Goal: Communication & Community: Answer question/provide support

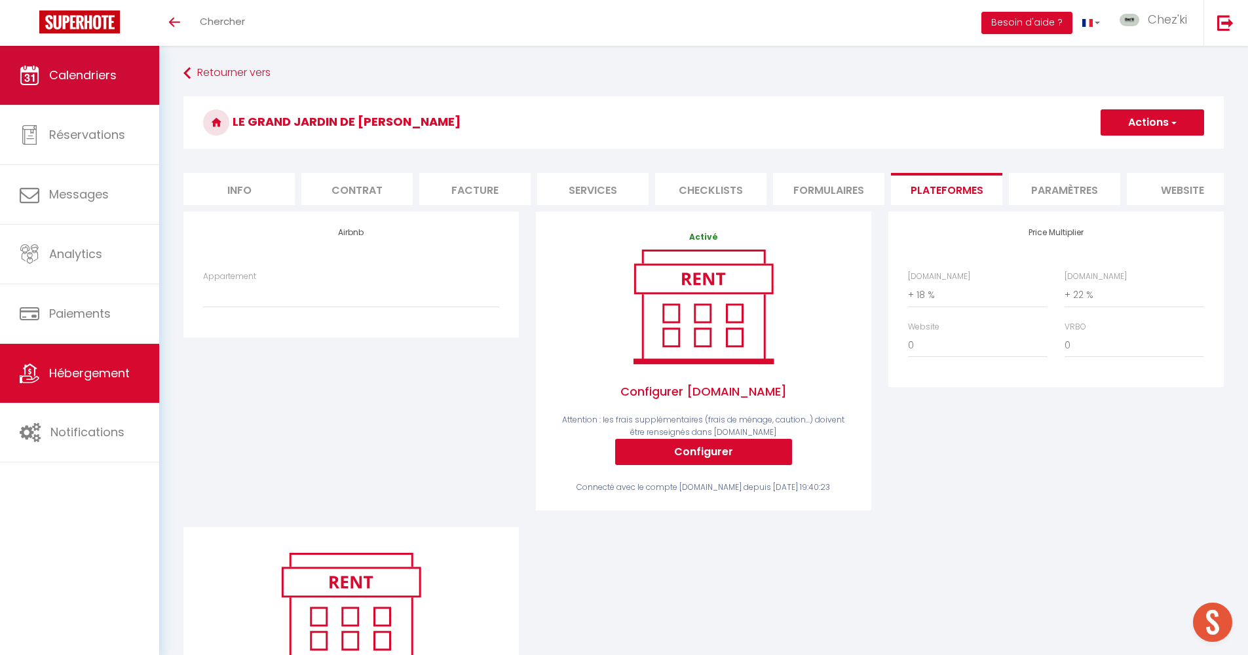
click at [124, 92] on link "Calendriers" at bounding box center [79, 75] width 159 height 59
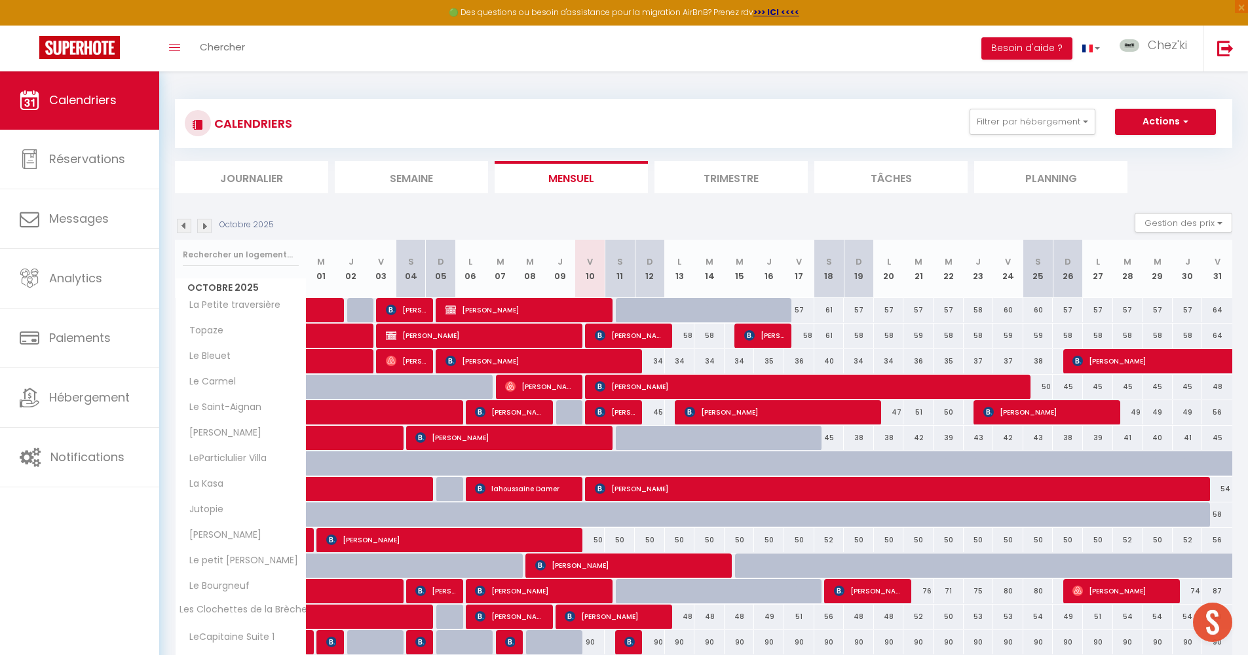
scroll to position [239, 0]
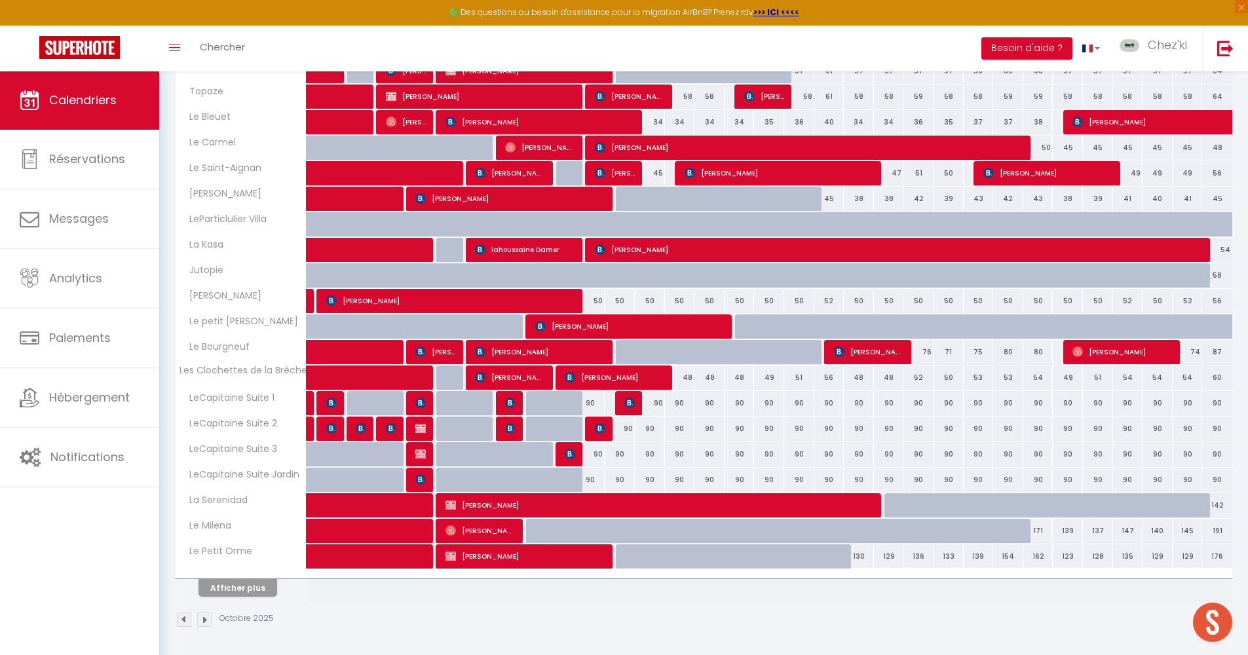
click at [258, 592] on button "Afficher plus" at bounding box center [238, 588] width 79 height 18
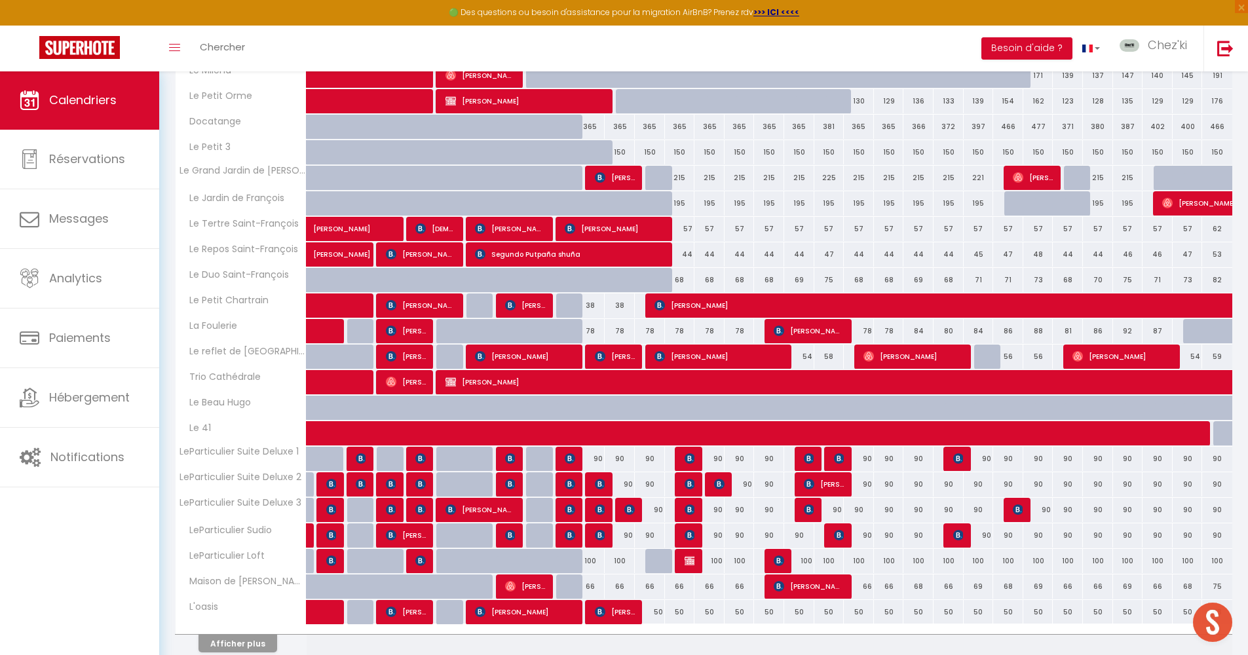
scroll to position [806, 0]
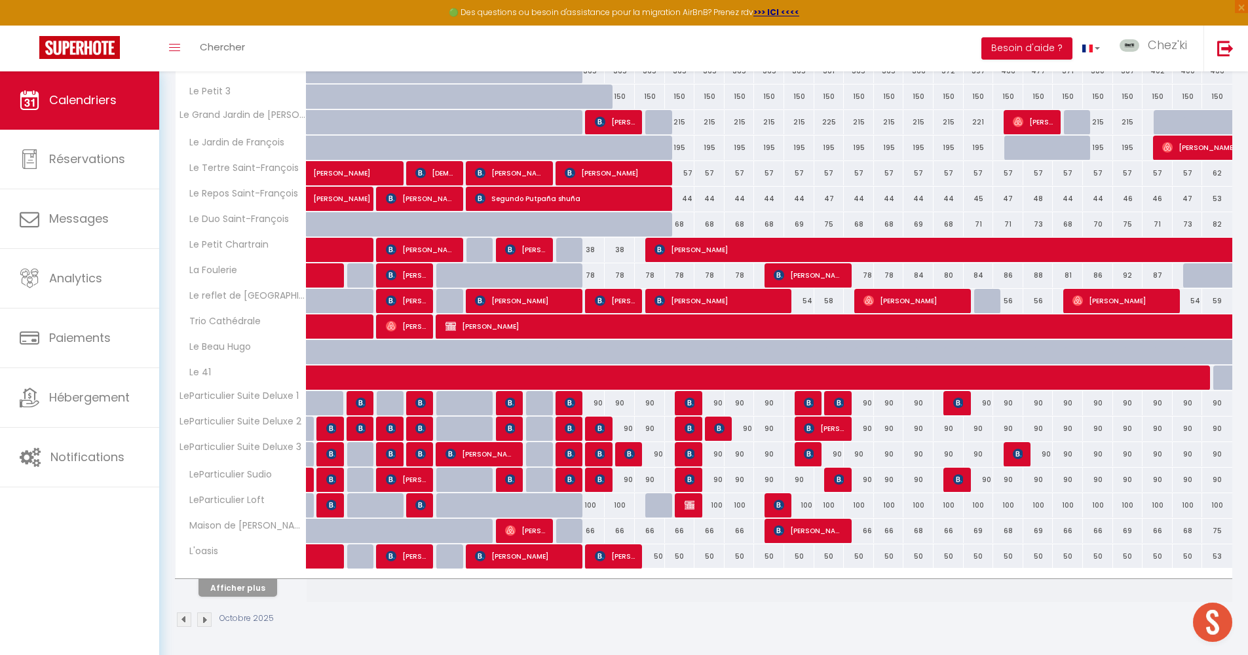
click at [258, 590] on button "Afficher plus" at bounding box center [238, 588] width 79 height 18
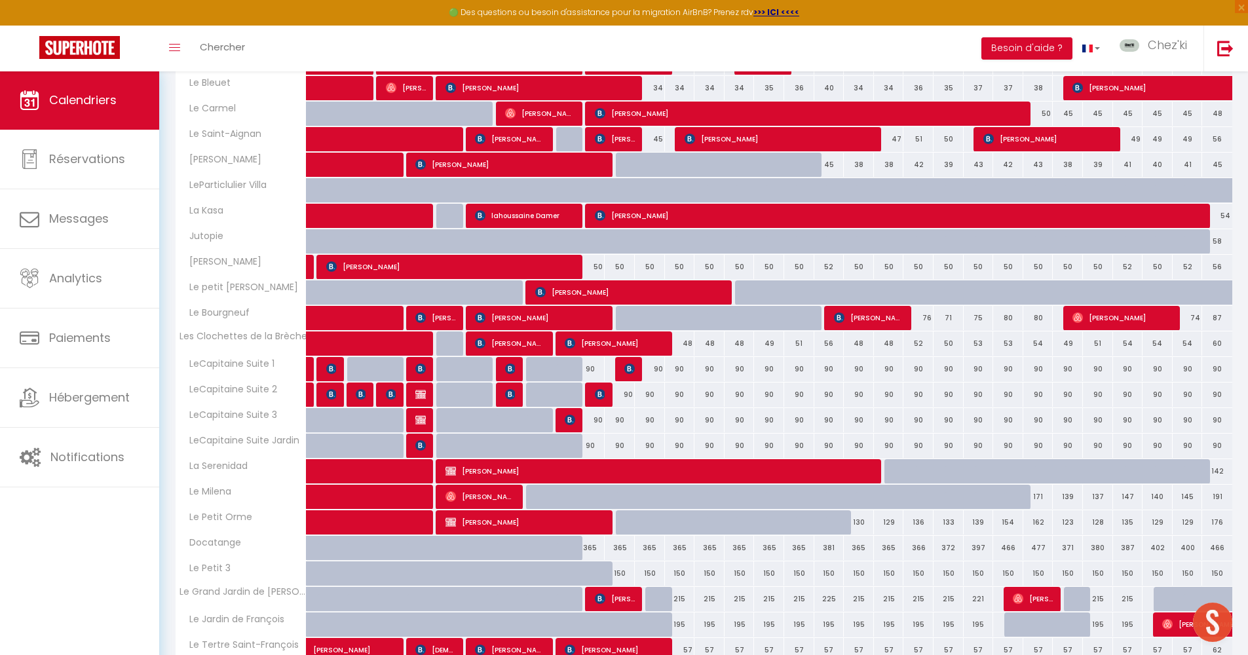
scroll to position [622, 0]
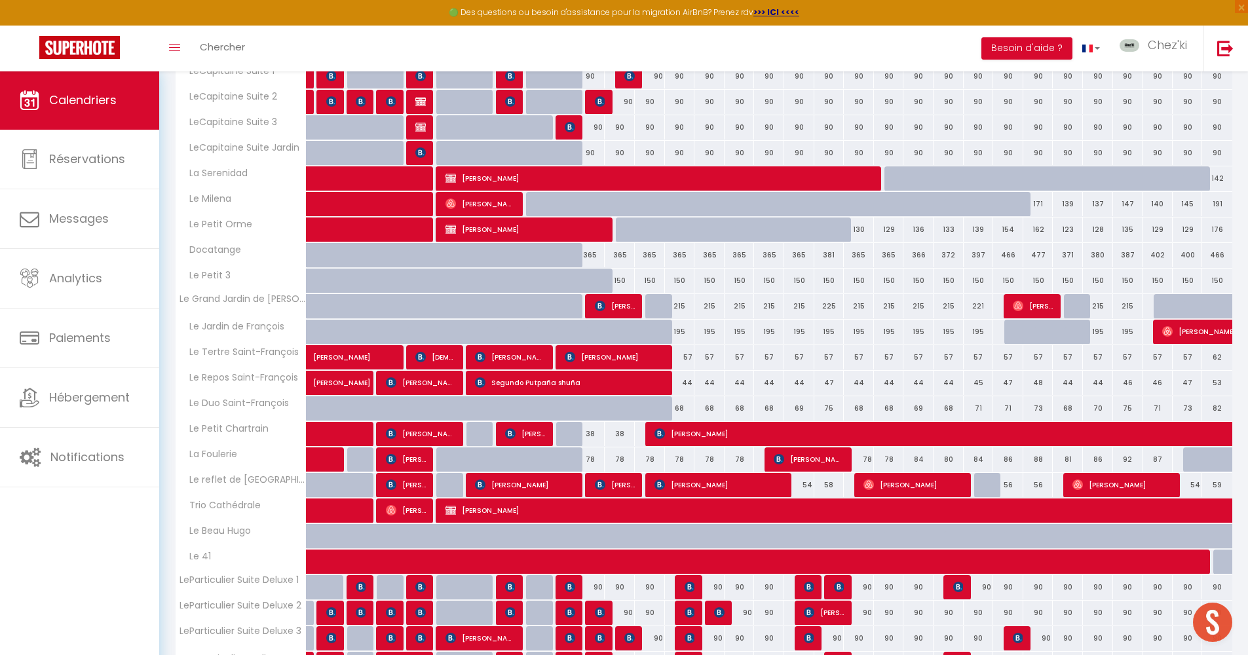
click at [616, 311] on span "[PERSON_NAME]" at bounding box center [615, 306] width 40 height 25
select select "OK"
select select "KO"
select select "0"
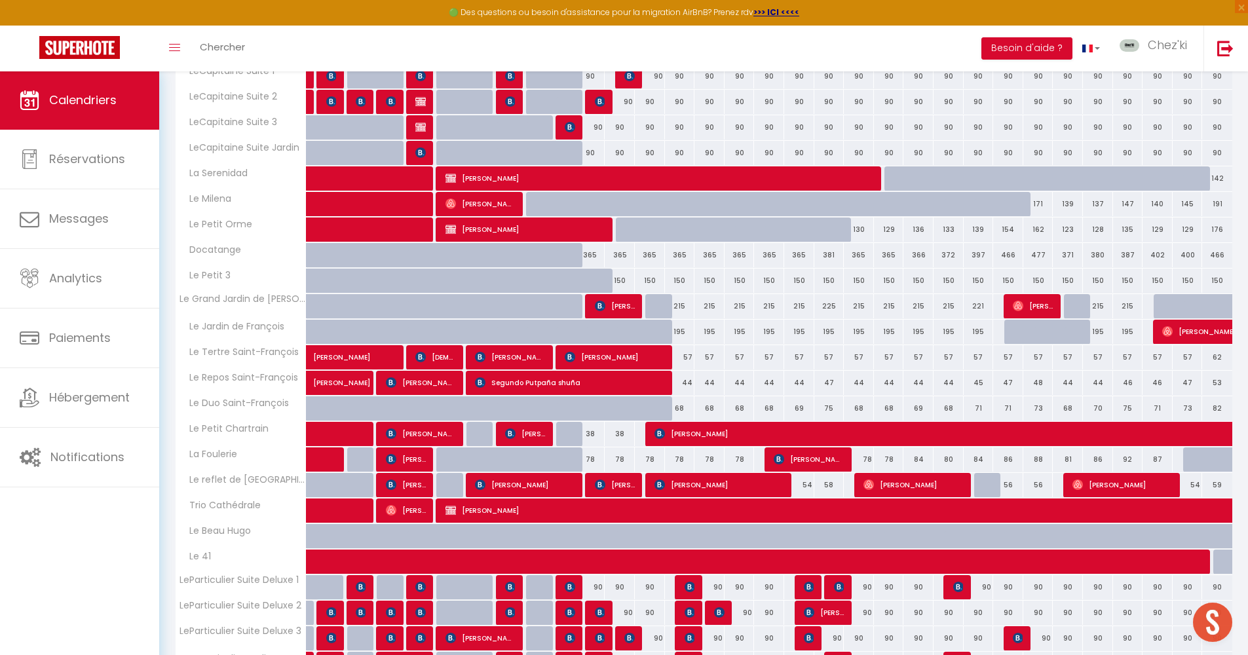
select select "1"
select select
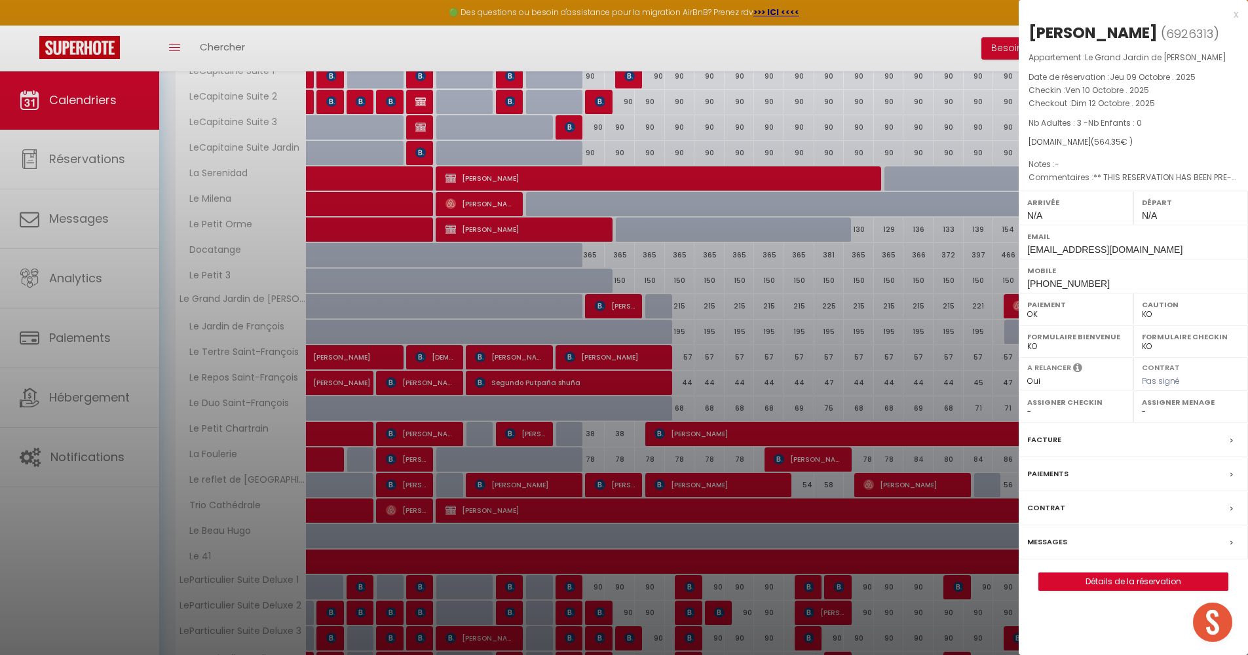
select select "22044"
select select "53175"
click at [1054, 542] on label "Messages" at bounding box center [1048, 542] width 40 height 14
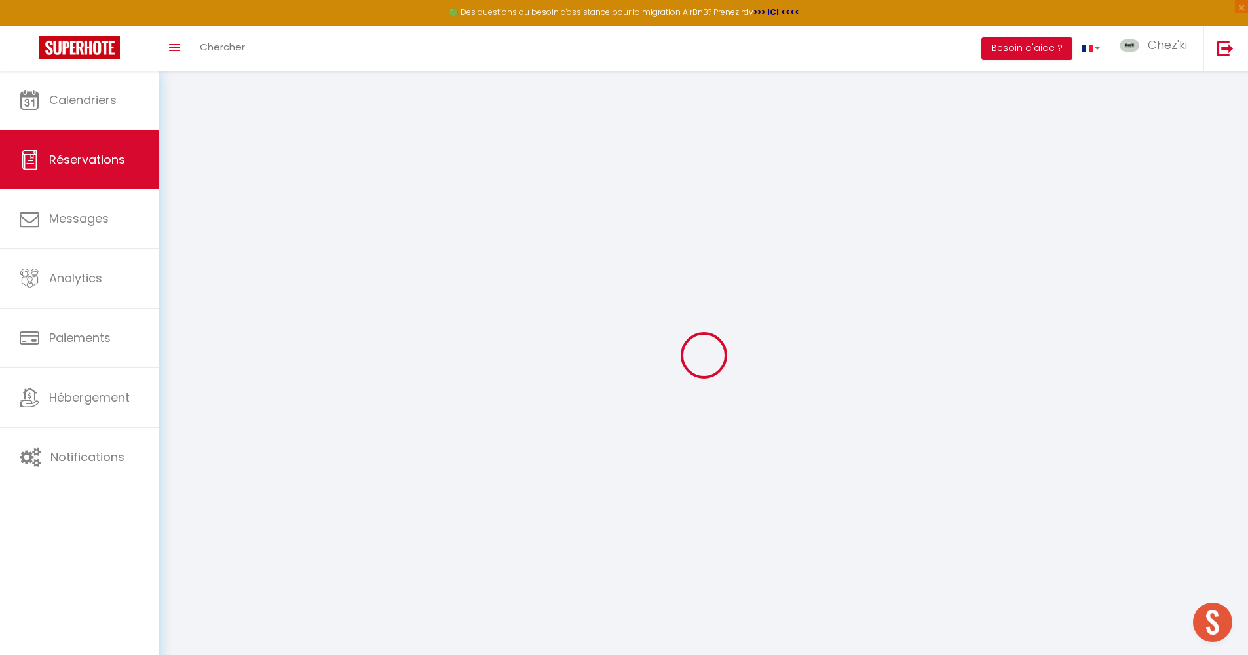
select select
checkbox input "false"
select select
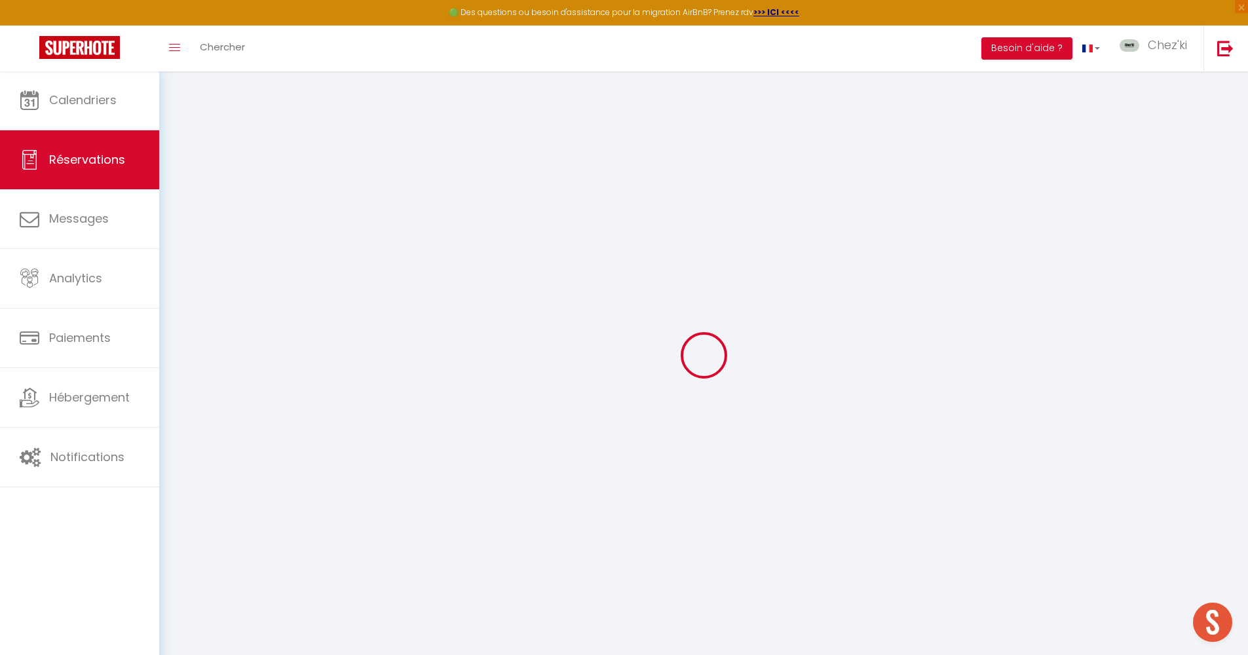
checkbox input "false"
type textarea "** THIS RESERVATION HAS BEEN PRE-PAID ** BOOKING NOTE : Payment charge is EUR 7…"
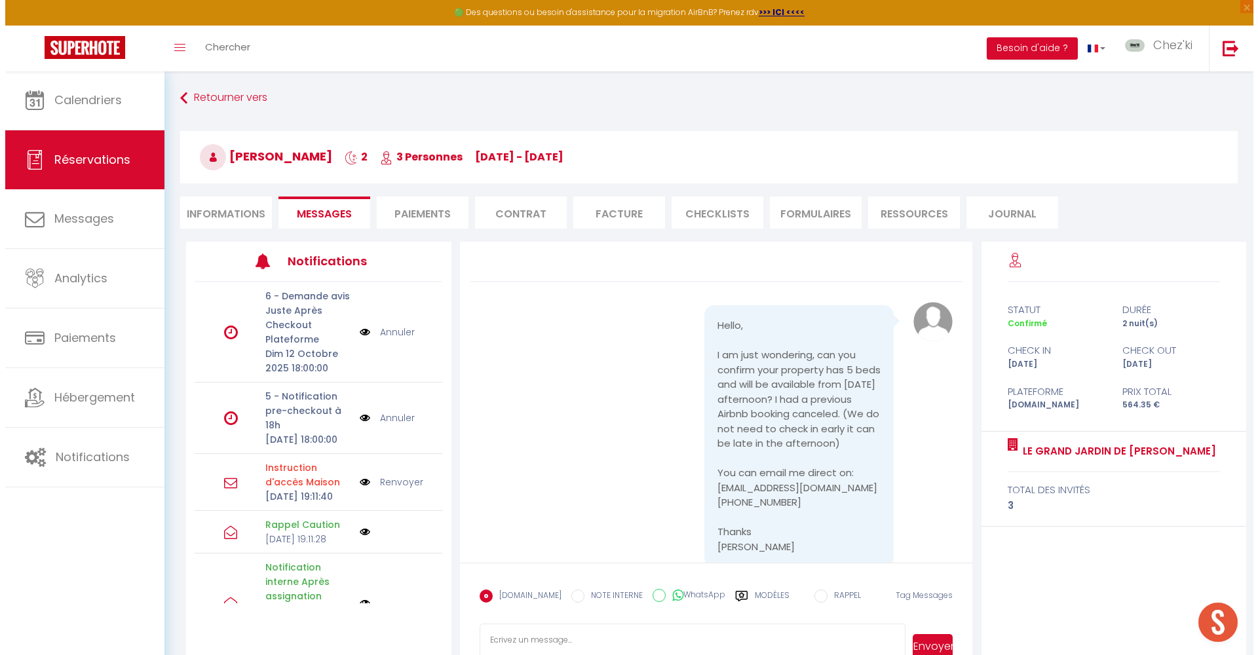
scroll to position [2486, 0]
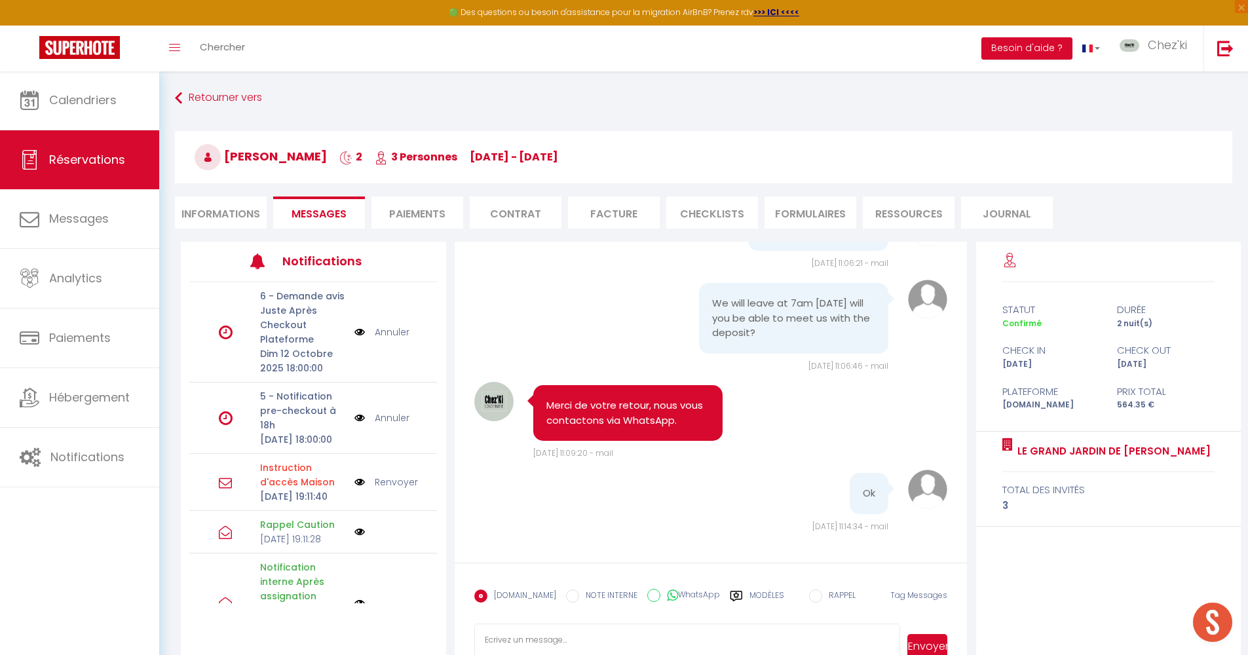
click at [347, 223] on li "Messages" at bounding box center [319, 213] width 92 height 32
click at [356, 490] on img at bounding box center [360, 482] width 10 height 14
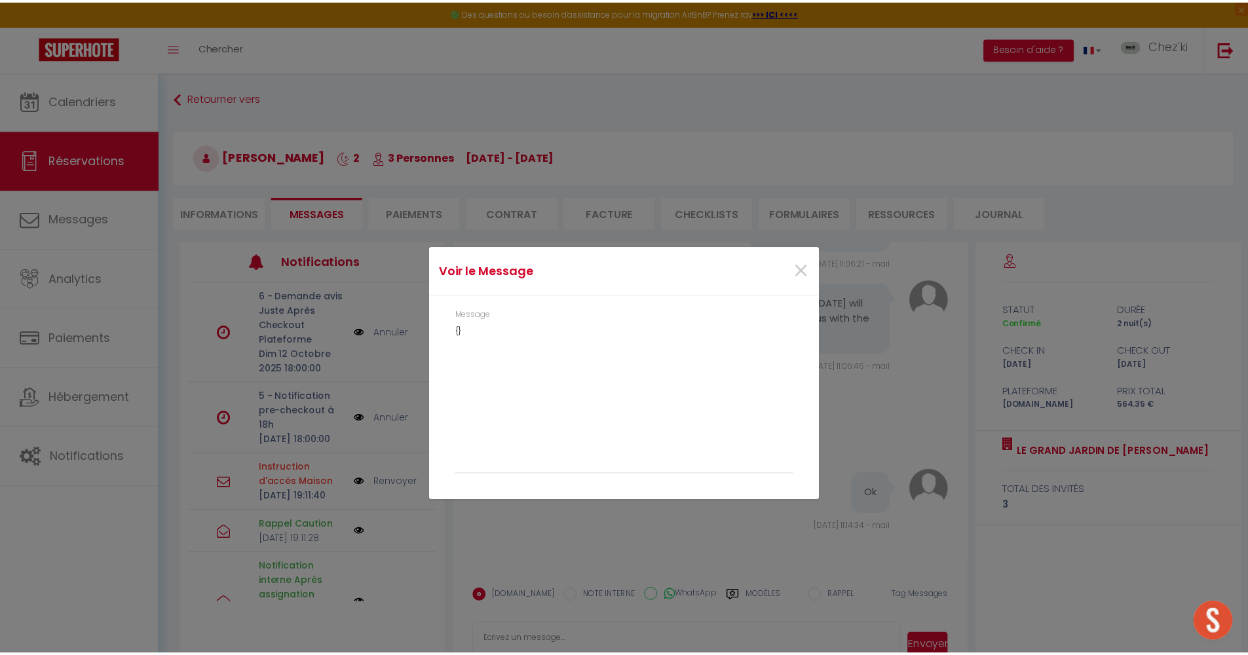
scroll to position [2471, 0]
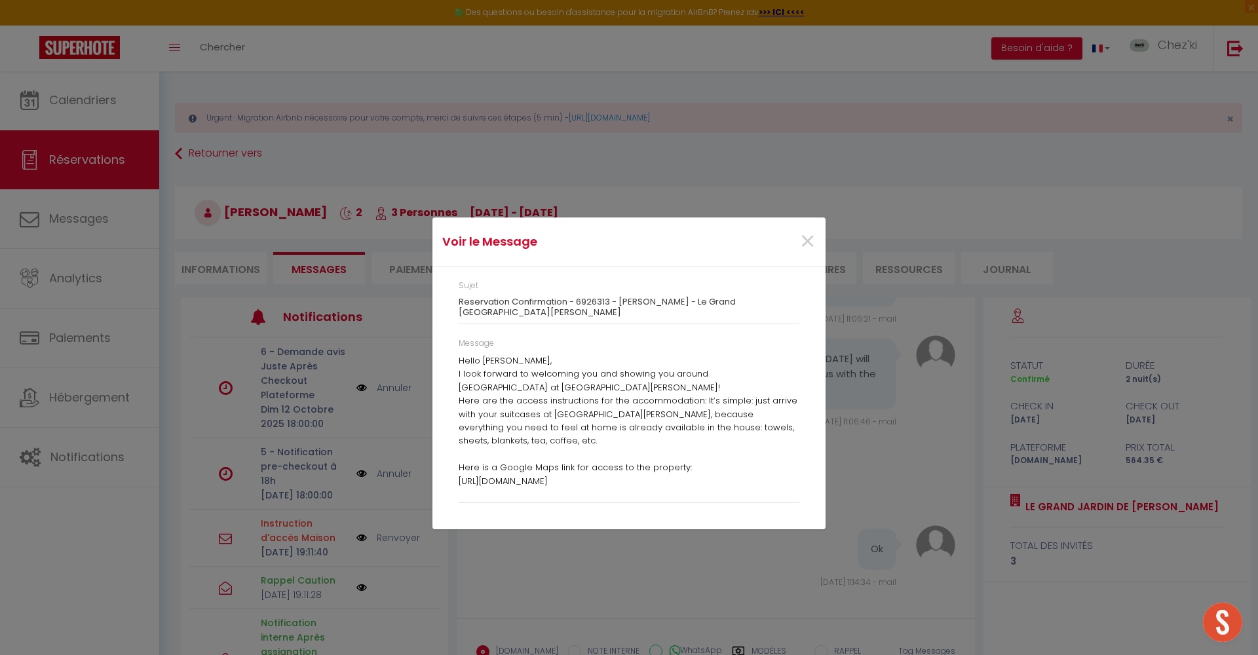
drag, startPoint x: 453, startPoint y: 359, endPoint x: 608, endPoint y: 405, distance: 161.3
click at [608, 405] on div "Message Hello [PERSON_NAME], I look forward to welcoming you and showing you ar…" at bounding box center [629, 426] width 358 height 179
drag, startPoint x: 460, startPoint y: 362, endPoint x: 780, endPoint y: 301, distance: 326.2
click at [628, 412] on div "Hello [PERSON_NAME], I look forward to welcoming you and showing you around [GE…" at bounding box center [629, 426] width 341 height 142
click at [803, 248] on span "×" at bounding box center [807, 241] width 16 height 39
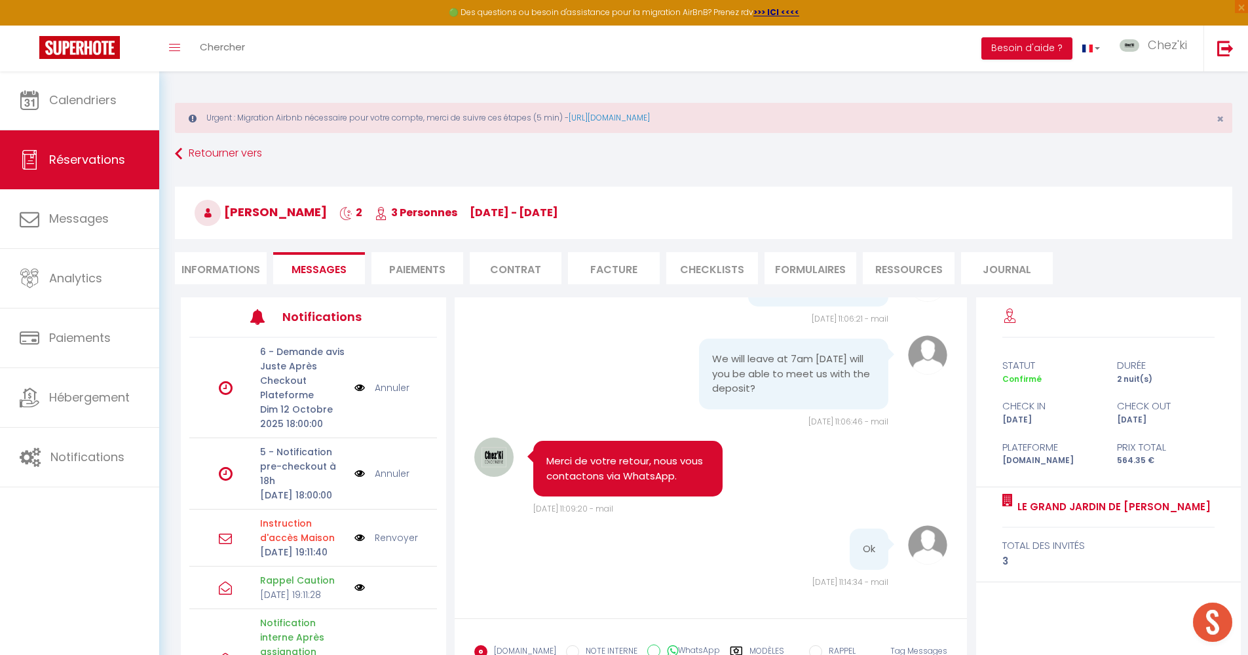
click at [388, 545] on link "Renvoyer" at bounding box center [396, 538] width 43 height 14
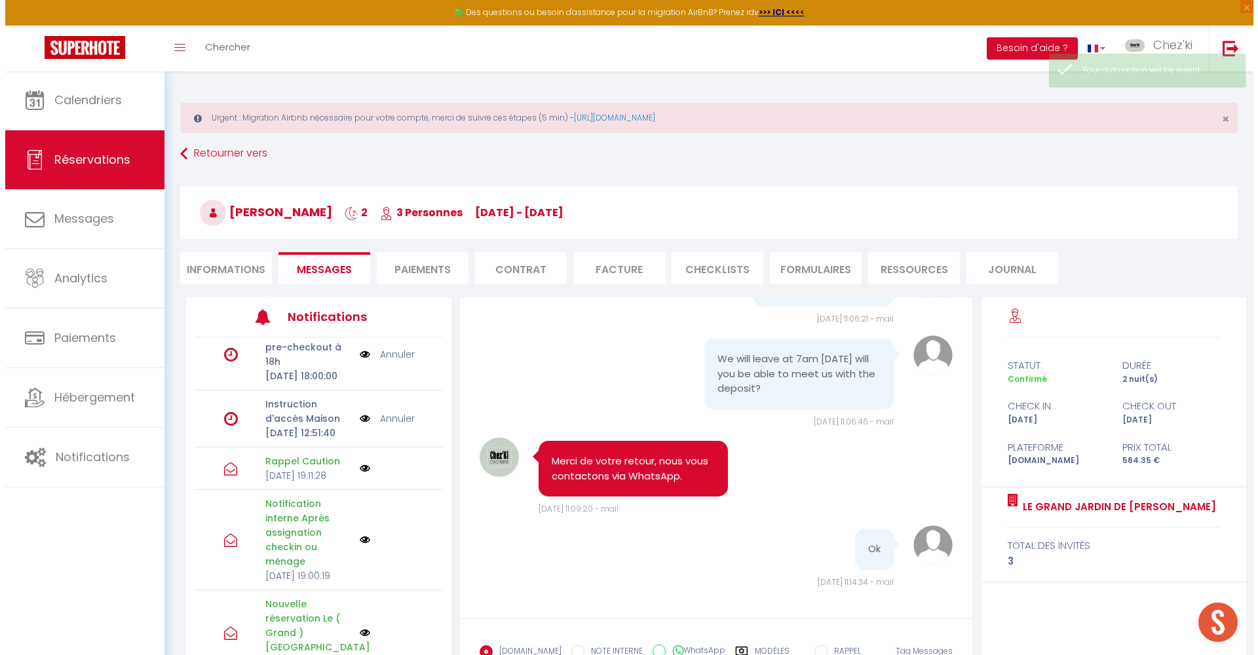
scroll to position [96, 0]
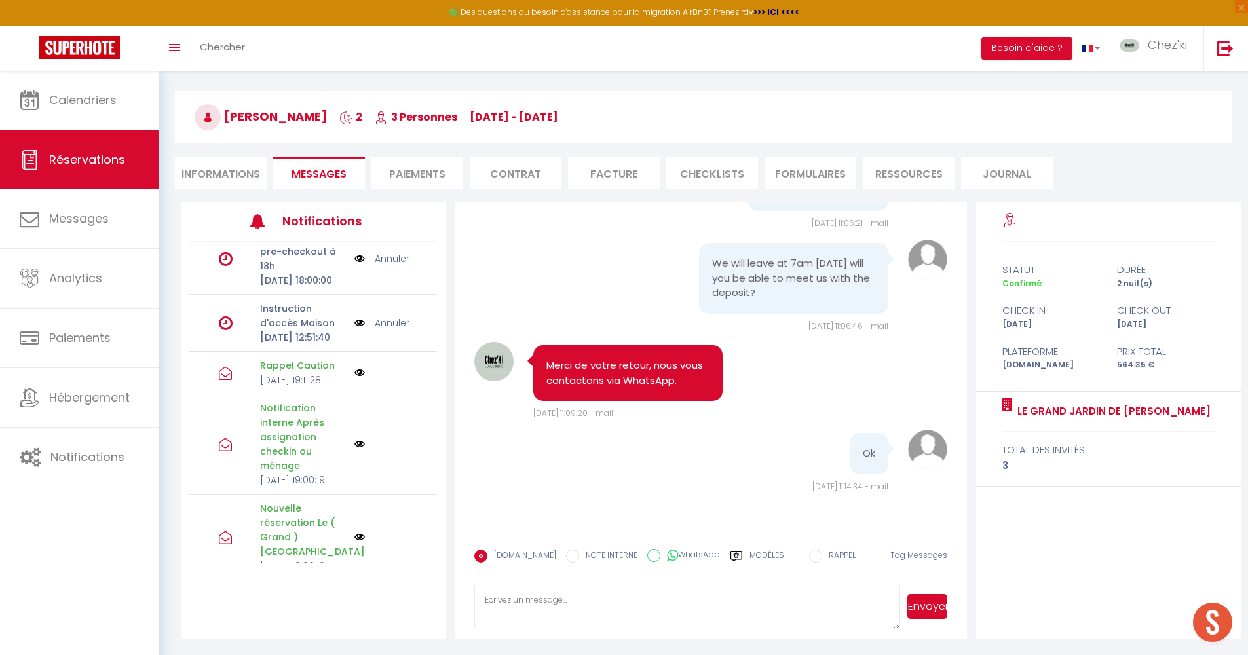
click at [355, 330] on img at bounding box center [360, 323] width 10 height 14
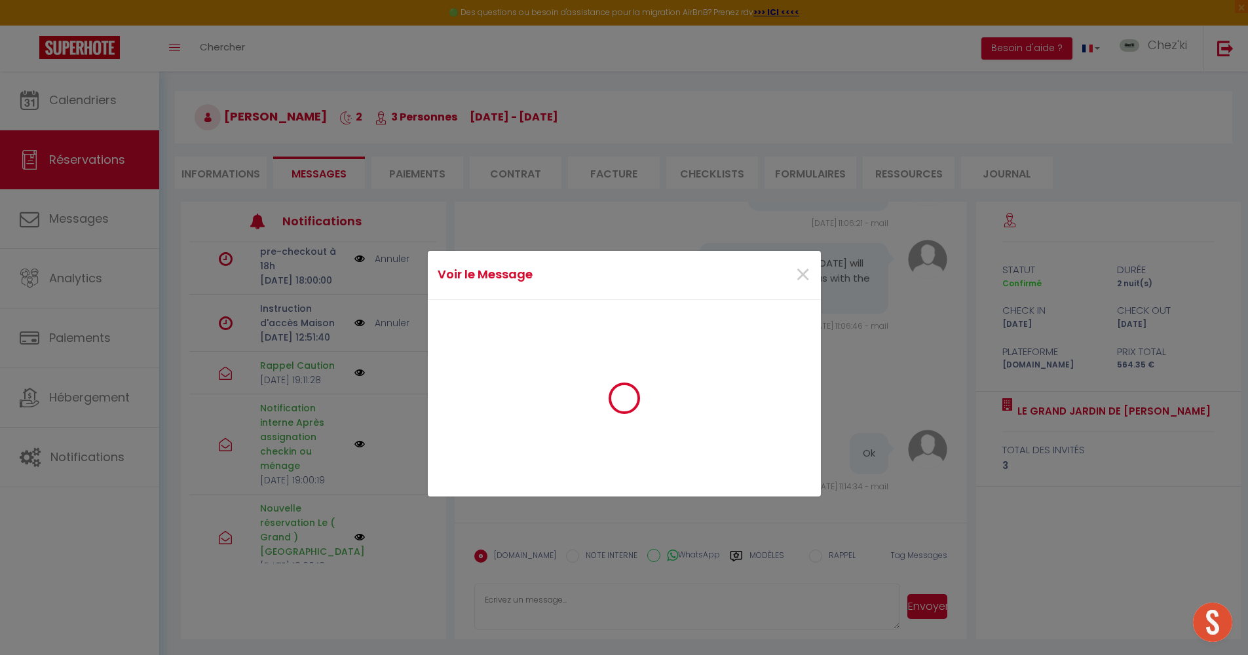
scroll to position [2471, 0]
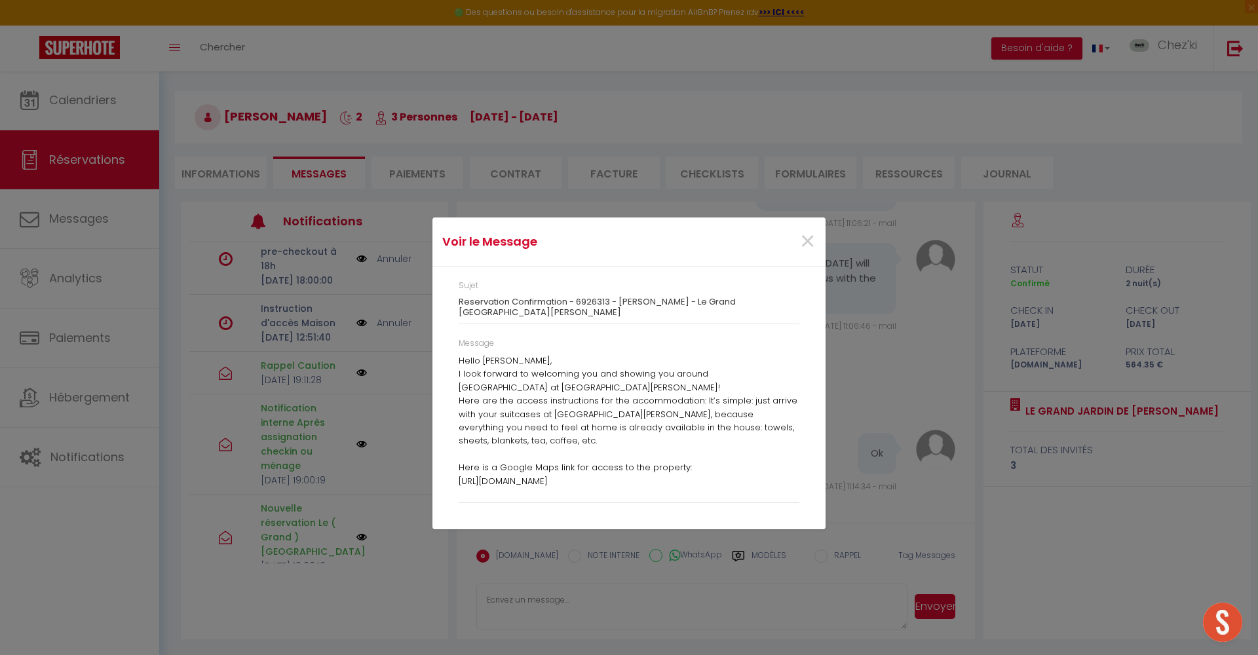
drag, startPoint x: 457, startPoint y: 357, endPoint x: 556, endPoint y: 386, distance: 102.4
click at [553, 385] on div "Message Hello [PERSON_NAME], I look forward to welcoming you and showing you ar…" at bounding box center [629, 426] width 358 height 179
click at [808, 243] on span "×" at bounding box center [807, 241] width 16 height 39
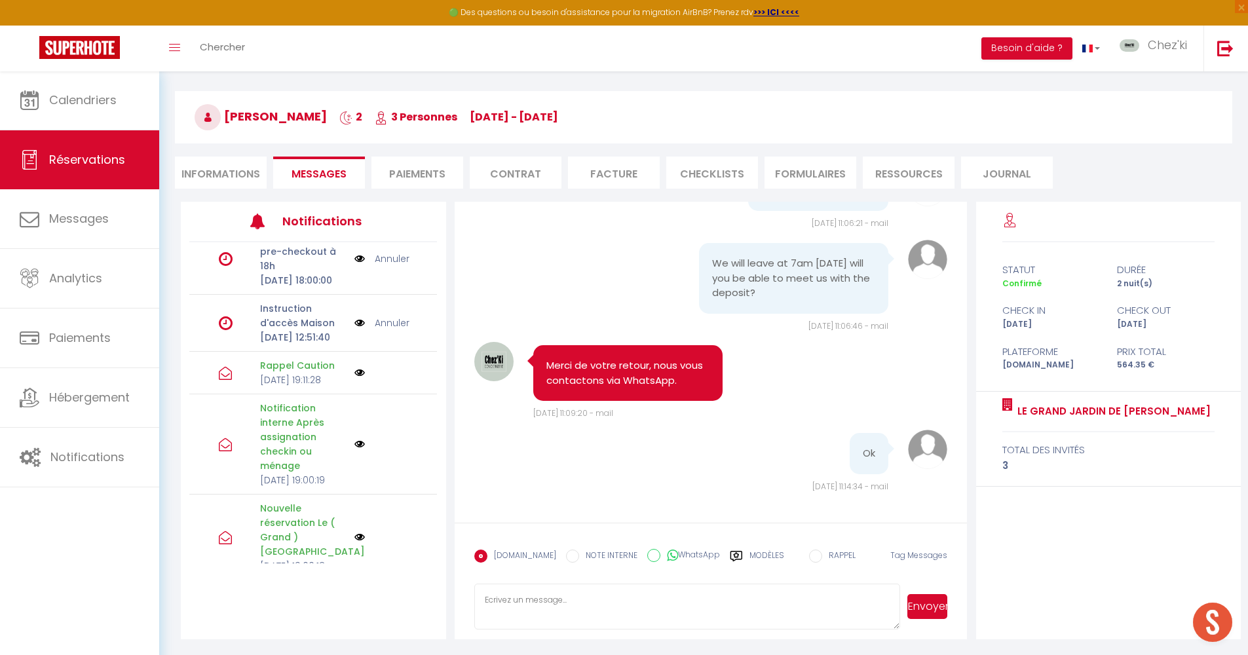
click at [237, 174] on li "Informations" at bounding box center [221, 173] width 92 height 32
select select
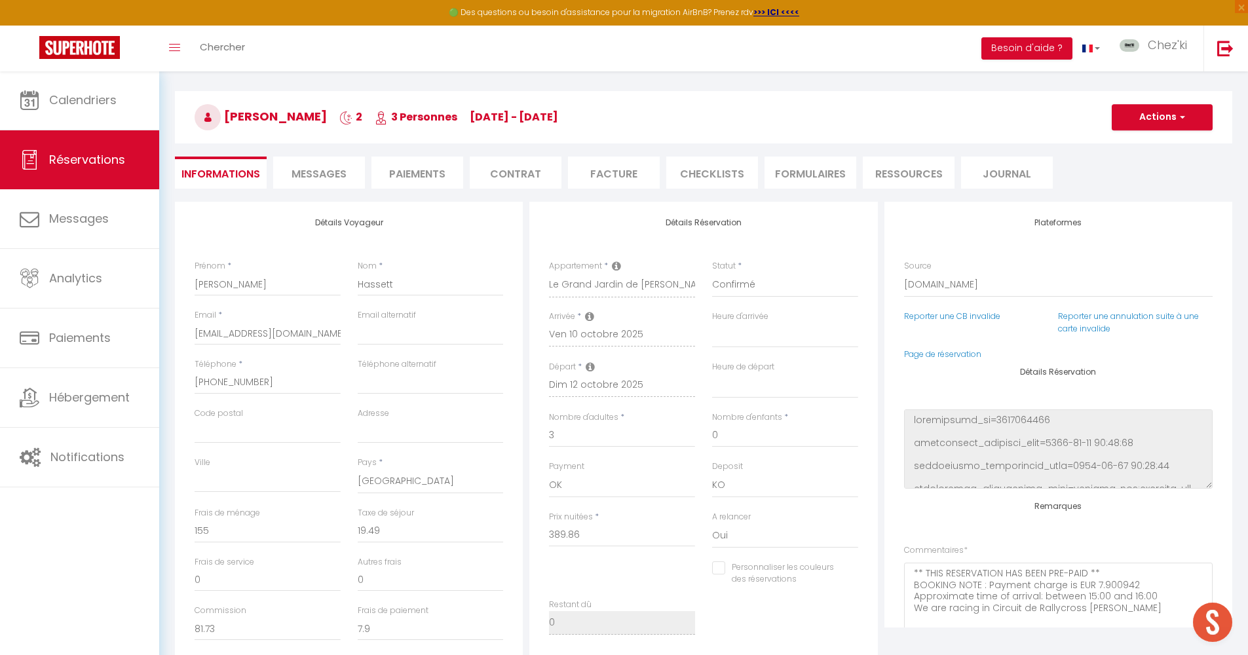
click at [318, 174] on span "Messages" at bounding box center [319, 173] width 55 height 15
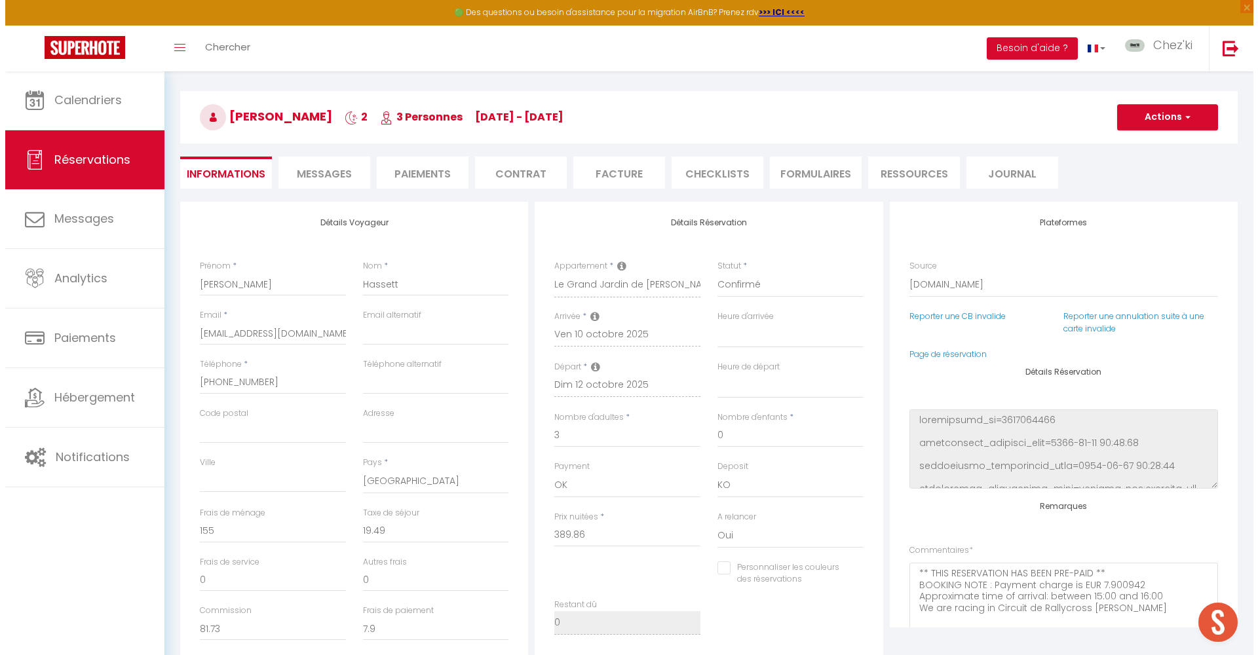
scroll to position [2457, 0]
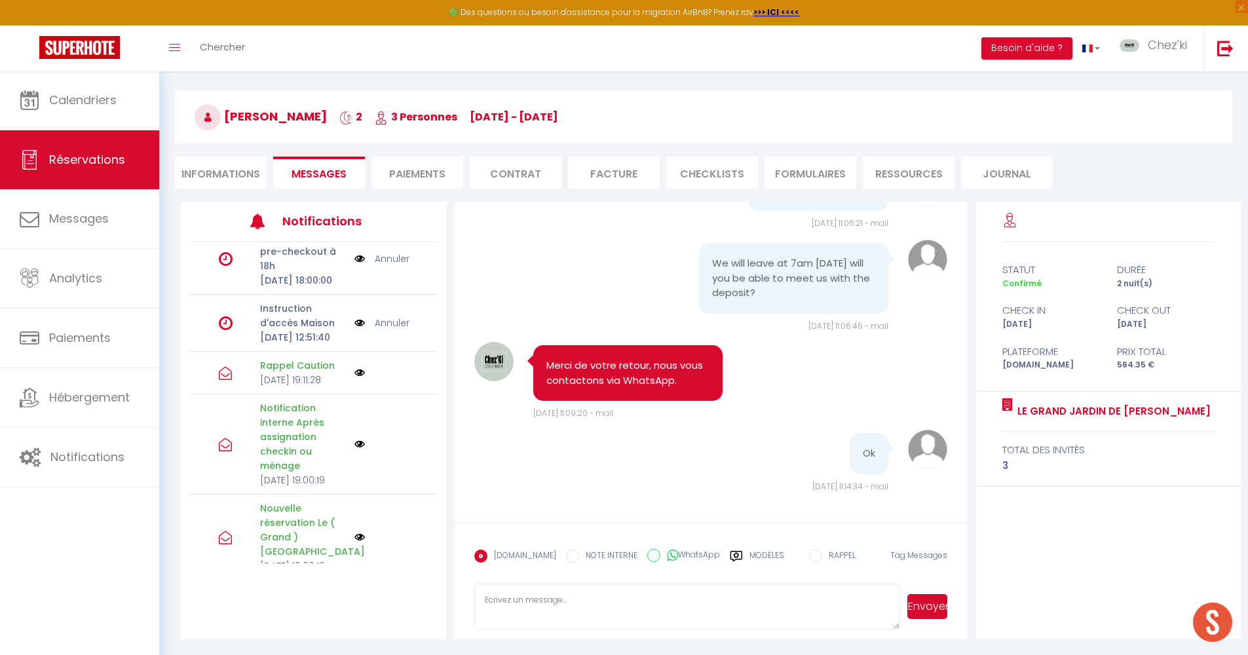
click at [277, 330] on p "Instruction d'accès Maison" at bounding box center [303, 315] width 86 height 29
click at [355, 330] on img at bounding box center [360, 323] width 10 height 14
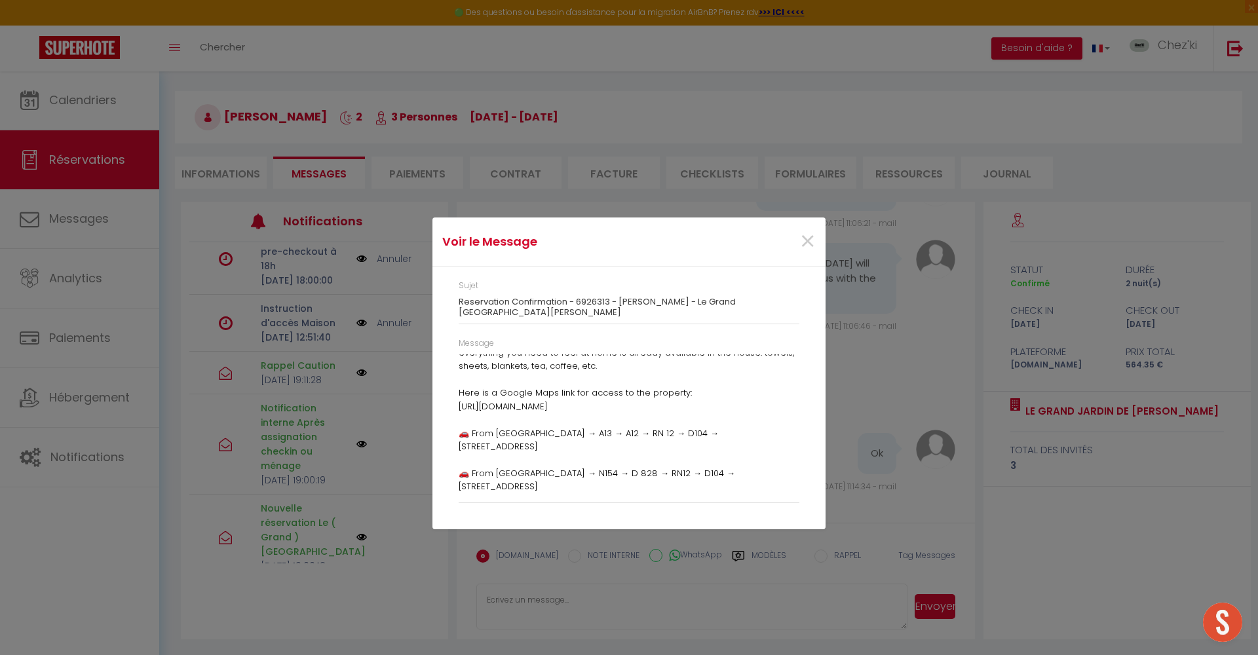
scroll to position [0, 0]
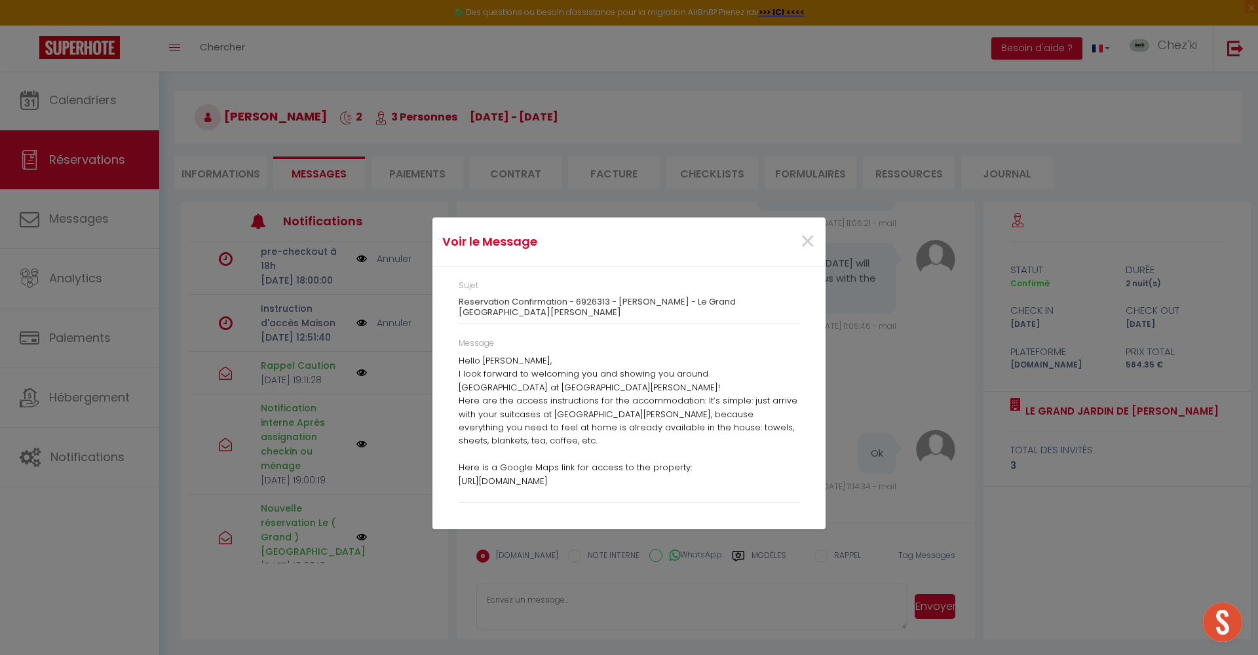
drag, startPoint x: 459, startPoint y: 362, endPoint x: 579, endPoint y: 409, distance: 128.0
click at [579, 409] on div "Hello [PERSON_NAME], I look forward to welcoming you and showing you around [GE…" at bounding box center [629, 426] width 341 height 142
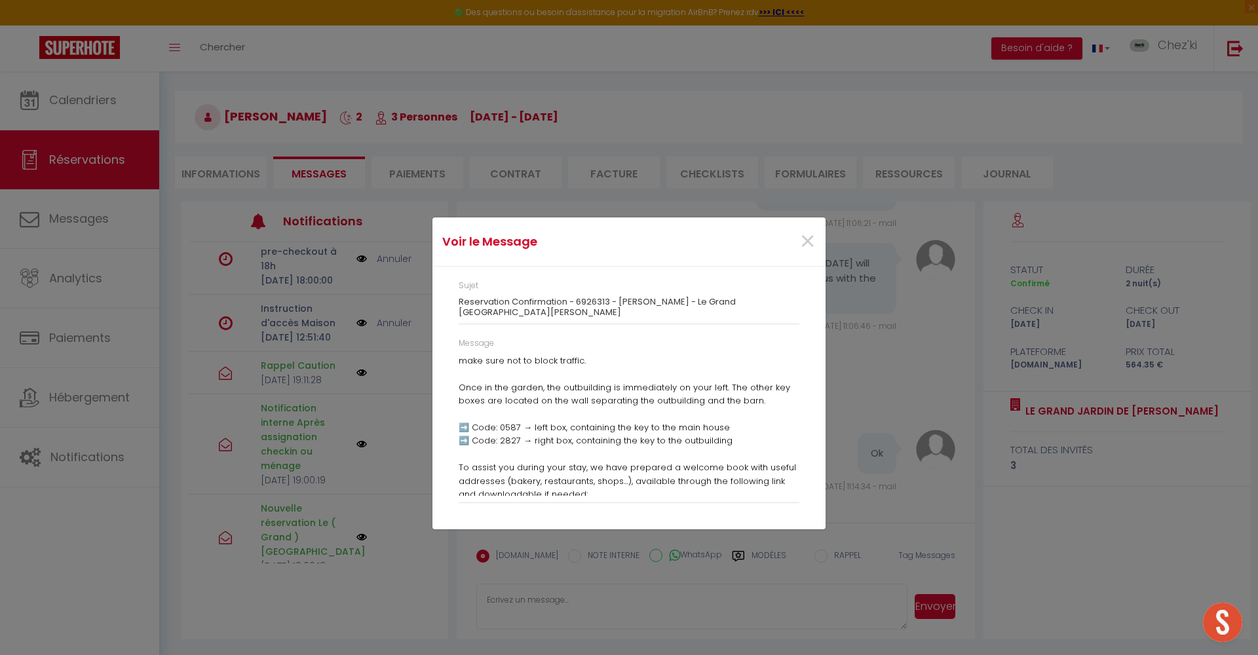
scroll to position [409, 0]
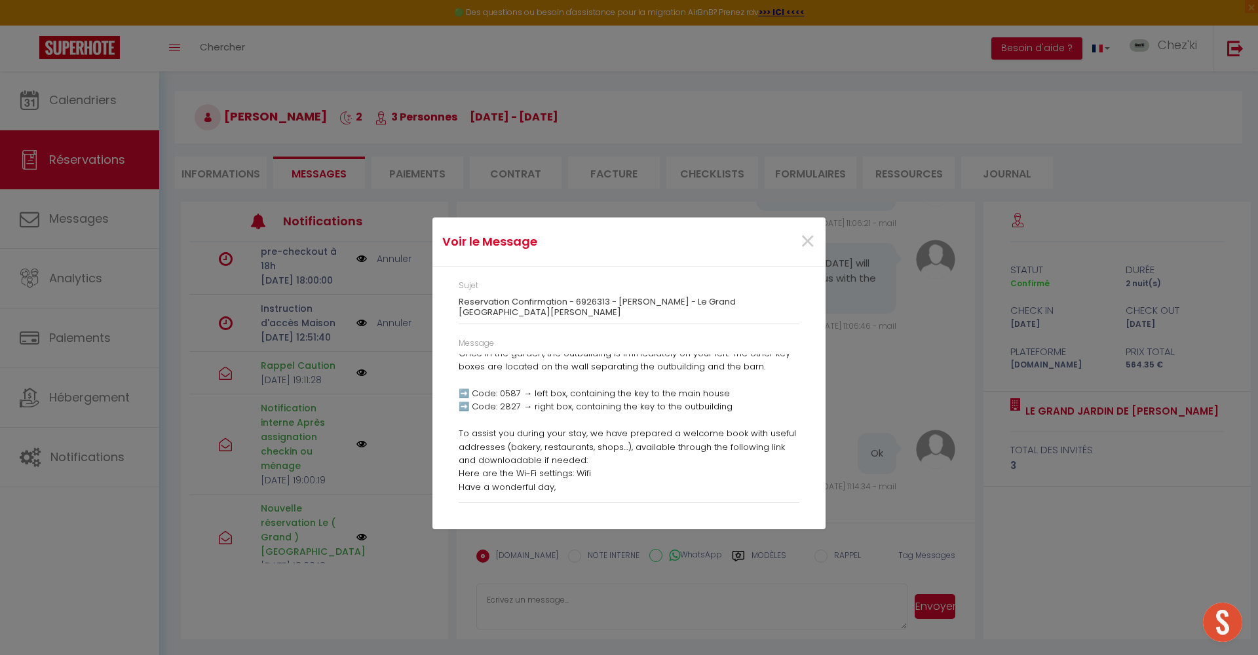
click at [421, 366] on div "Voir le Message × Sujet Reservation Confirmation - 6926313 - [PERSON_NAME] - Le…" at bounding box center [629, 327] width 1258 height 655
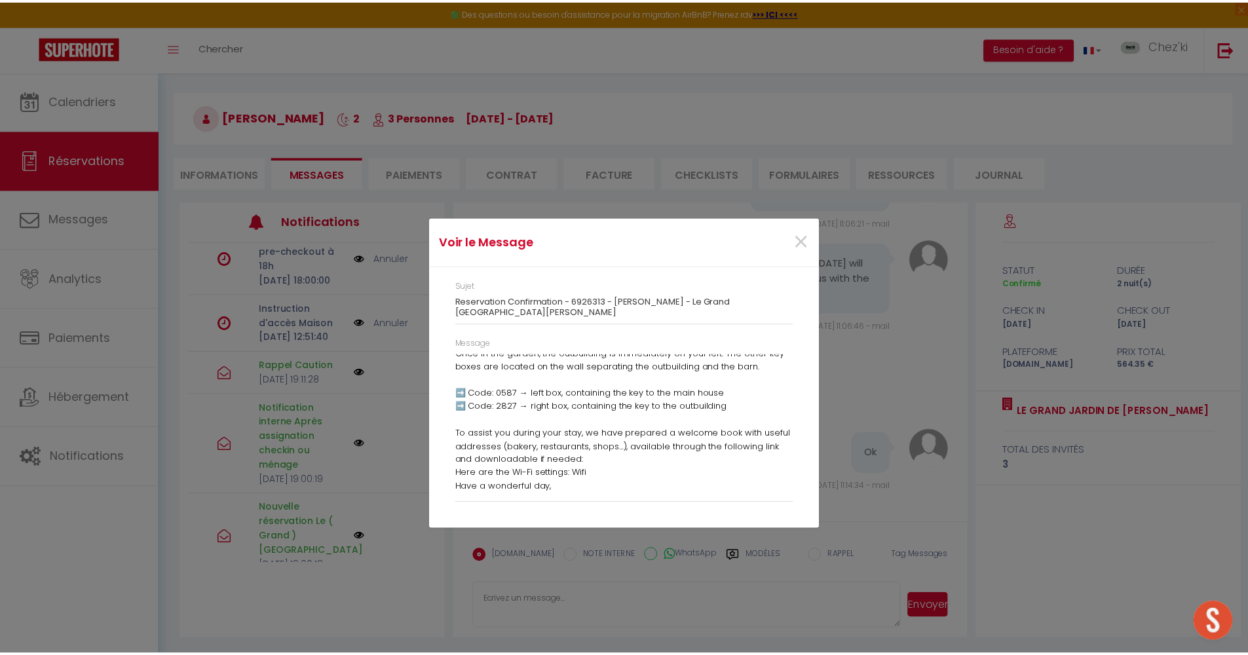
scroll to position [0, 0]
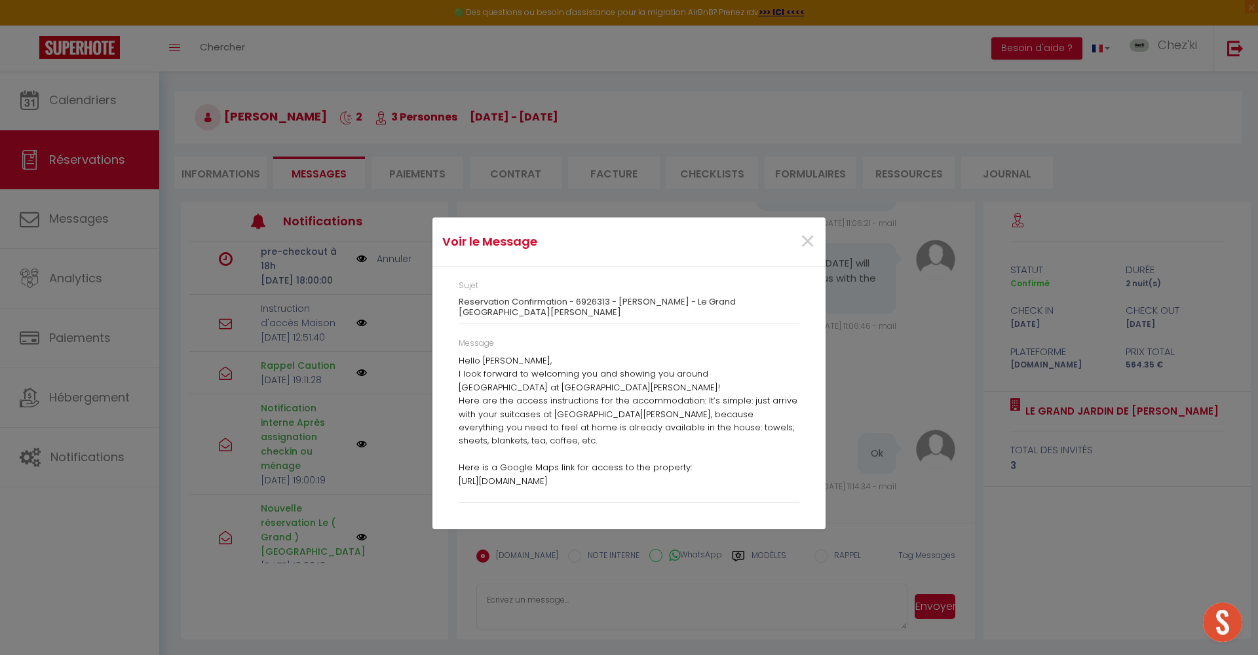
click at [535, 178] on div "Voir le Message × Sujet Reservation Confirmation - 6926313 - [PERSON_NAME] - Le…" at bounding box center [629, 327] width 393 height 655
drag, startPoint x: 79, startPoint y: 102, endPoint x: 144, endPoint y: 106, distance: 64.3
click at [79, 102] on div "Voir le Message × Sujet Reservation Confirmation - 6926313 - [PERSON_NAME] - Le…" at bounding box center [629, 327] width 1258 height 655
click at [807, 245] on span "×" at bounding box center [807, 241] width 16 height 39
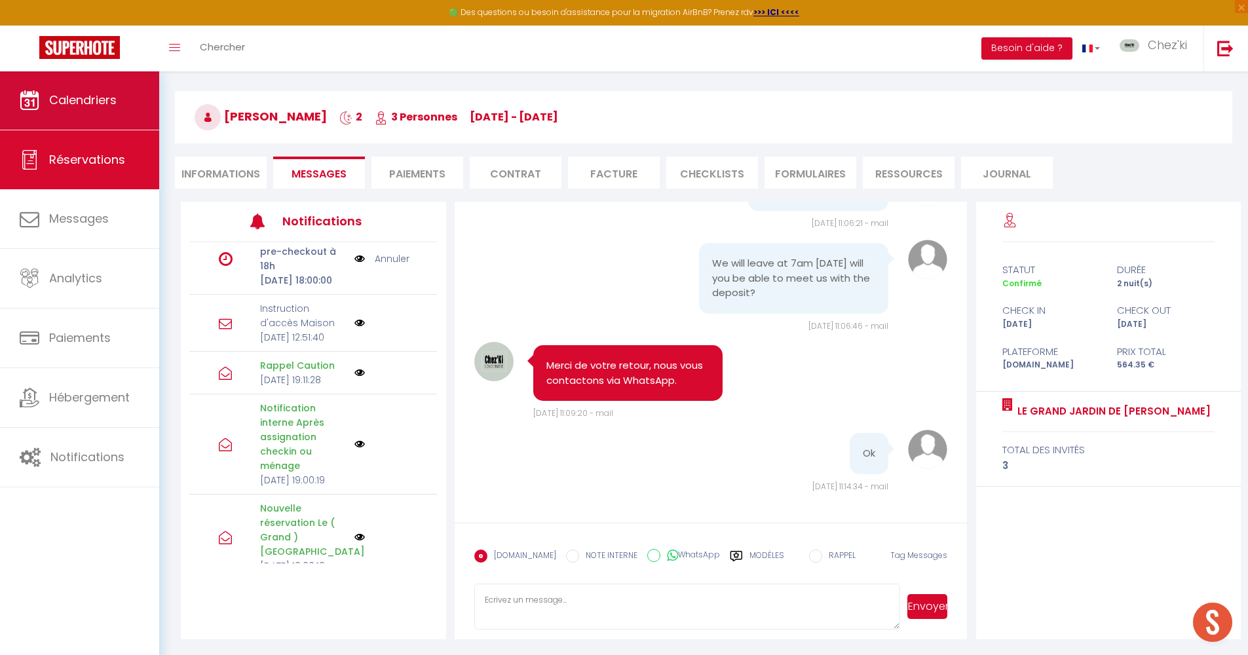
click at [67, 107] on span "Calendriers" at bounding box center [82, 100] width 67 height 16
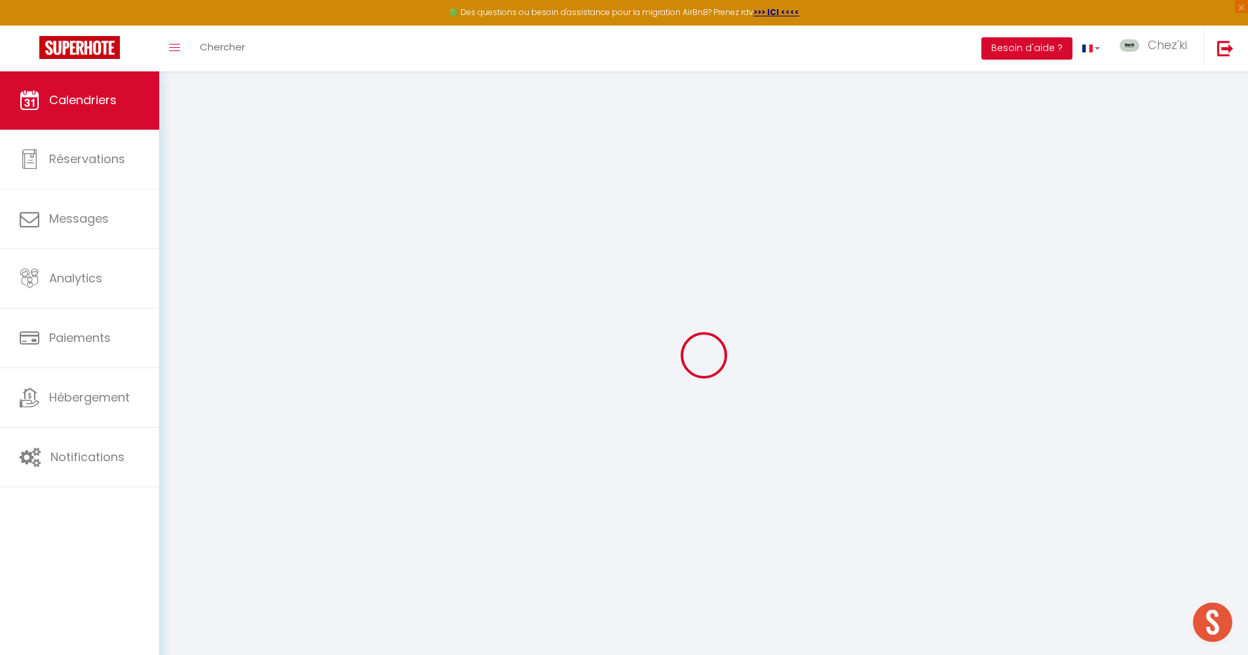
select select
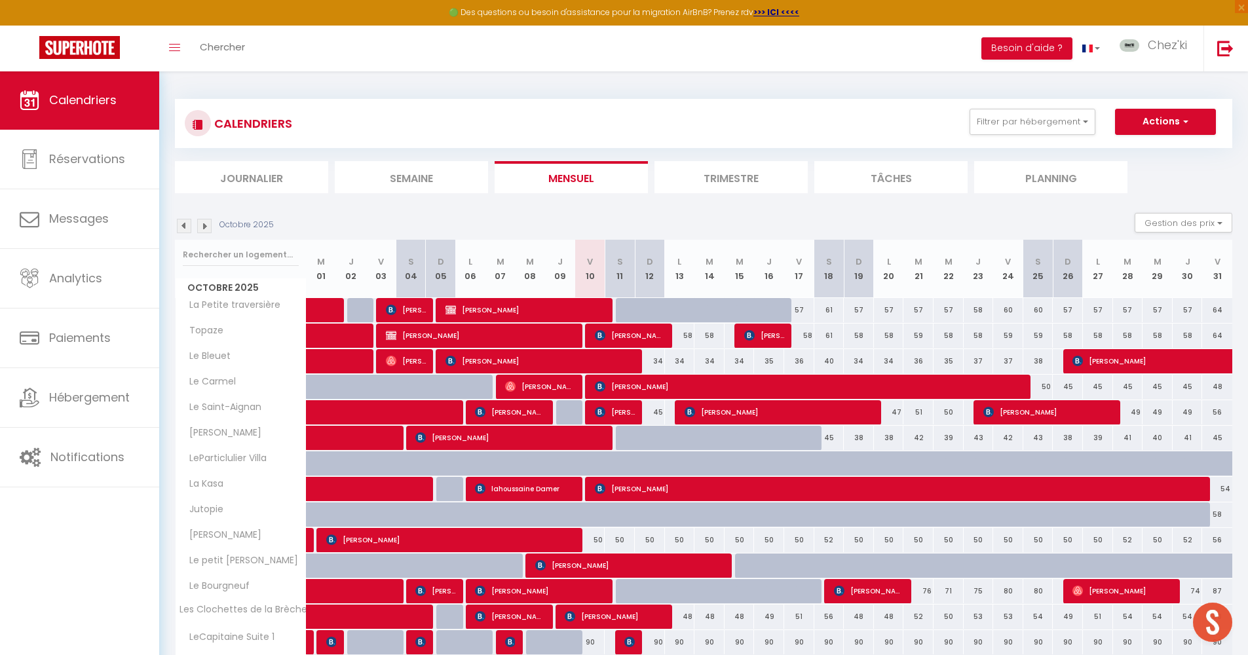
click at [624, 438] on div at bounding box center [631, 438] width 30 height 25
type input "38"
select select "1"
type input "Sam 11 Octobre 2025"
type input "Dim 12 Octobre 2025"
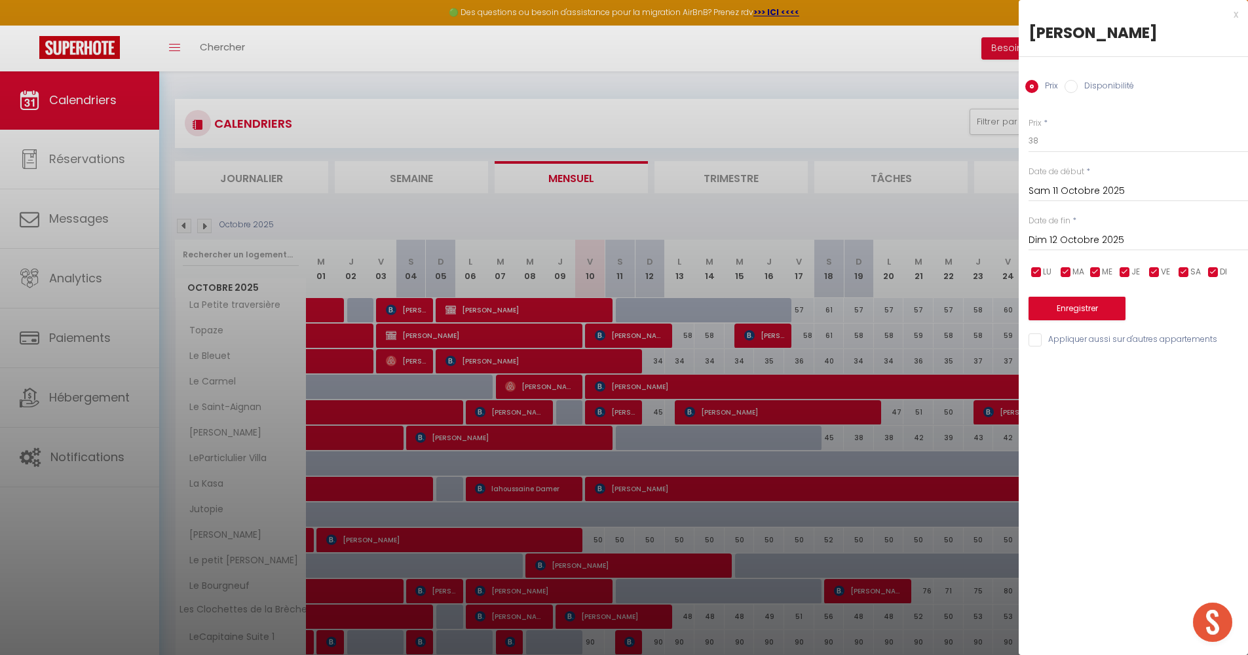
click at [1100, 80] on label "Disponibilité" at bounding box center [1106, 87] width 56 height 14
click at [1078, 80] on input "Disponibilité" at bounding box center [1071, 86] width 13 height 13
radio input "true"
radio input "false"
click at [1068, 242] on input "Dim 12 Octobre 2025" at bounding box center [1139, 241] width 220 height 17
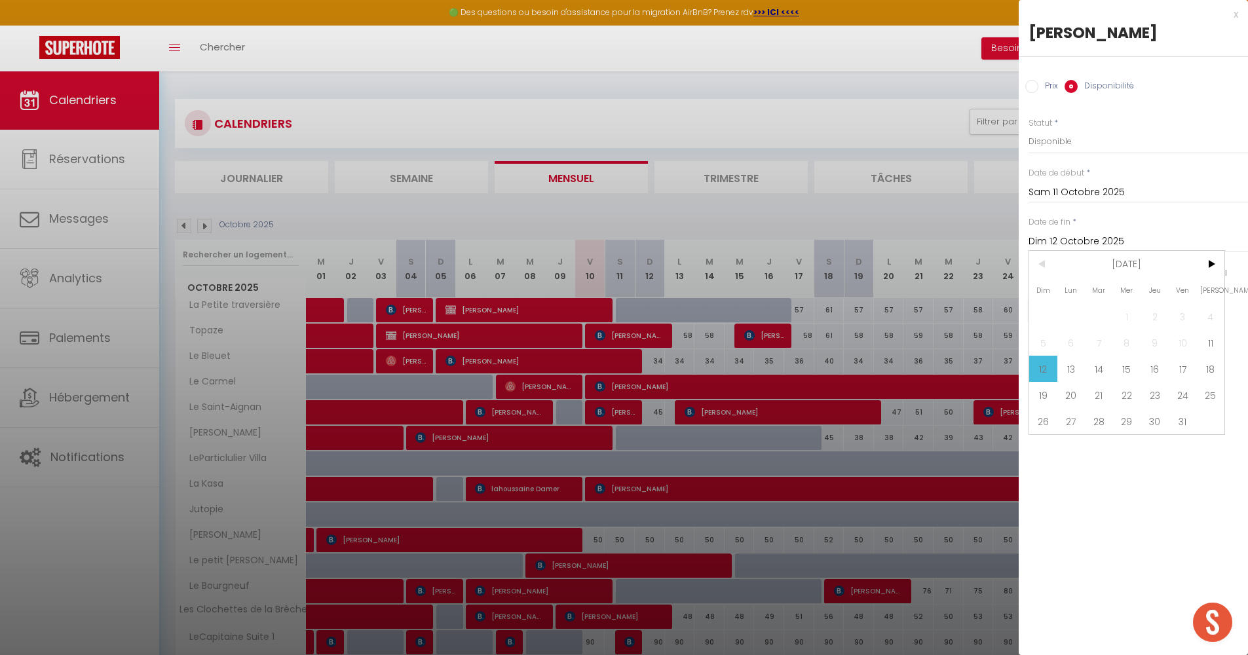
click at [573, 406] on div at bounding box center [624, 327] width 1248 height 655
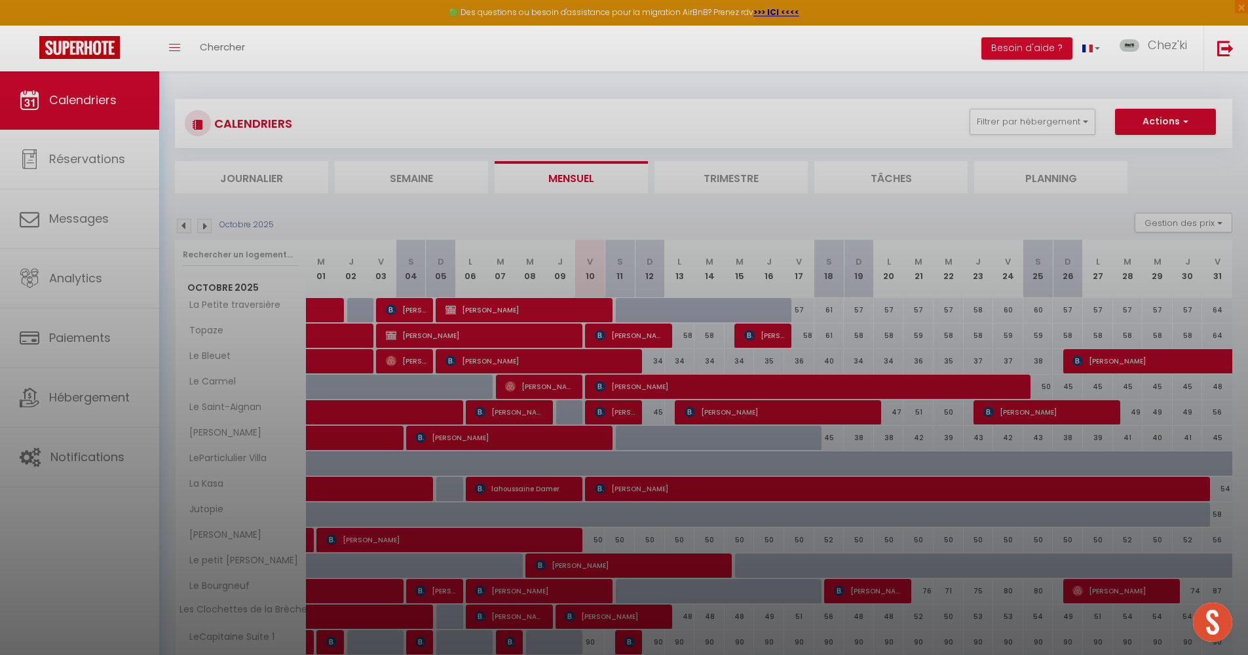
select select
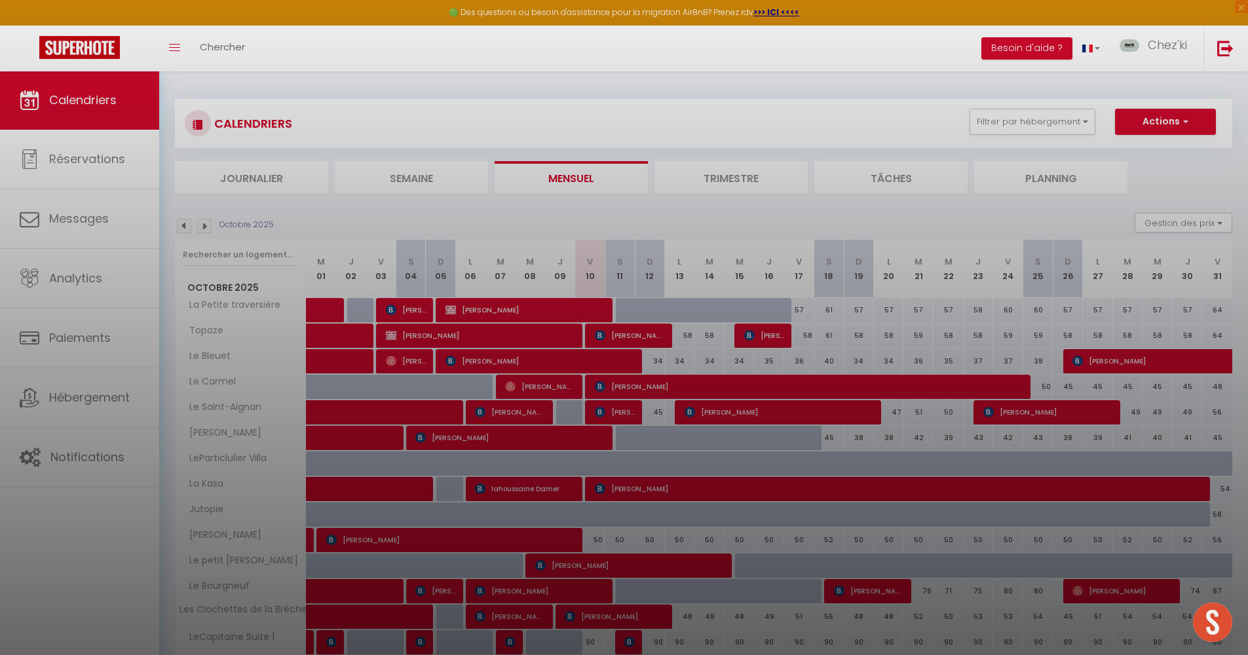
select select
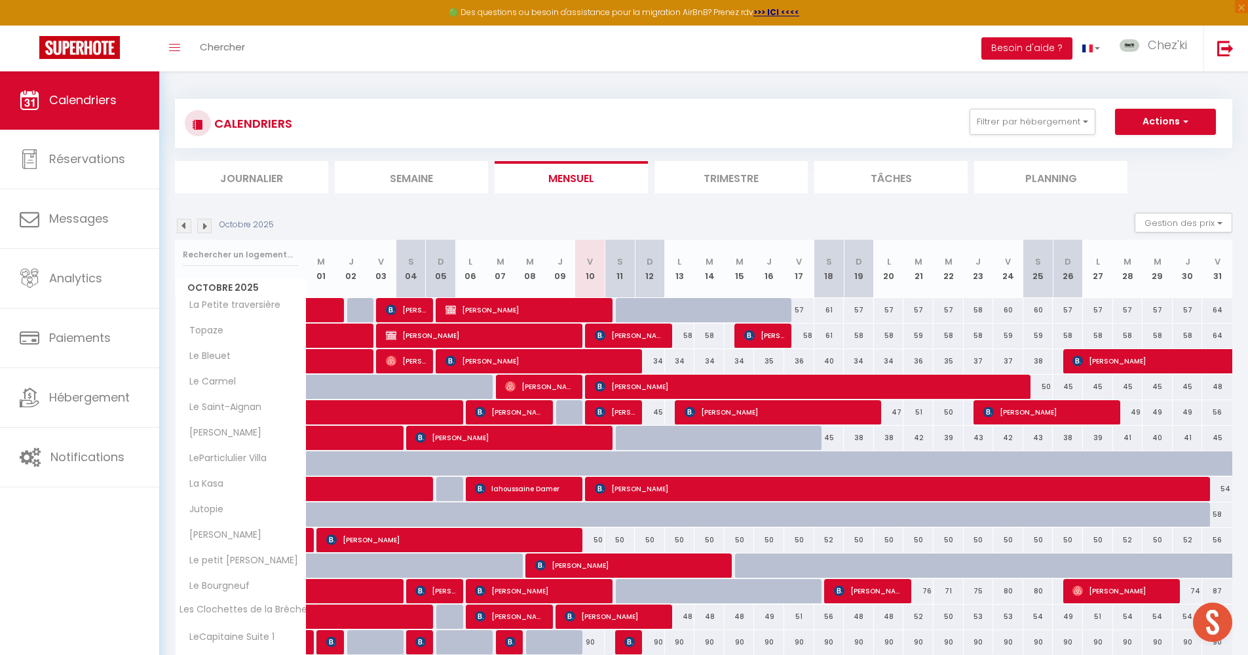
click at [566, 437] on span "[PERSON_NAME]" at bounding box center [510, 437] width 191 height 25
select select "OK"
select select "KO"
select select "1"
select select "0"
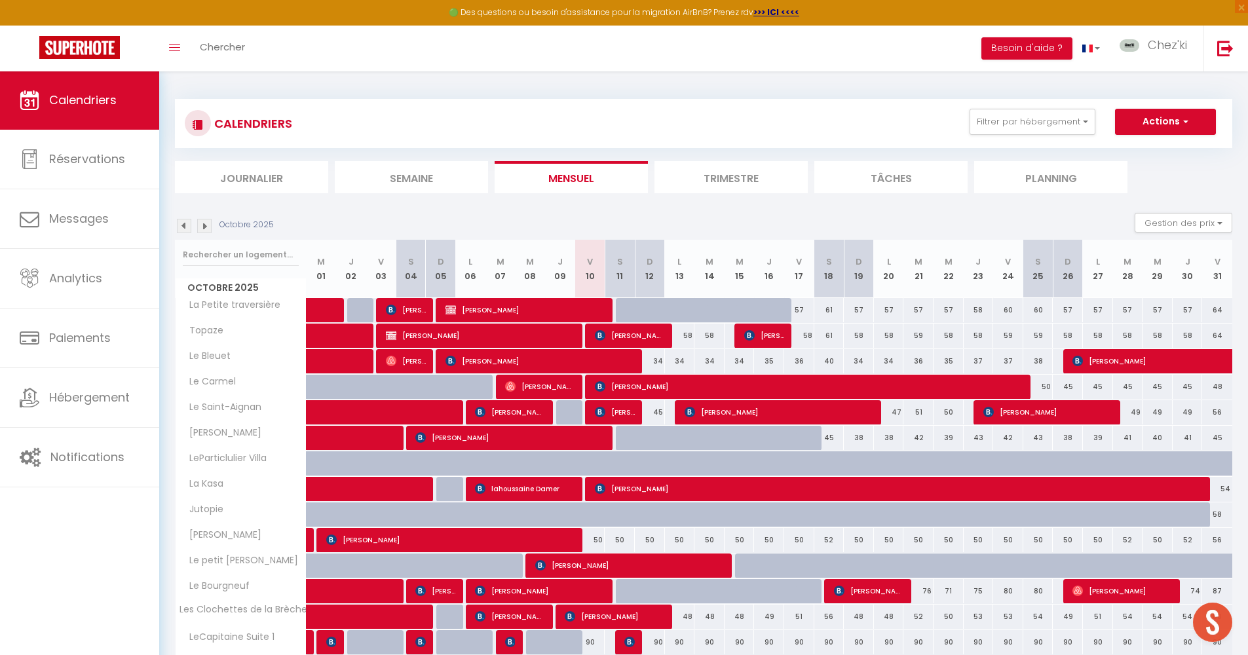
select select "1"
select select
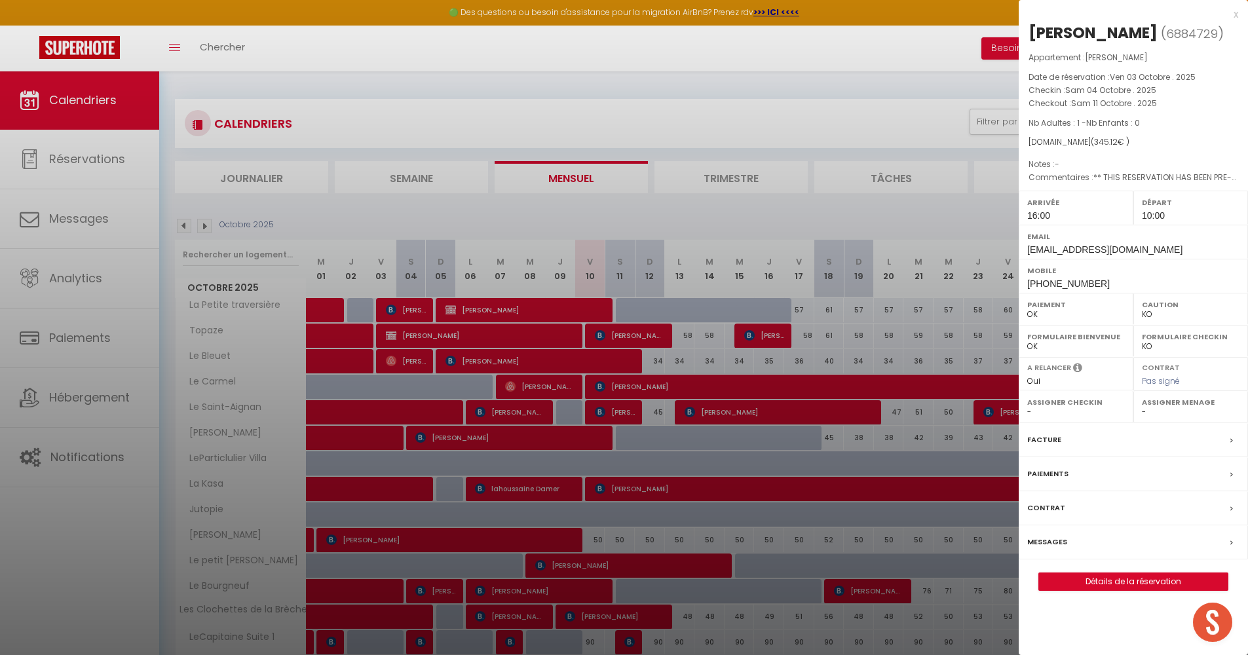
select select "22044"
select select "40773"
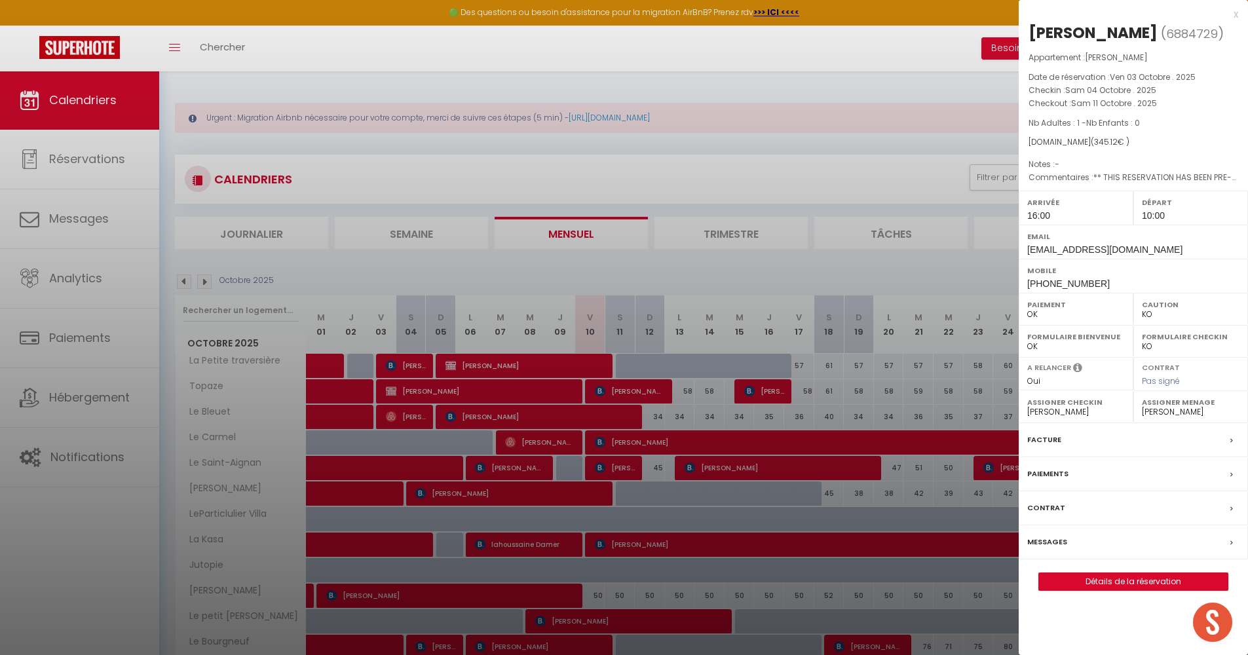
click at [566, 437] on div at bounding box center [624, 327] width 1248 height 655
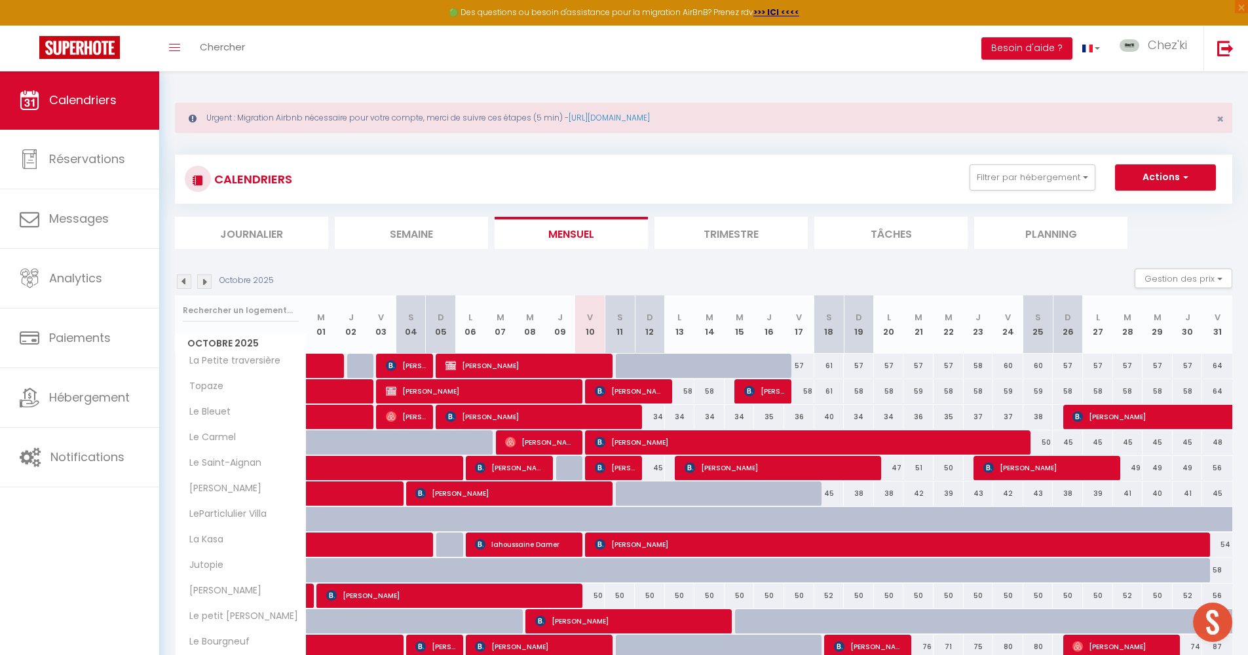
click at [623, 494] on div at bounding box center [631, 494] width 30 height 25
select select "1"
type input "Sam 11 Octobre 2025"
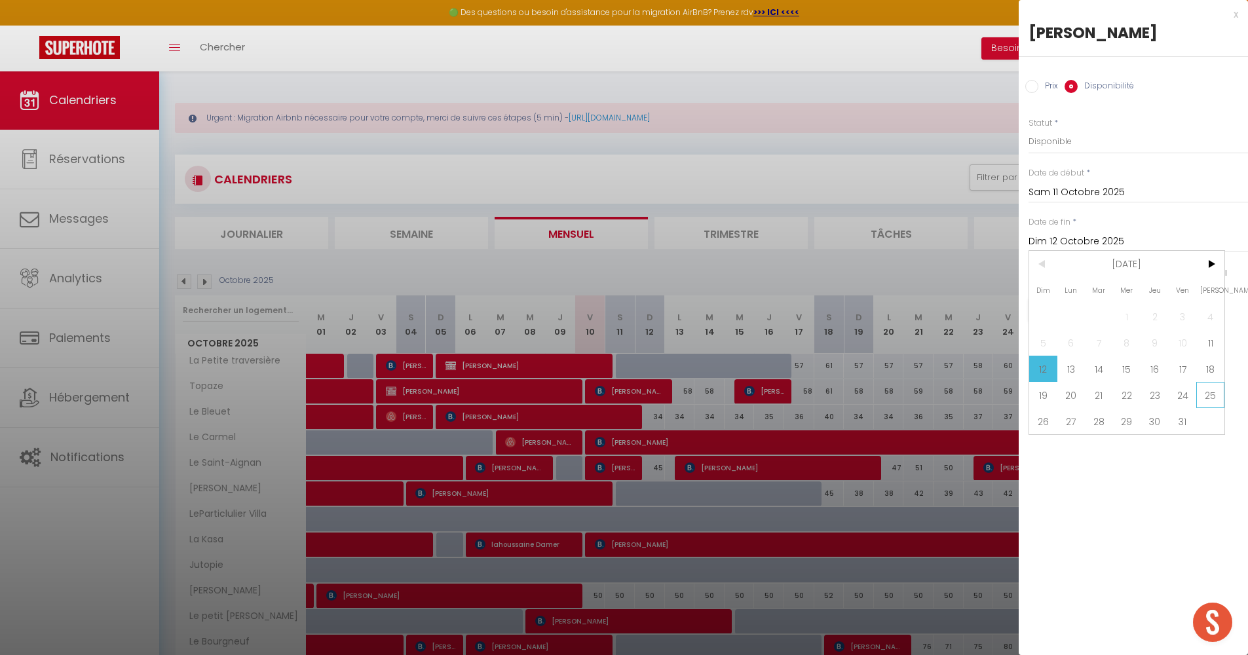
click at [1213, 398] on span "25" at bounding box center [1211, 395] width 28 height 26
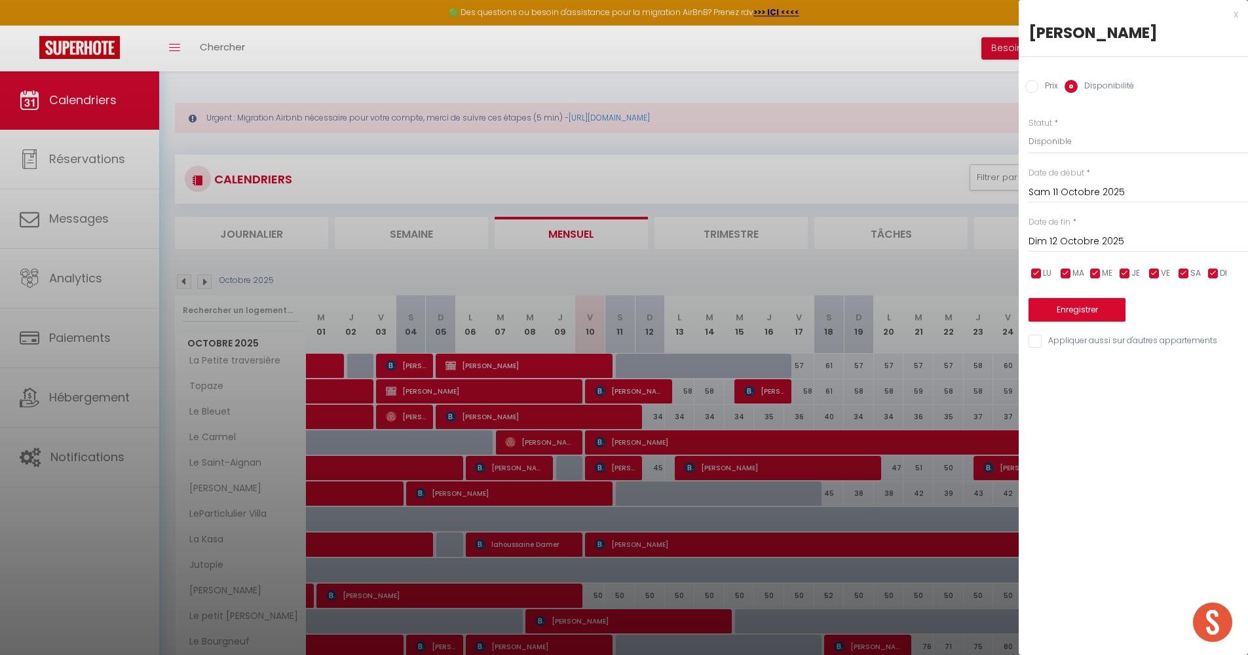
type input "Sam 25 Octobre 2025"
click at [1071, 303] on button "Enregistrer" at bounding box center [1077, 310] width 97 height 24
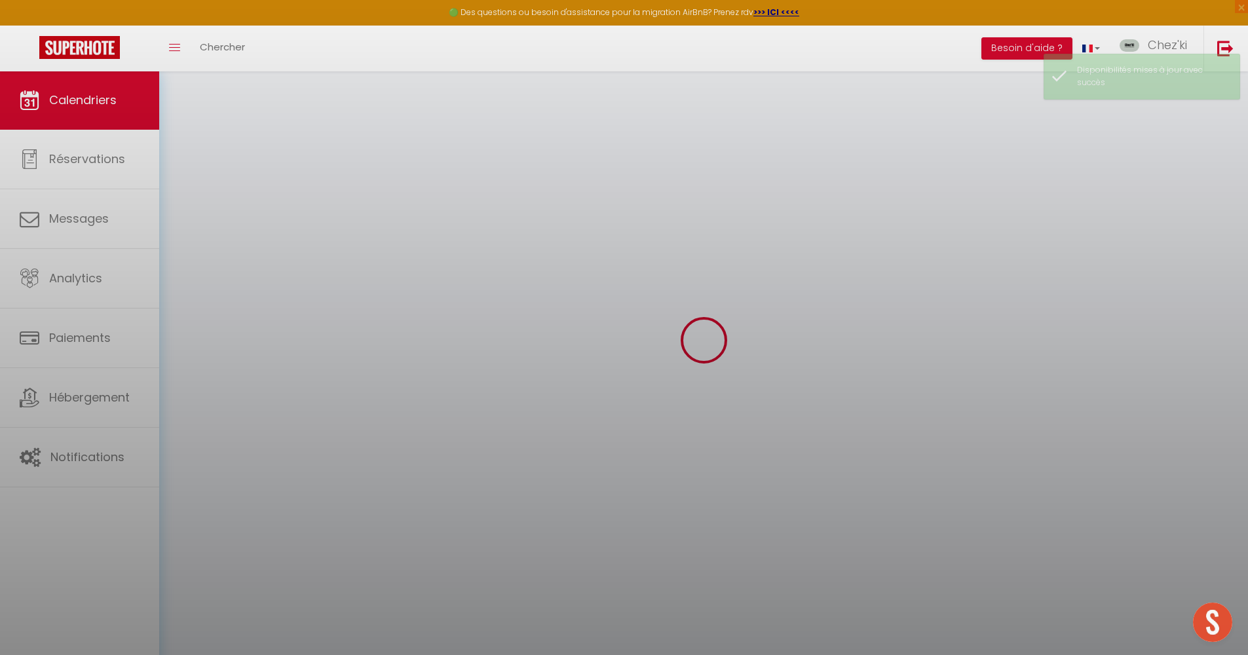
select select "KO"
select select "0"
select select "22044"
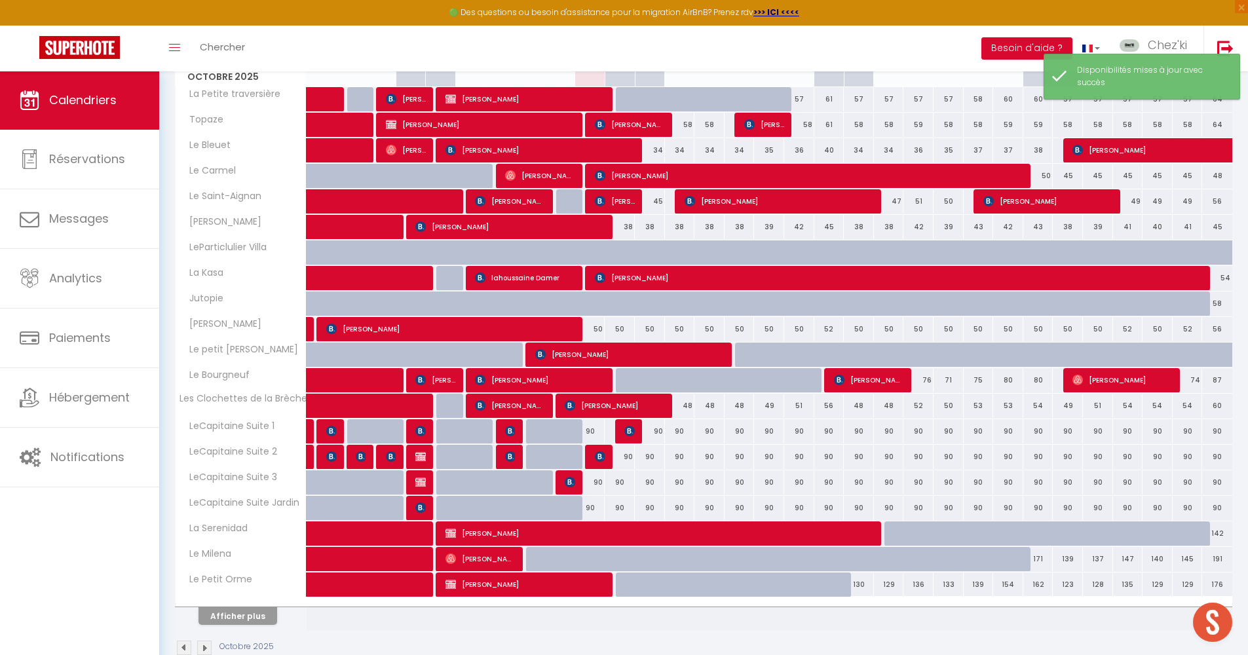
scroll to position [295, 0]
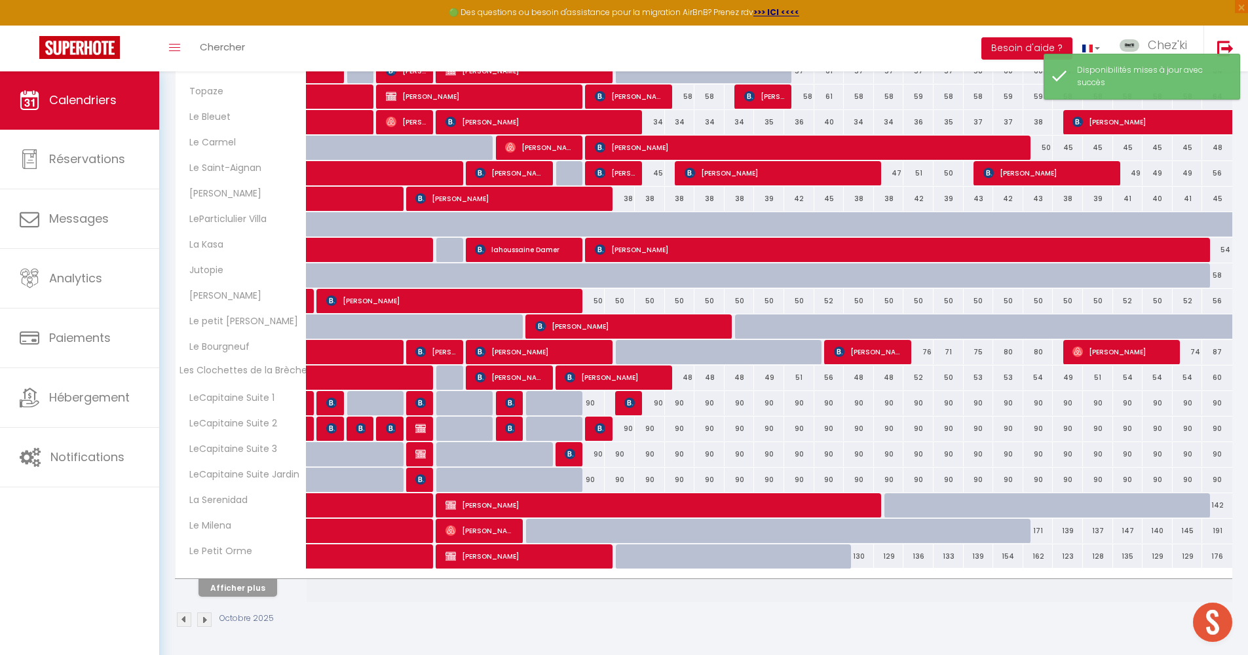
click at [246, 593] on button "Afficher plus" at bounding box center [238, 588] width 79 height 18
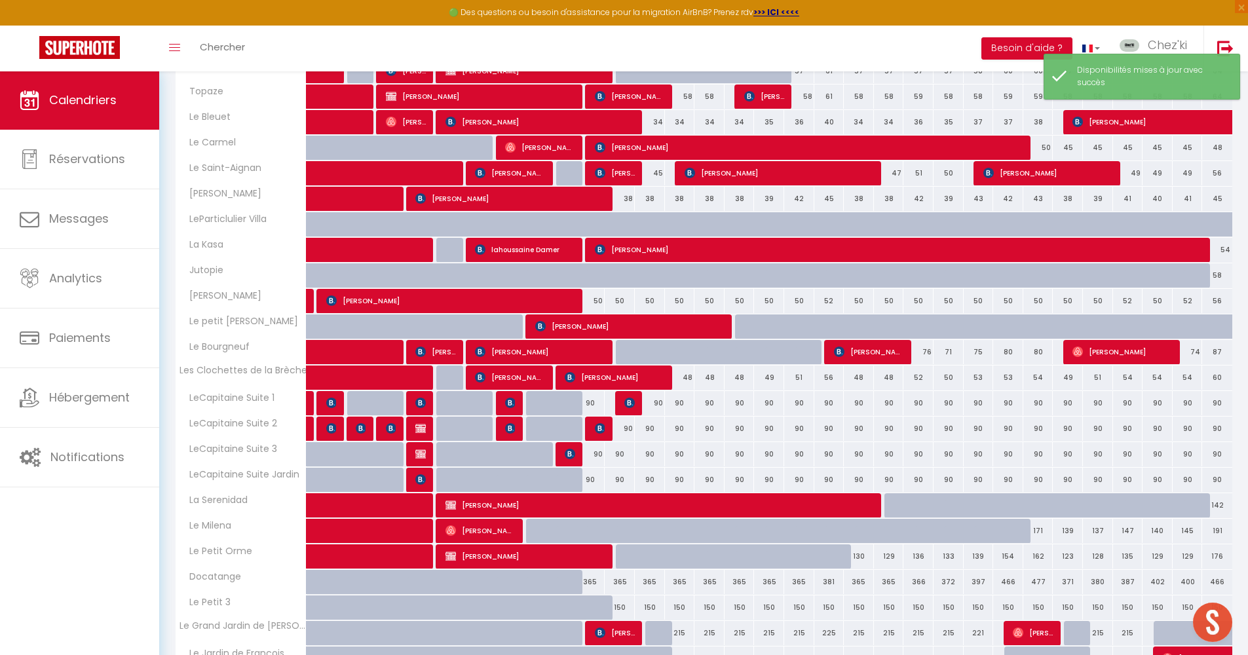
click at [503, 558] on span "[PERSON_NAME]" at bounding box center [526, 556] width 161 height 25
select select "53175"
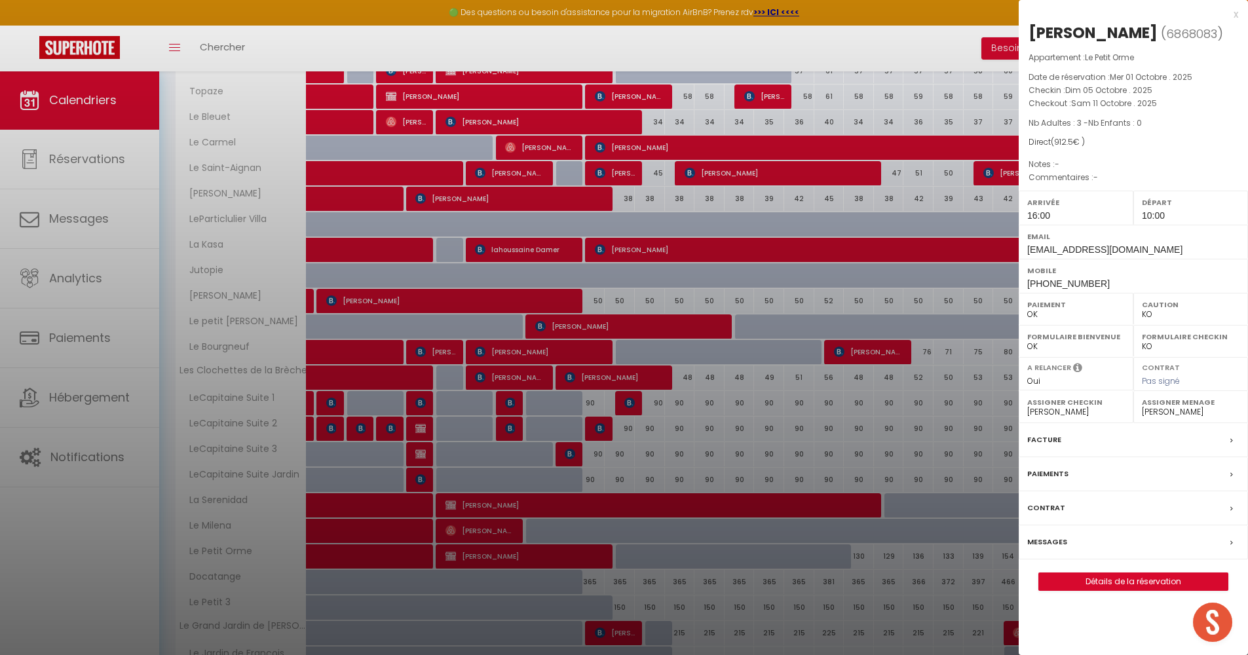
click at [550, 226] on div at bounding box center [624, 327] width 1248 height 655
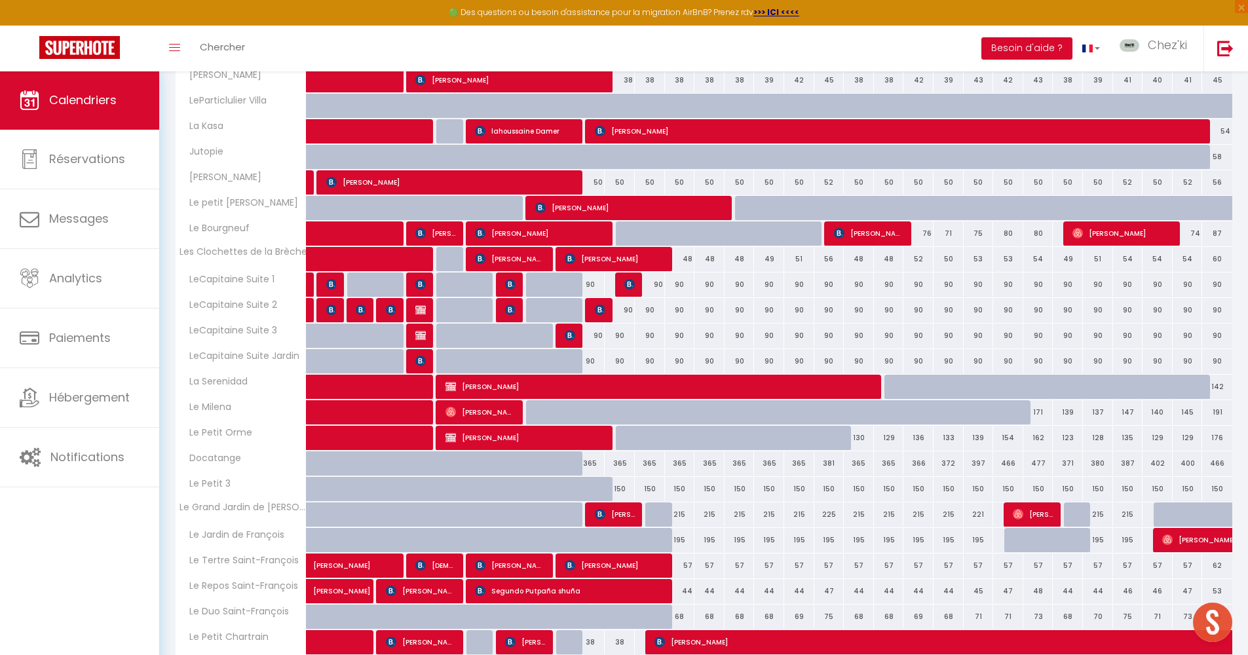
scroll to position [367, 0]
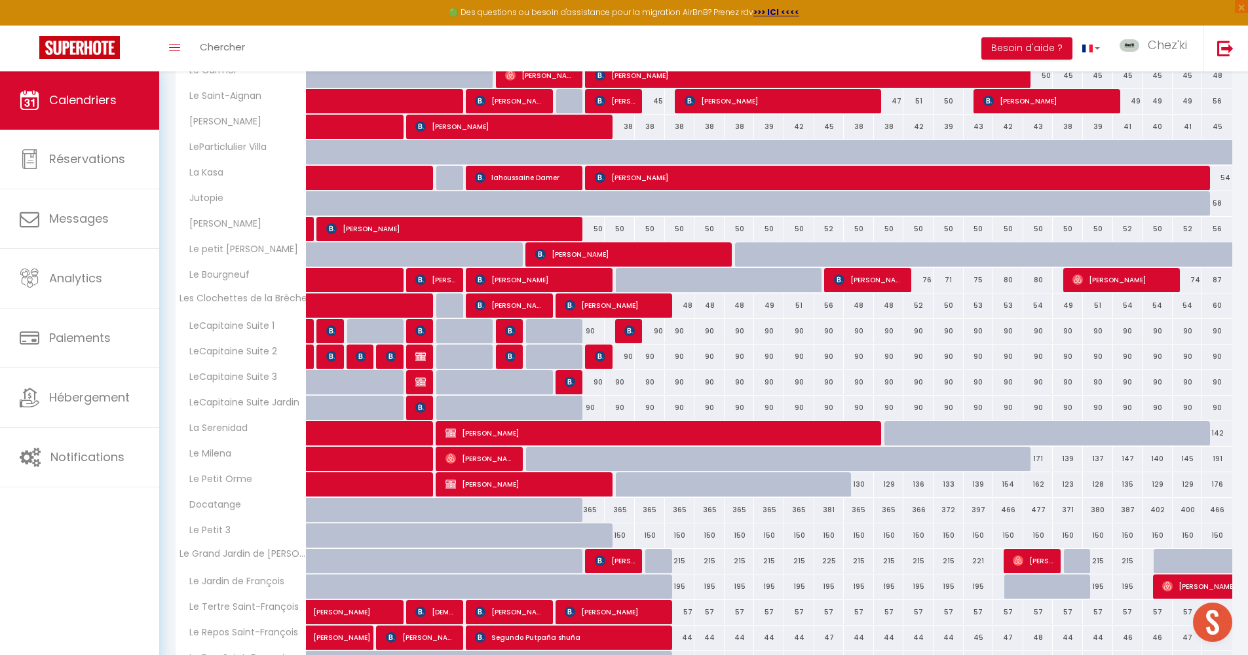
click at [617, 104] on span "[PERSON_NAME]" at bounding box center [615, 100] width 40 height 25
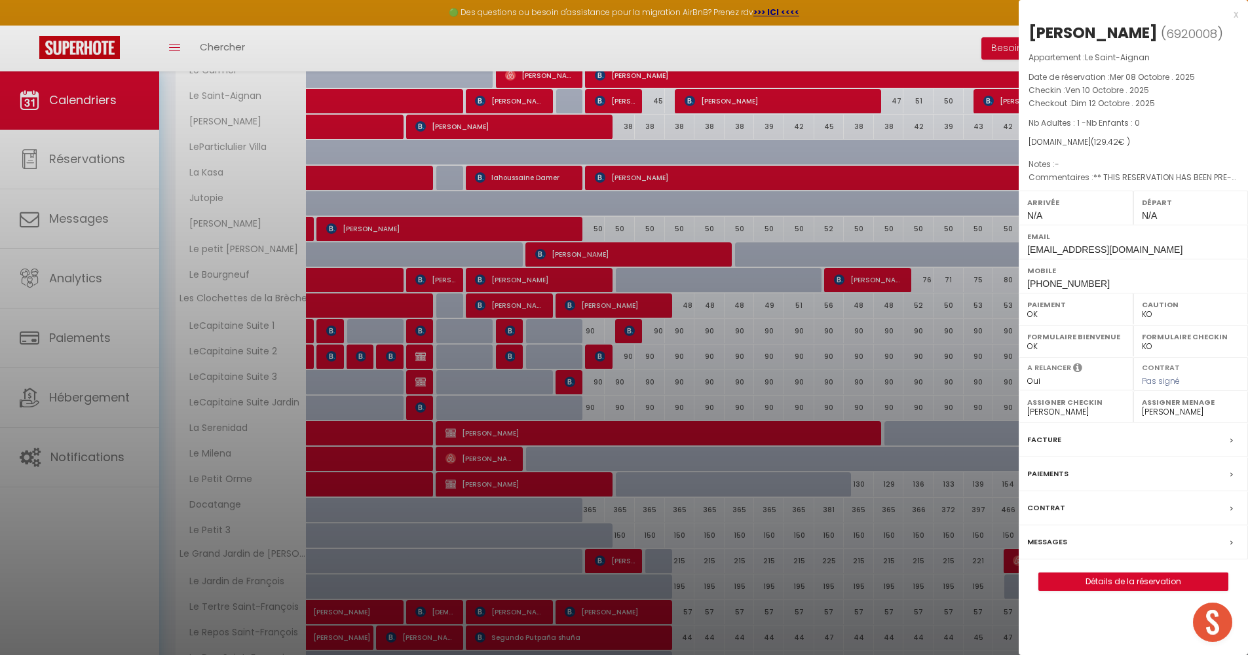
click at [617, 104] on div at bounding box center [624, 327] width 1248 height 655
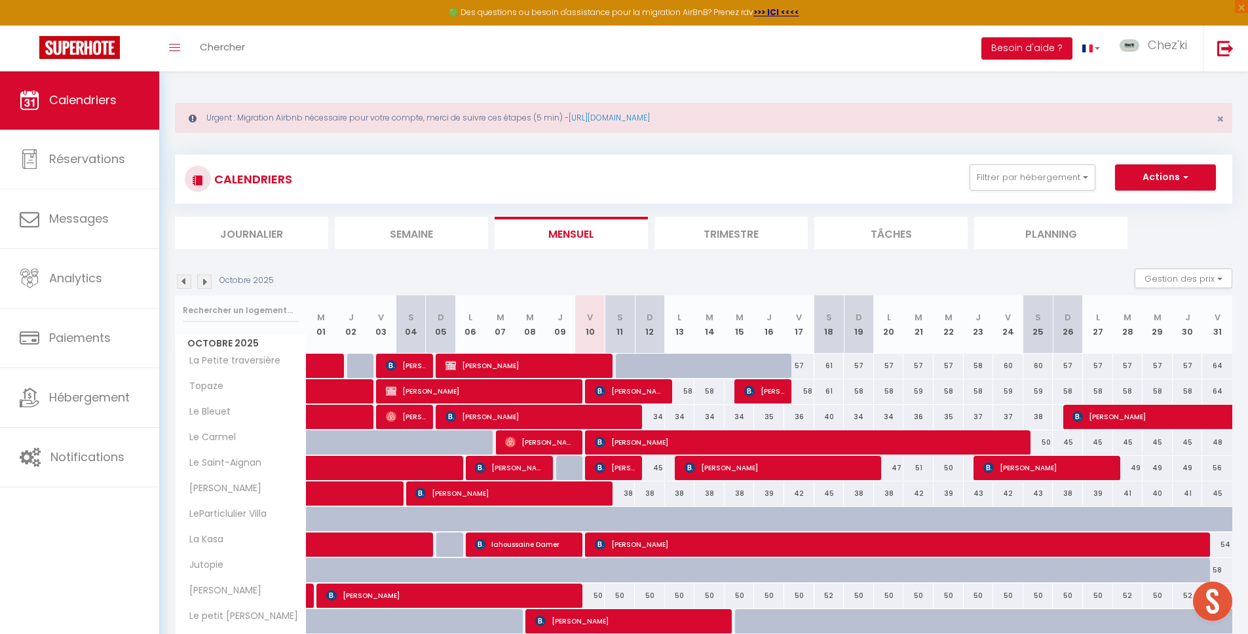
scroll to position [467, 0]
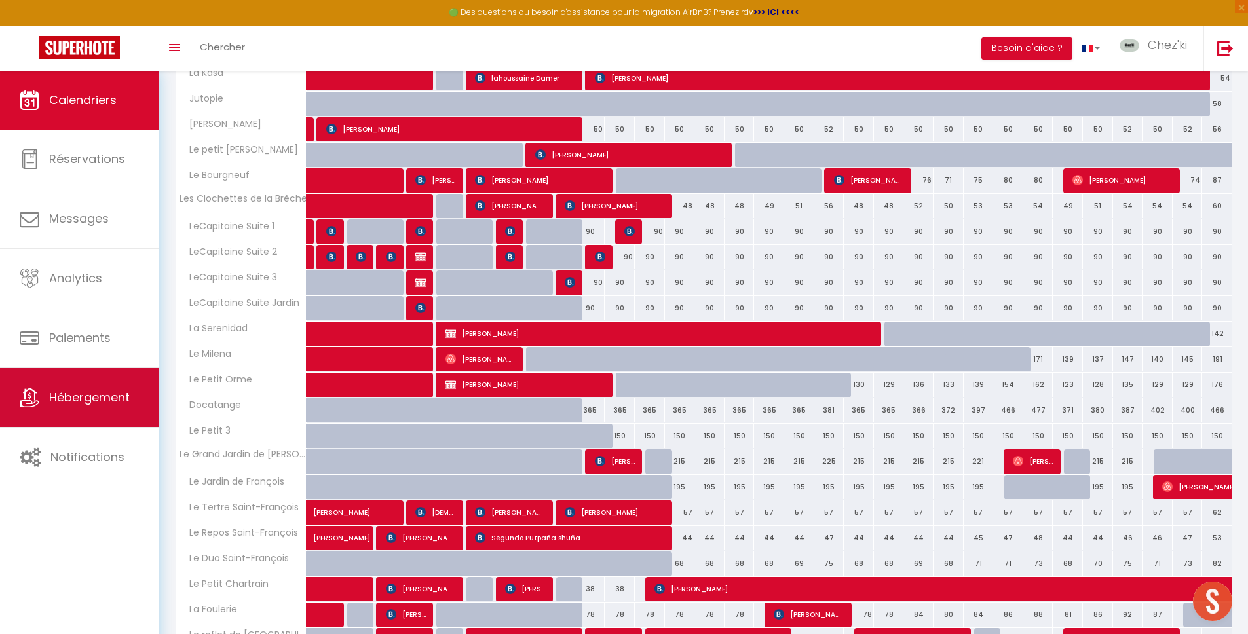
click at [119, 394] on span "Hébergement" at bounding box center [89, 397] width 81 height 16
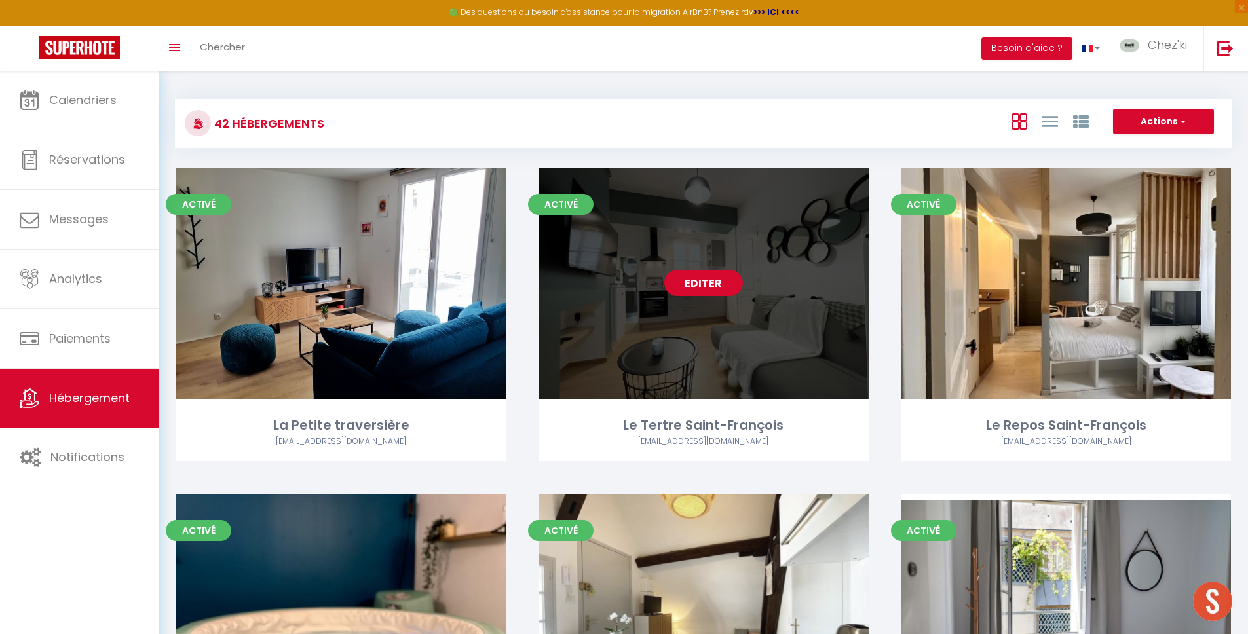
click at [711, 277] on link "Editer" at bounding box center [703, 283] width 79 height 26
click at [710, 292] on link "Editer" at bounding box center [703, 283] width 79 height 26
click at [730, 279] on link "Editer" at bounding box center [703, 283] width 79 height 26
click at [712, 283] on link "Editer" at bounding box center [703, 283] width 79 height 26
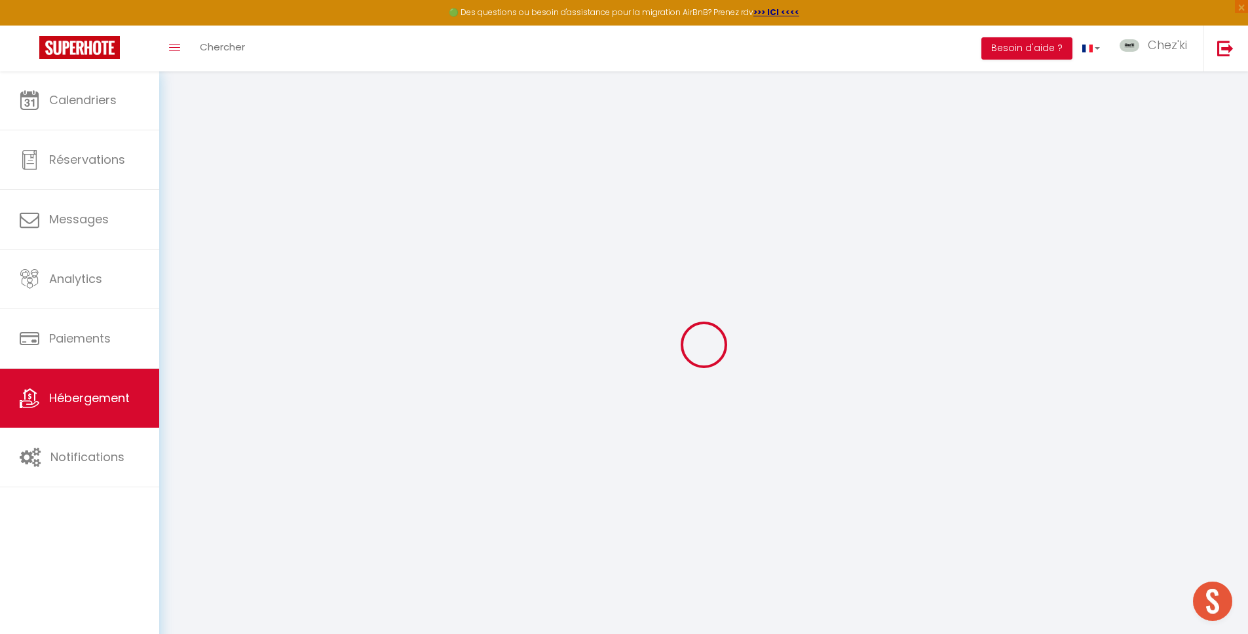
click at [712, 283] on div at bounding box center [704, 345] width 1058 height 516
select select
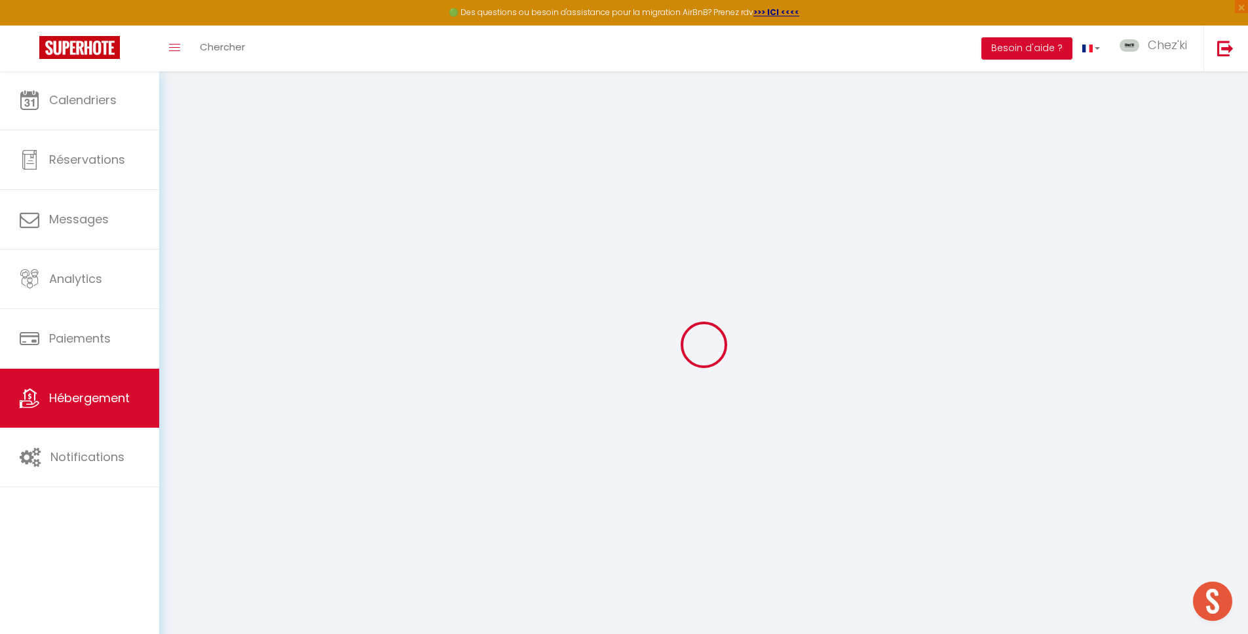
select select
checkbox input "false"
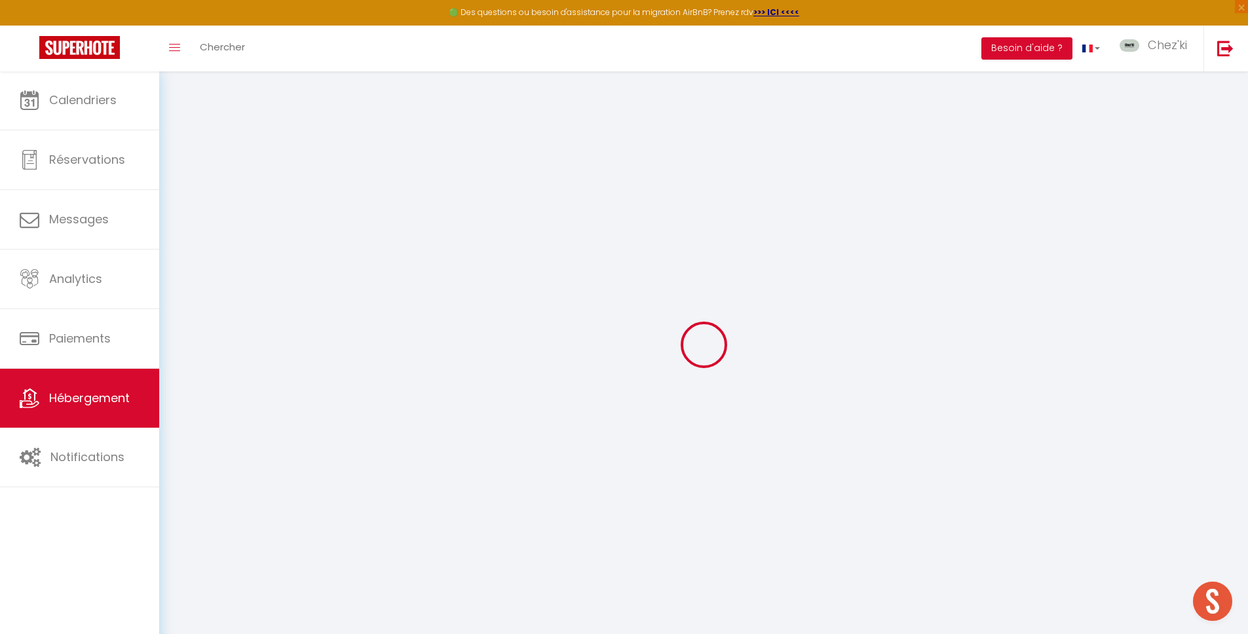
checkbox input "false"
select select
type input "Le Tertre Saint-François"
type input "[PERSON_NAME]"
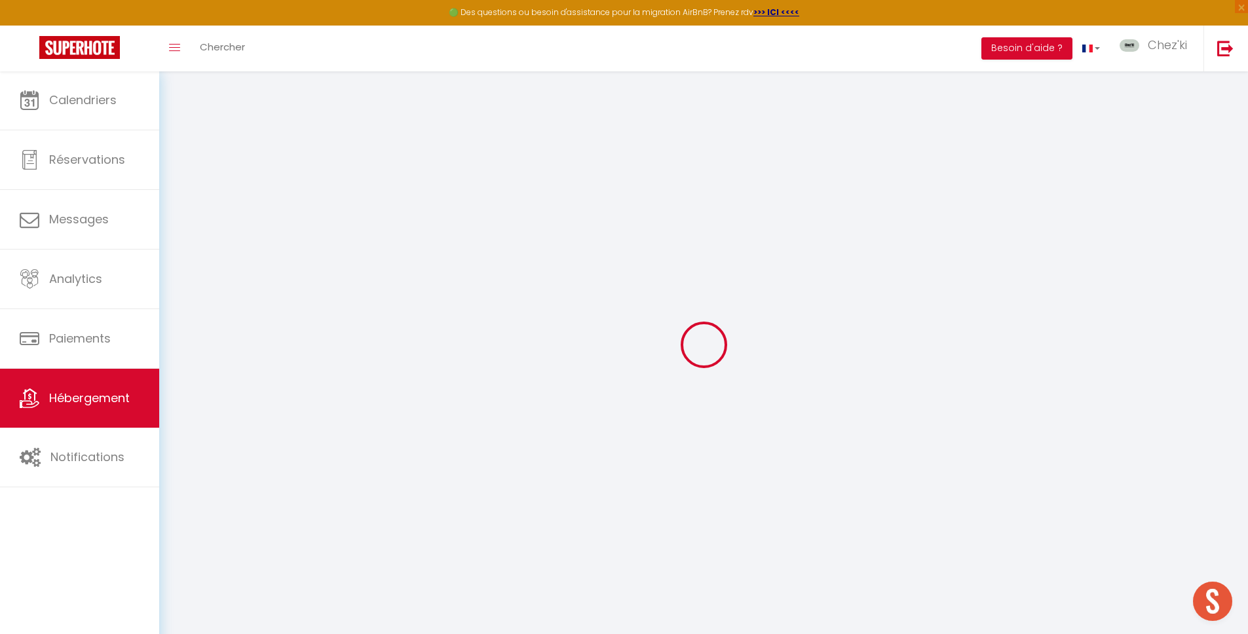
select select "2"
type input "55"
type input "38"
select select
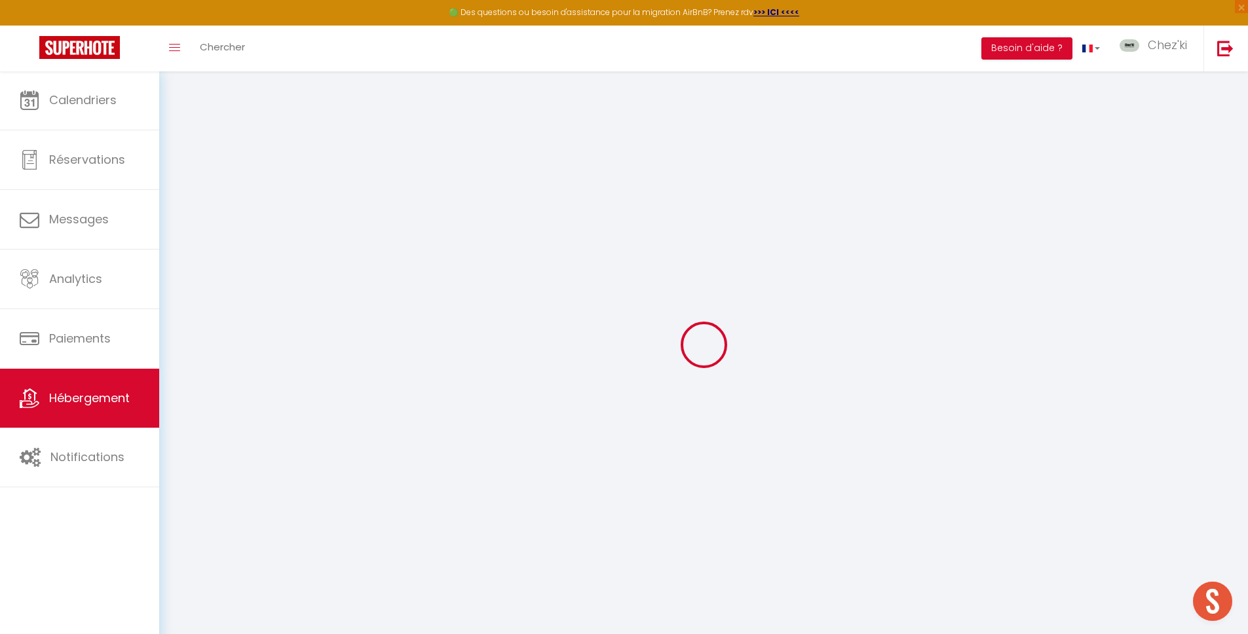
select select
type input "[STREET_ADDRESS]"
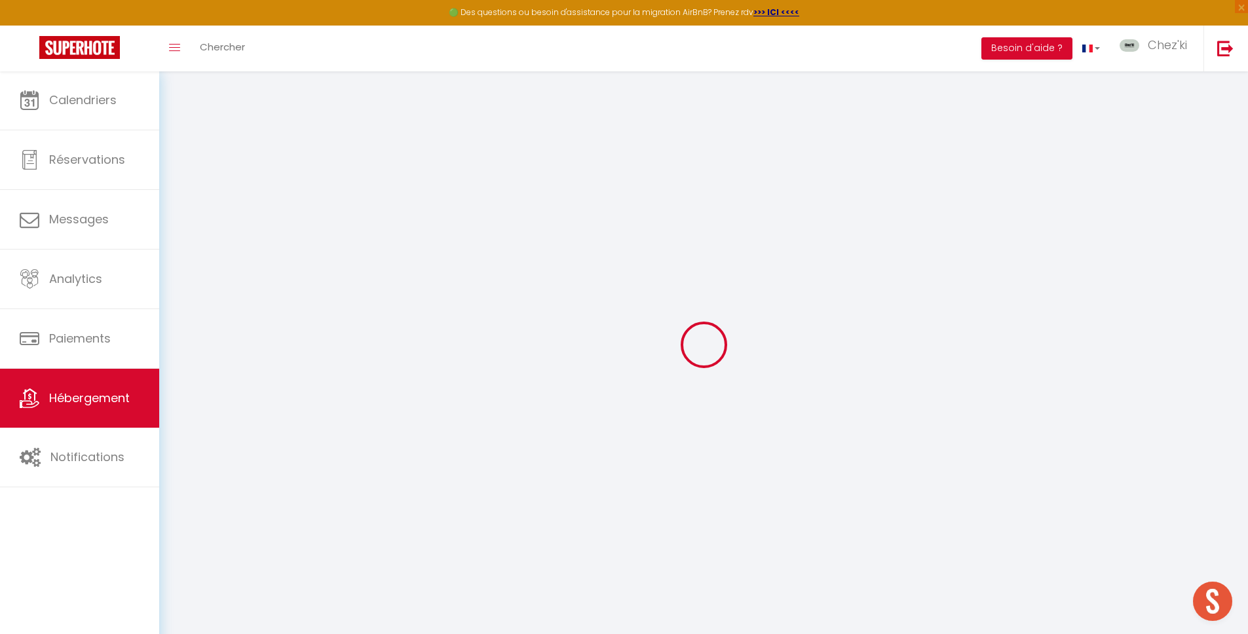
type input "28000"
type input "[GEOGRAPHIC_DATA]"
type input "[EMAIL_ADDRESS][DOMAIN_NAME]"
select select
checkbox input "false"
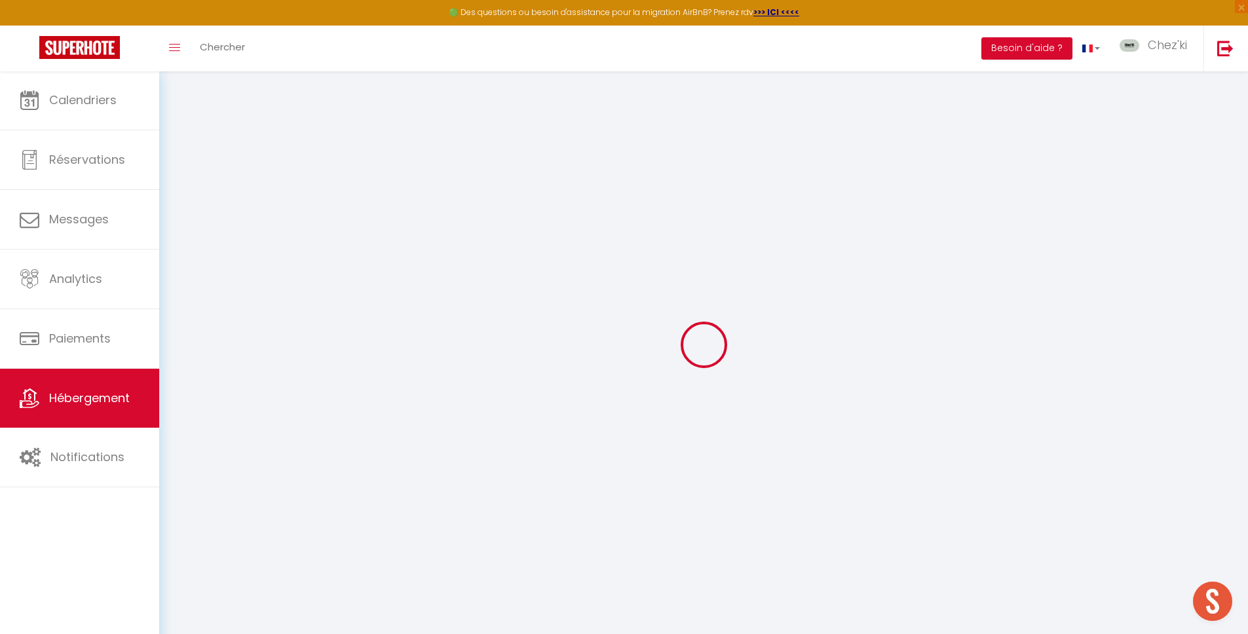
checkbox input "false"
type input "38"
type input "0"
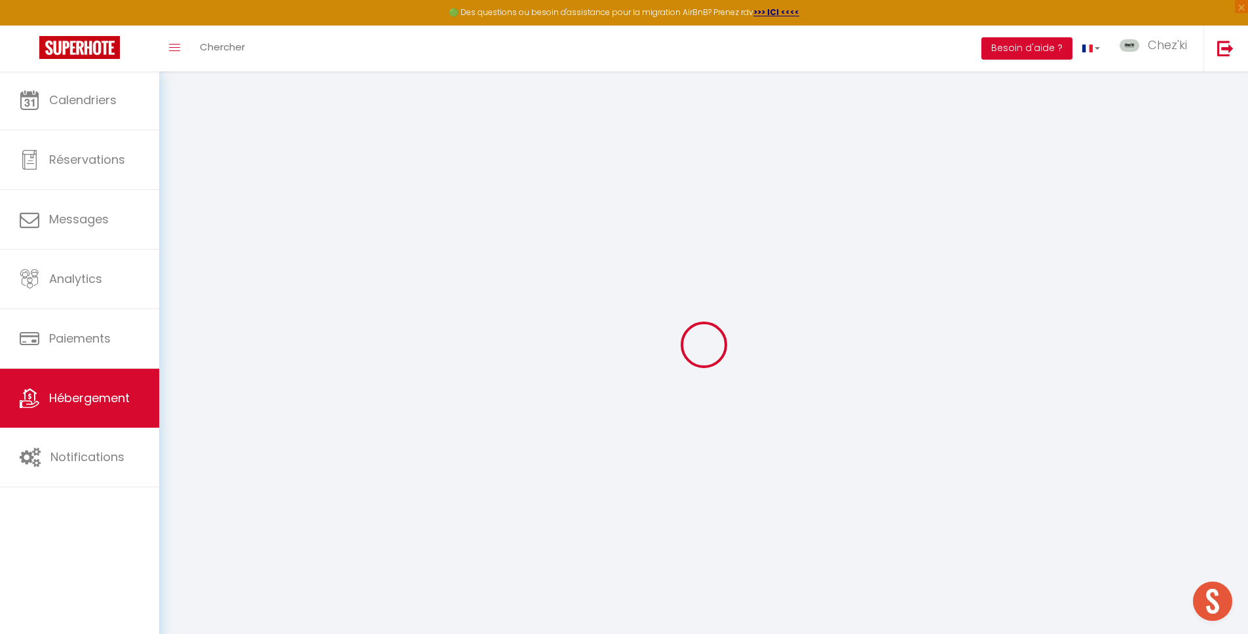
type input "0"
select select
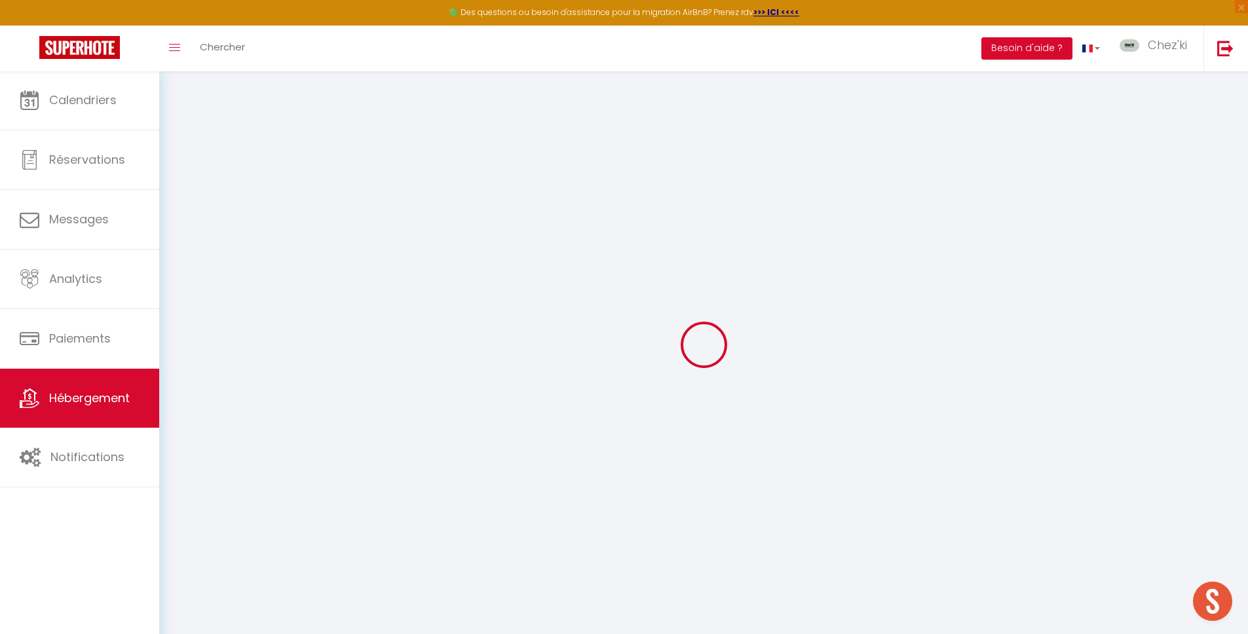
select select
checkbox input "false"
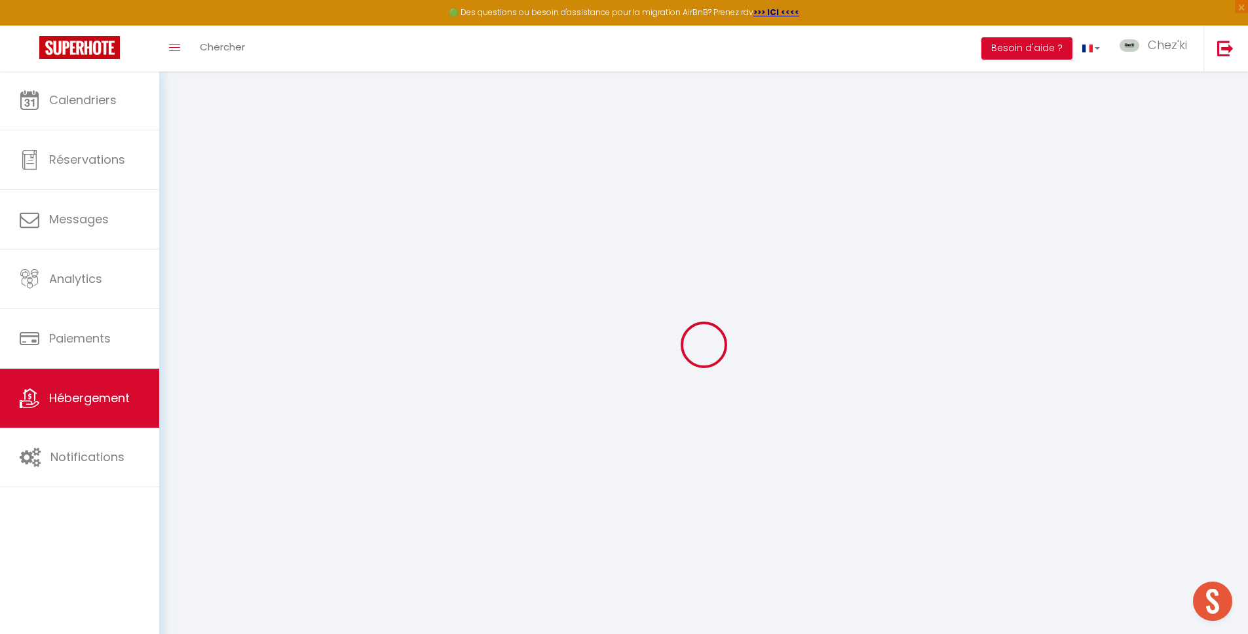
checkbox input "false"
select select
checkbox input "false"
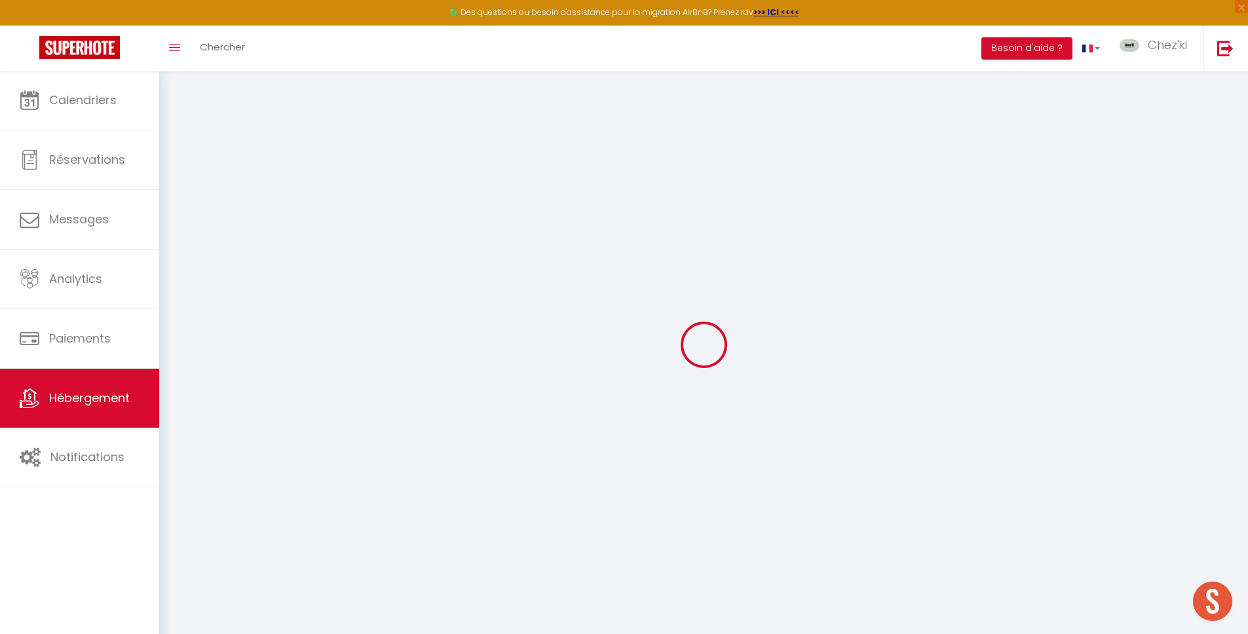
checkbox input "false"
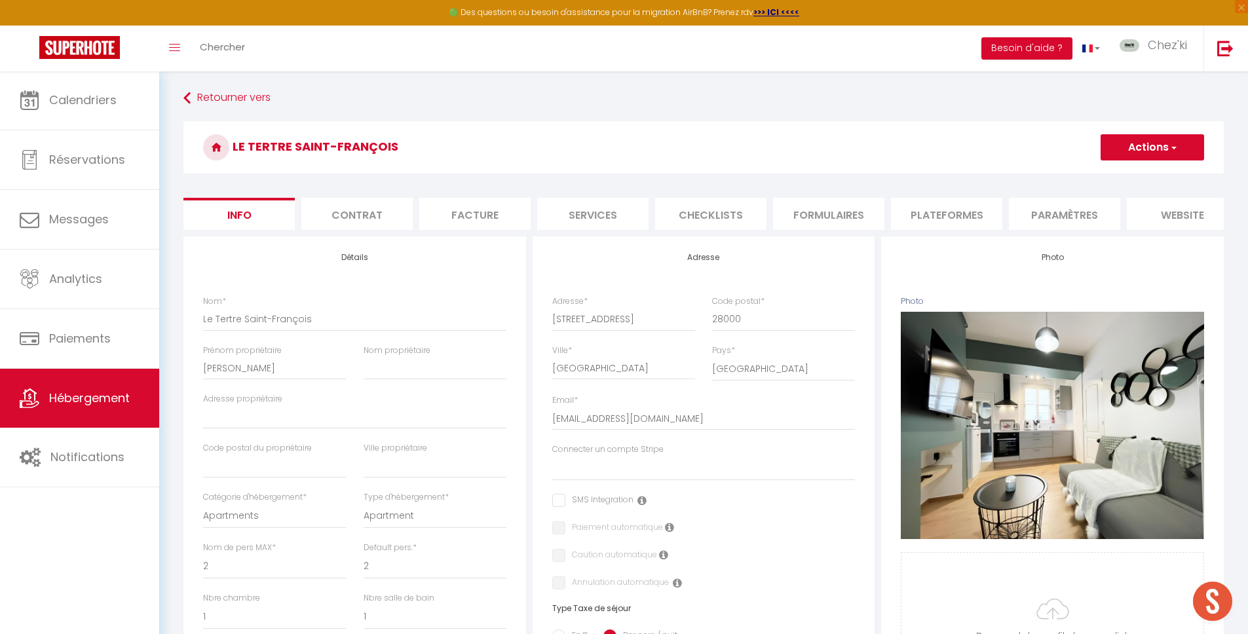
select select
checkbox input "false"
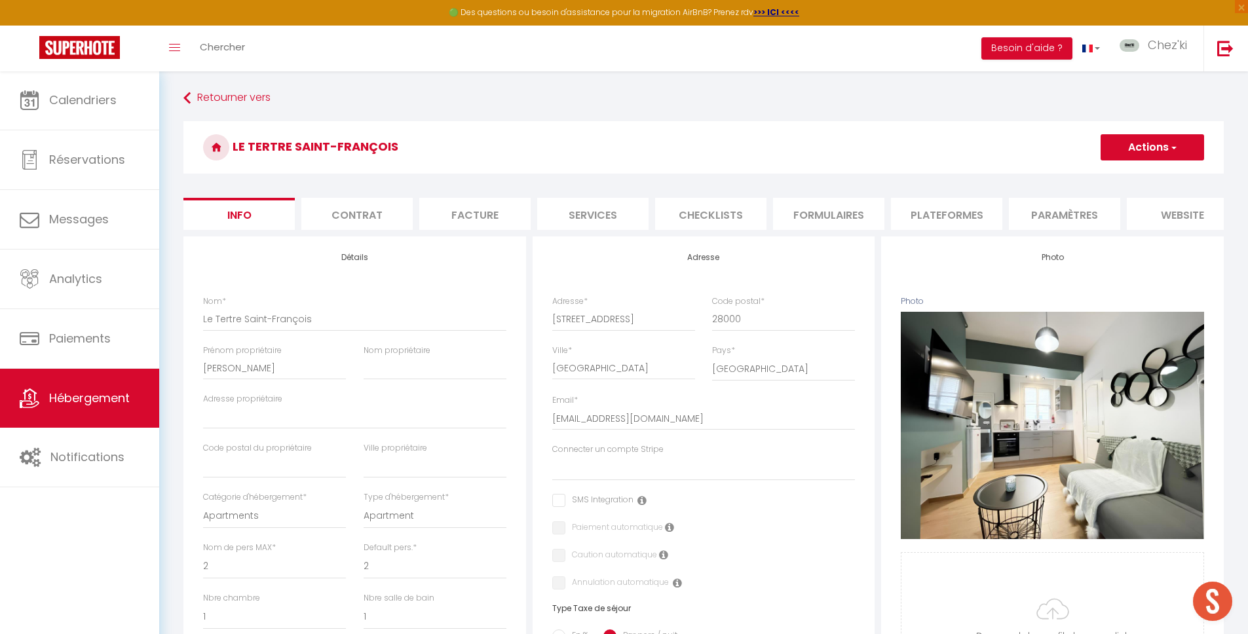
checkbox input "false"
select select
checkbox input "false"
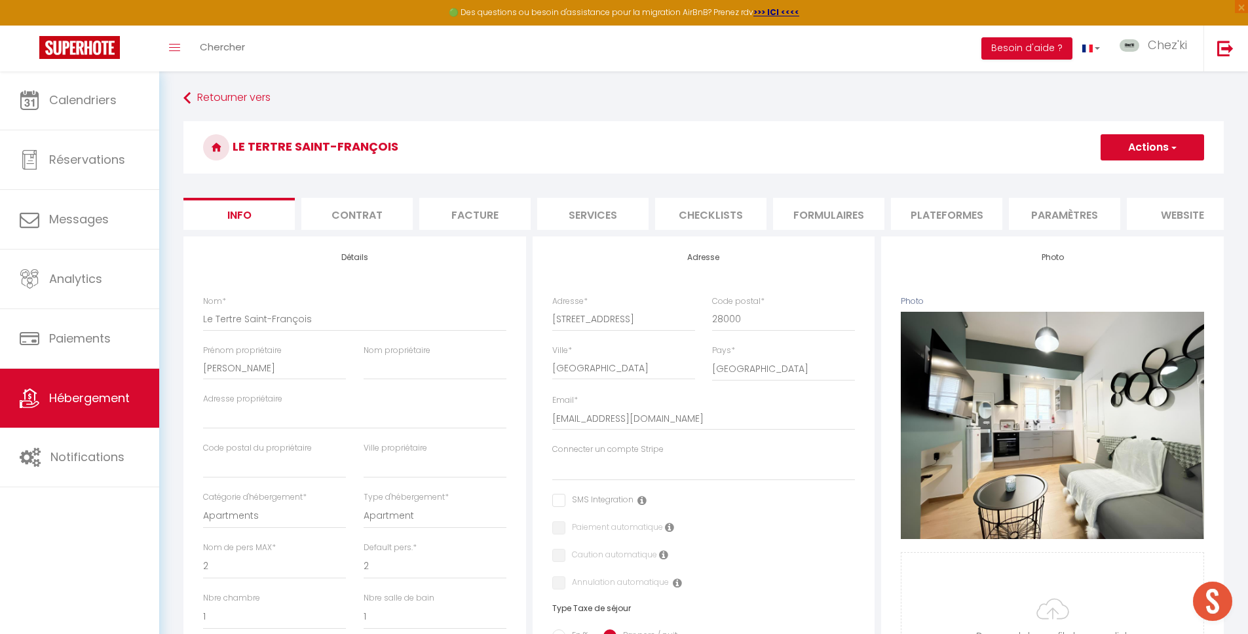
checkbox input "false"
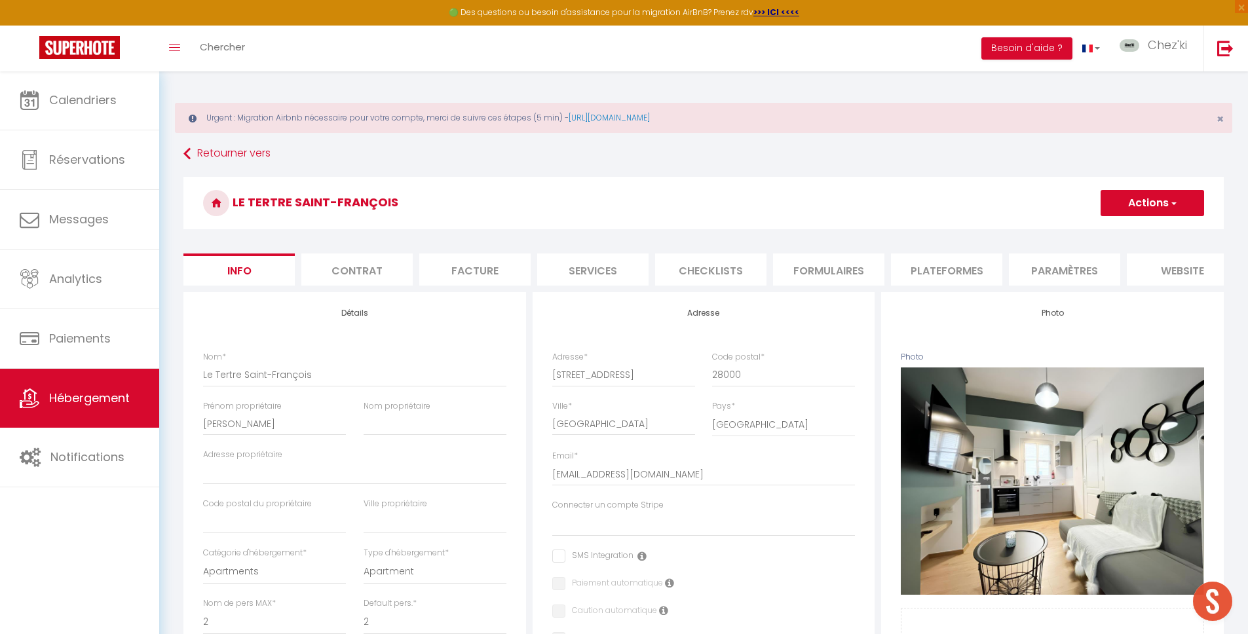
click at [859, 260] on li "Formulaires" at bounding box center [828, 270] width 111 height 32
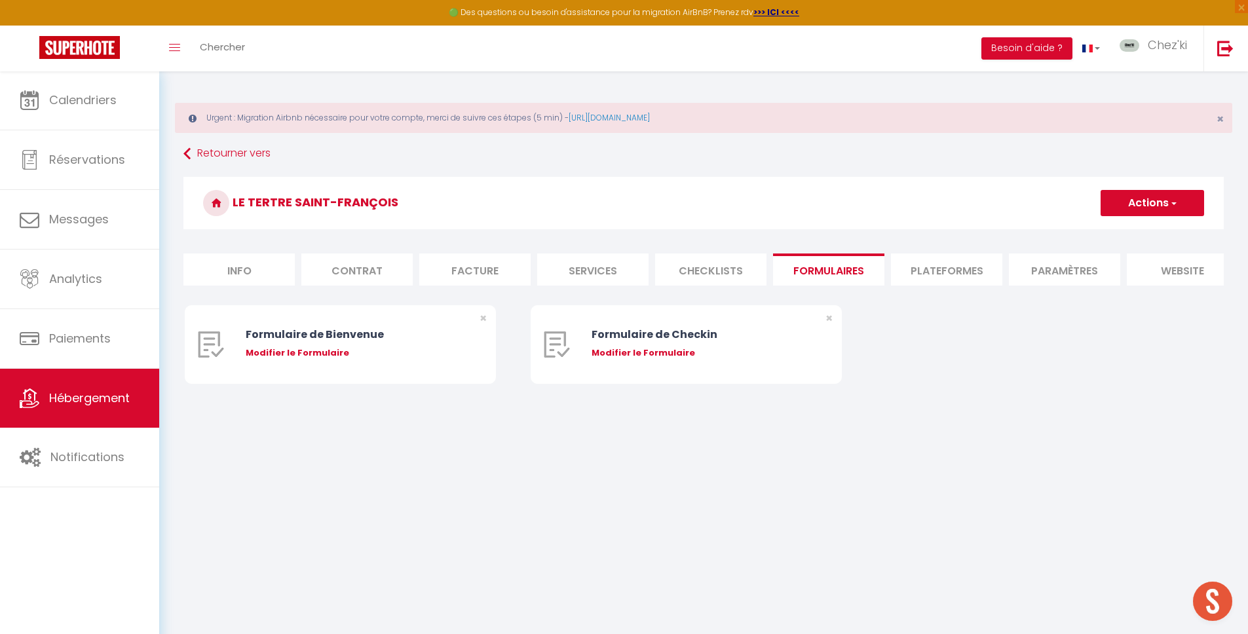
click at [926, 262] on li "Plateformes" at bounding box center [946, 270] width 111 height 32
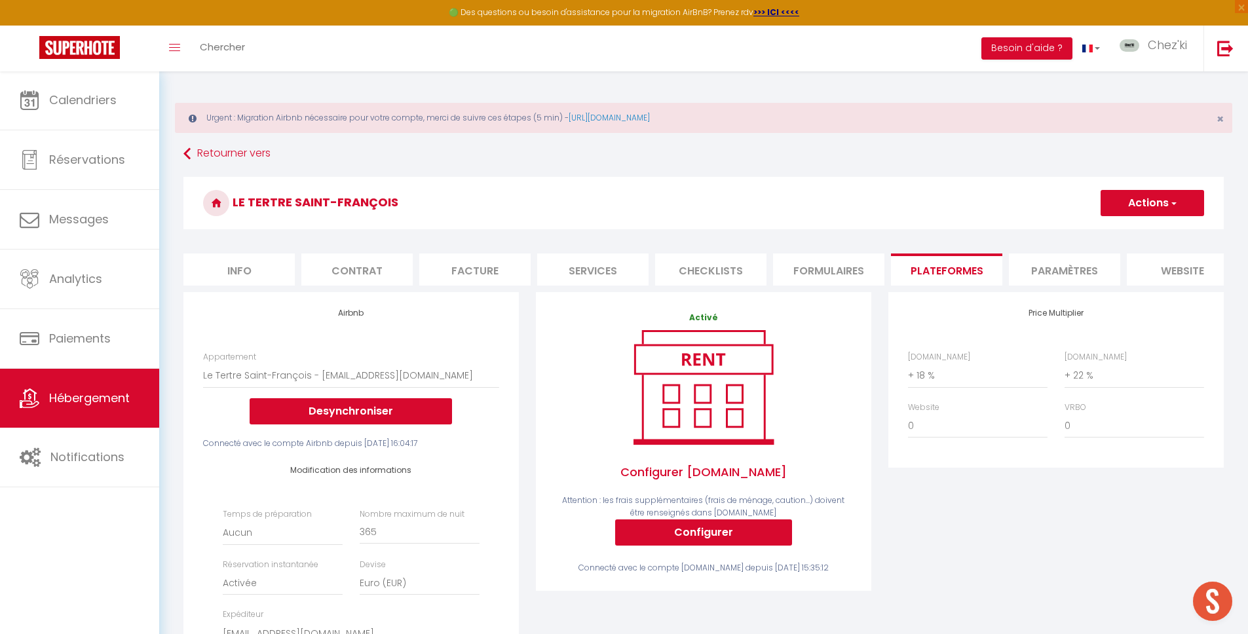
click at [1059, 273] on li "Paramètres" at bounding box center [1064, 270] width 111 height 32
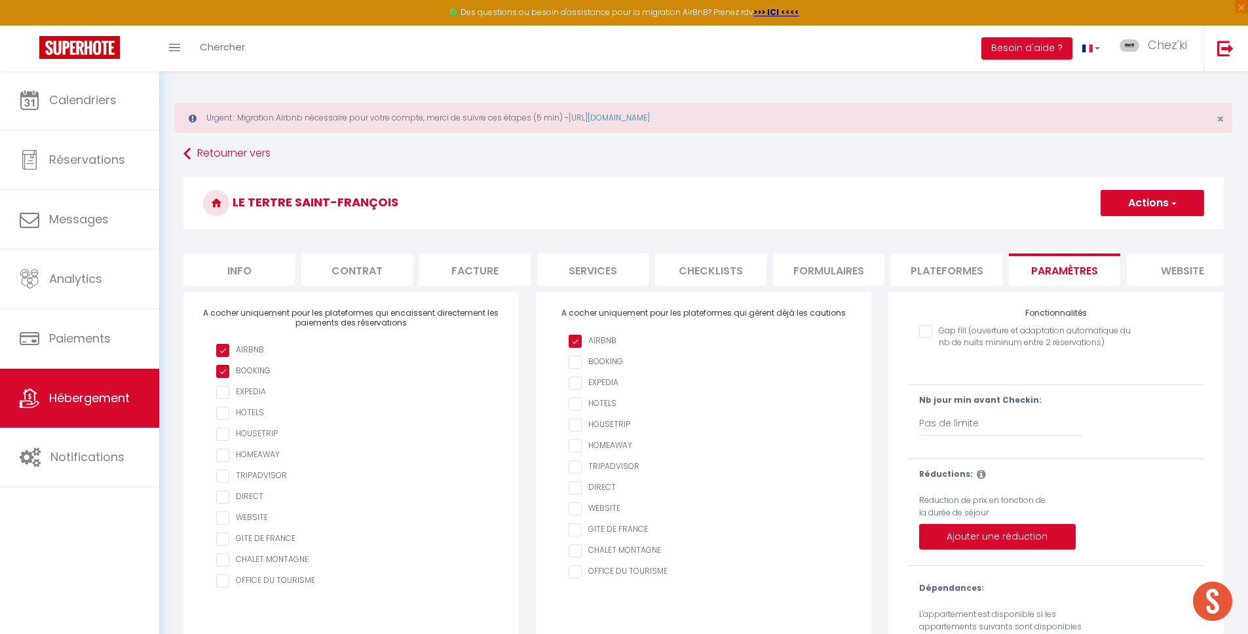
scroll to position [80, 0]
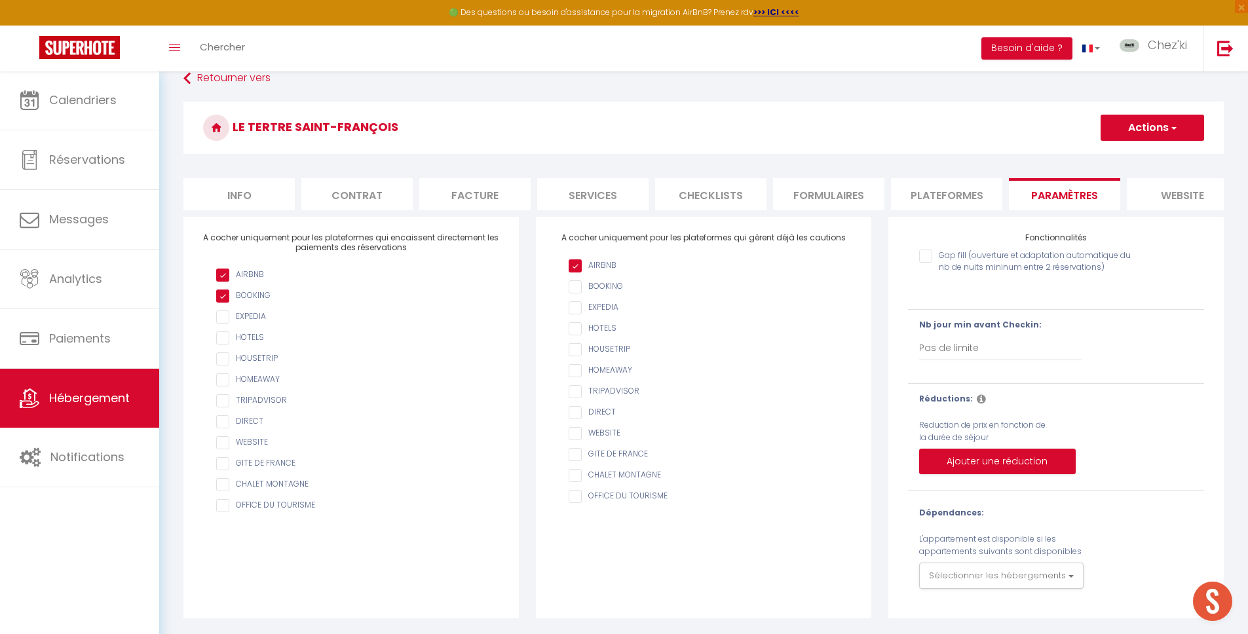
click at [1024, 562] on div "Dépendances: L'appartement est disponible si les appartements suivants sont dis…" at bounding box center [1056, 548] width 274 height 82
click at [1030, 573] on button "Sélectionner les hébergements" at bounding box center [1001, 576] width 164 height 26
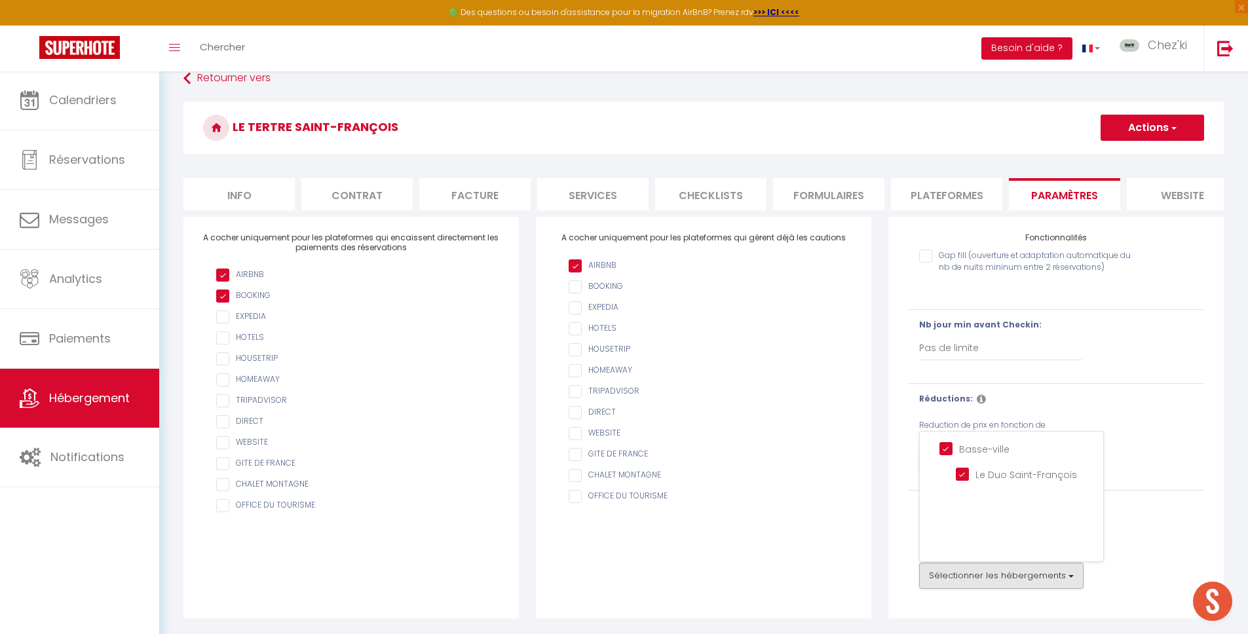
click at [1151, 532] on div "Dépendances: L'appartement est disponible si les appartements suivants sont dis…" at bounding box center [1056, 548] width 274 height 82
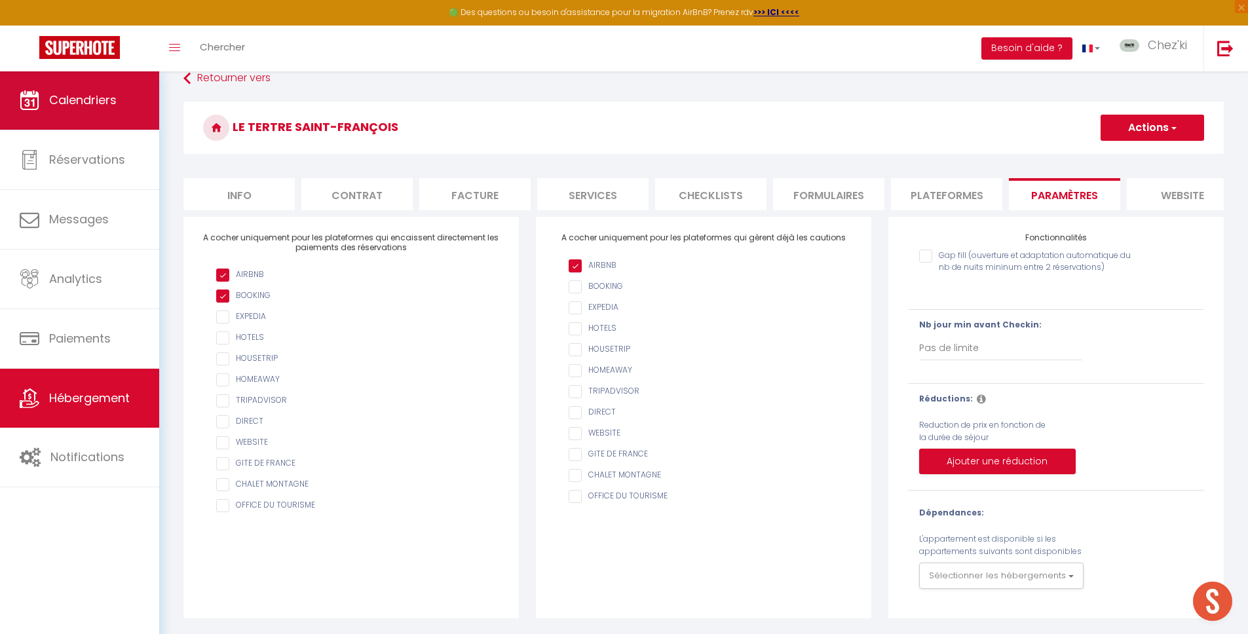
click at [63, 94] on span "Calendriers" at bounding box center [82, 100] width 67 height 16
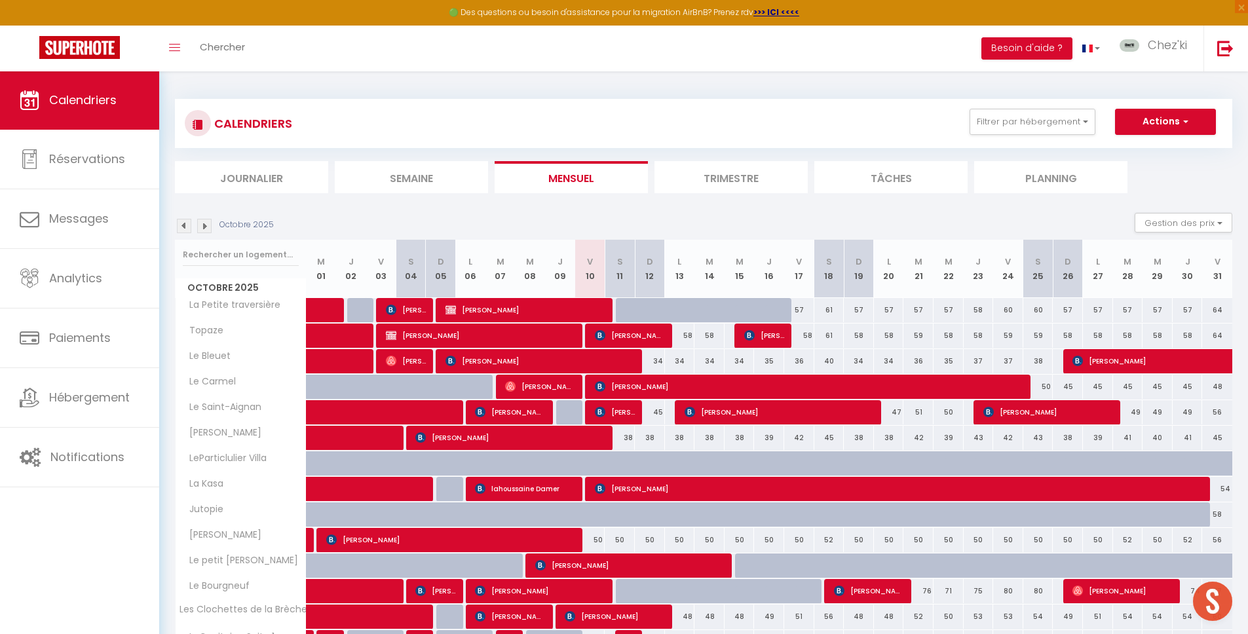
scroll to position [241, 0]
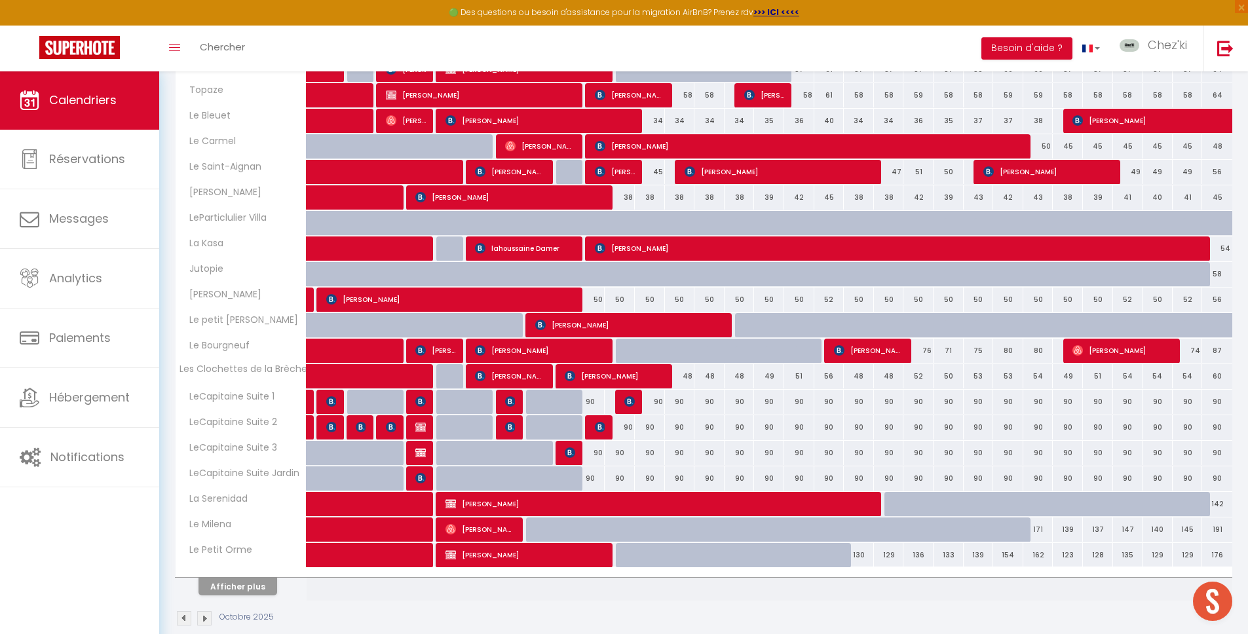
click at [246, 583] on button "Afficher plus" at bounding box center [238, 587] width 79 height 18
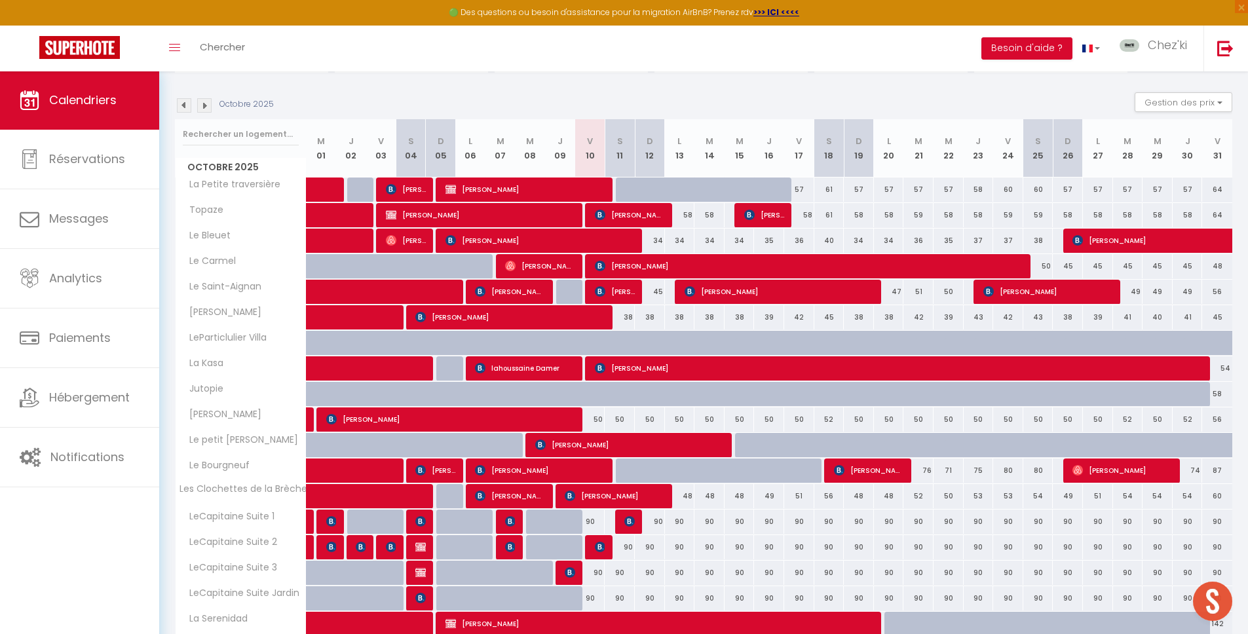
scroll to position [583, 0]
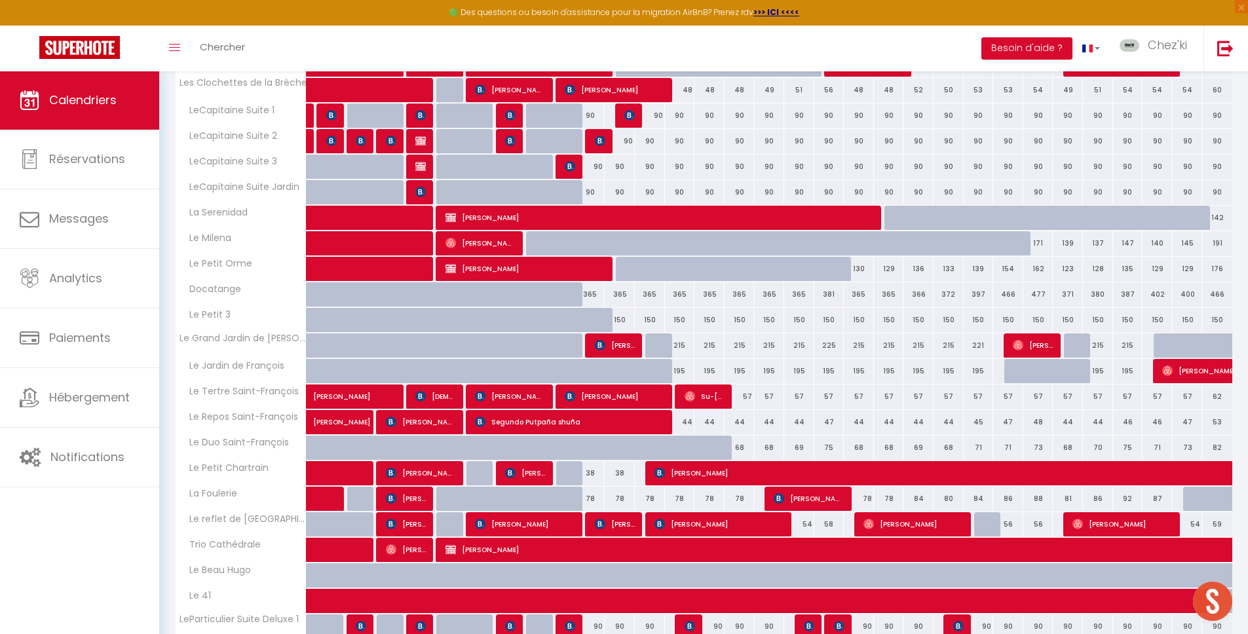
click at [531, 528] on span "[PERSON_NAME]" at bounding box center [525, 524] width 100 height 25
select select "OK"
select select "KO"
select select "1"
select select "0"
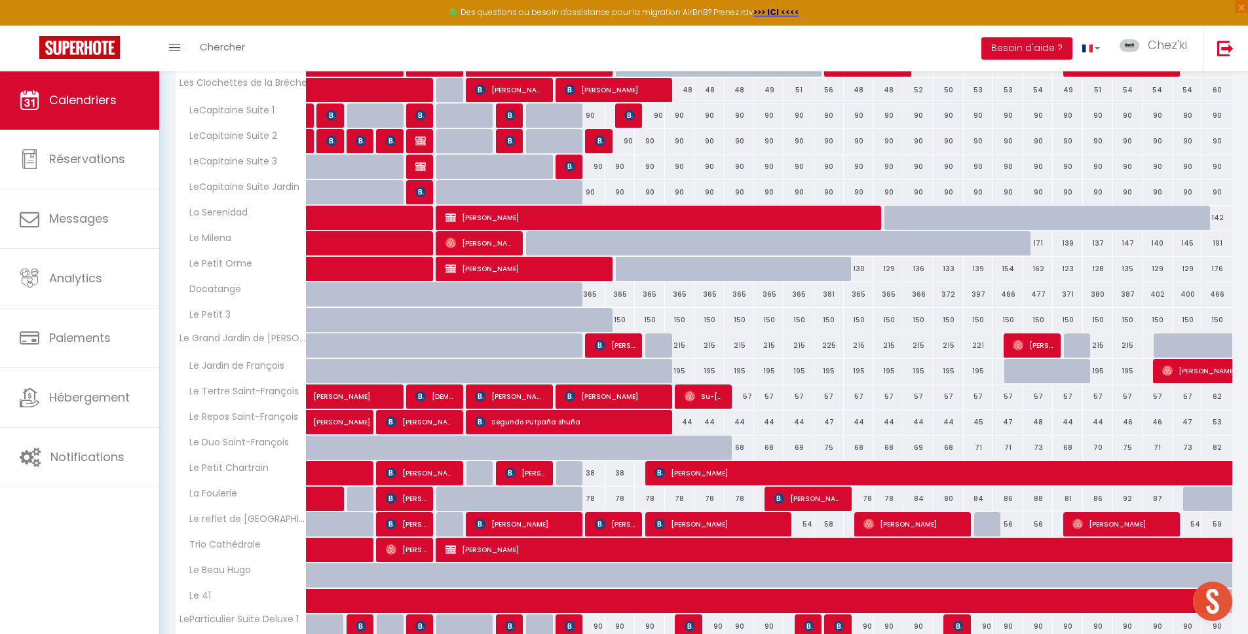
select select "1"
select select
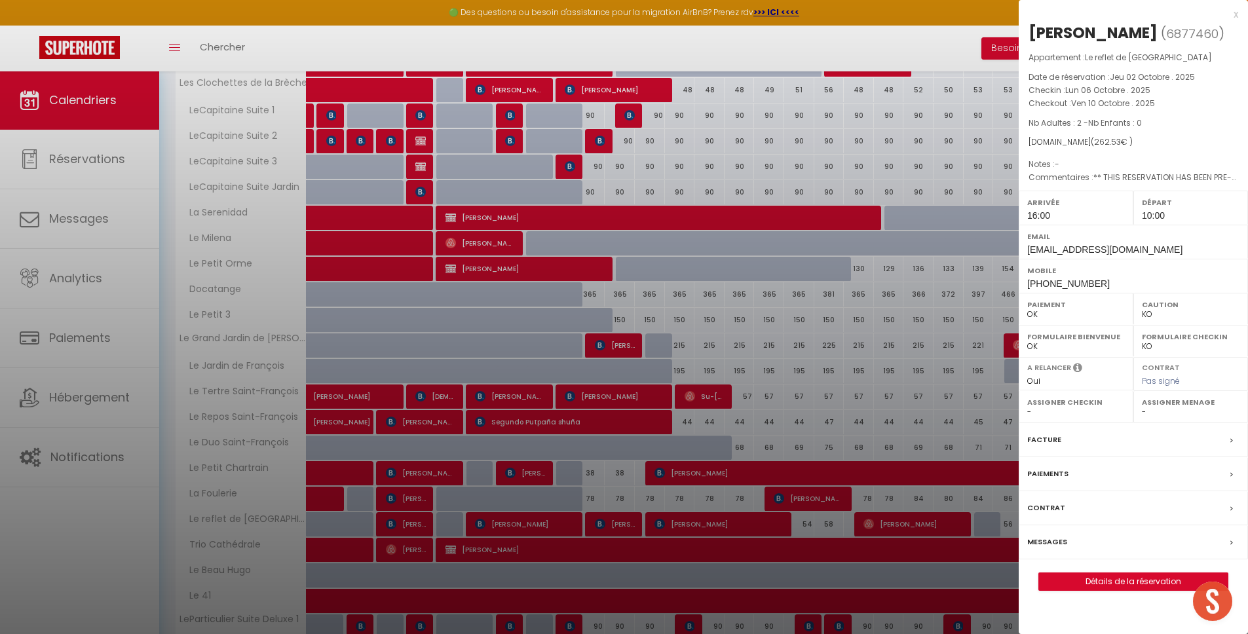
select select "22044"
select select "28831"
click at [1053, 536] on label "Messages" at bounding box center [1048, 542] width 40 height 14
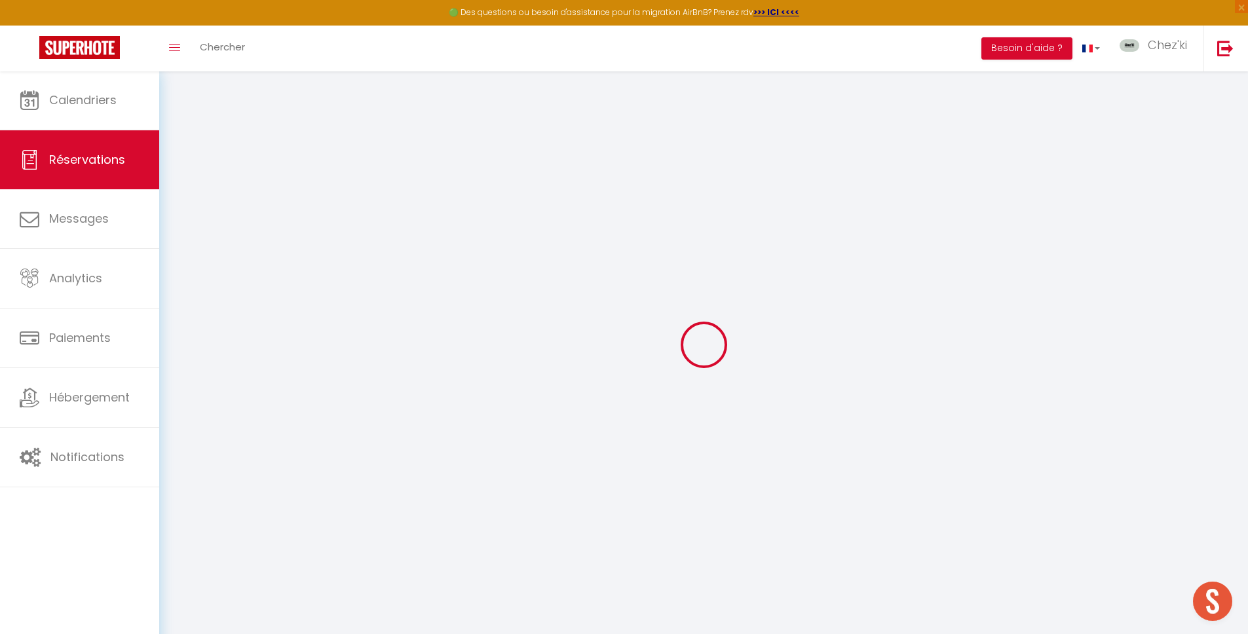
type input "Tiphaine"
type input "Beranger"
type input "[EMAIL_ADDRESS][DOMAIN_NAME]"
type input "[PHONE_NUMBER]"
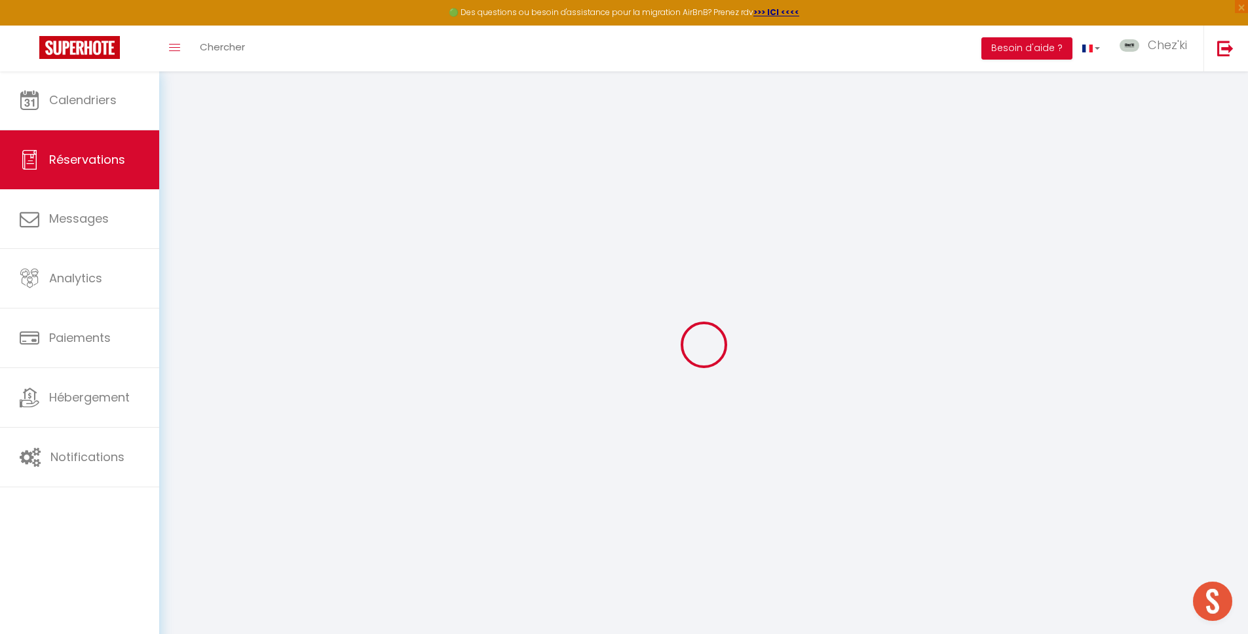
type input "[PHONE_NUMBER]"
type input "."
select select "FR"
type input "37.78"
type input "3.68"
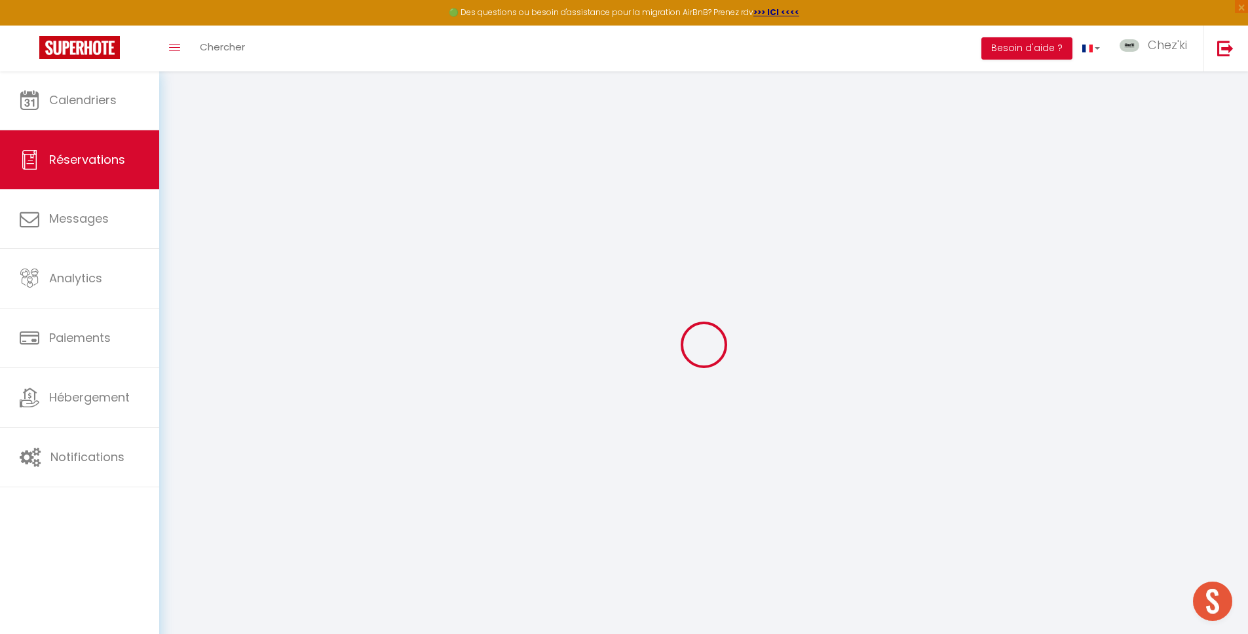
select select "47930"
select select "1"
select select
type input "2"
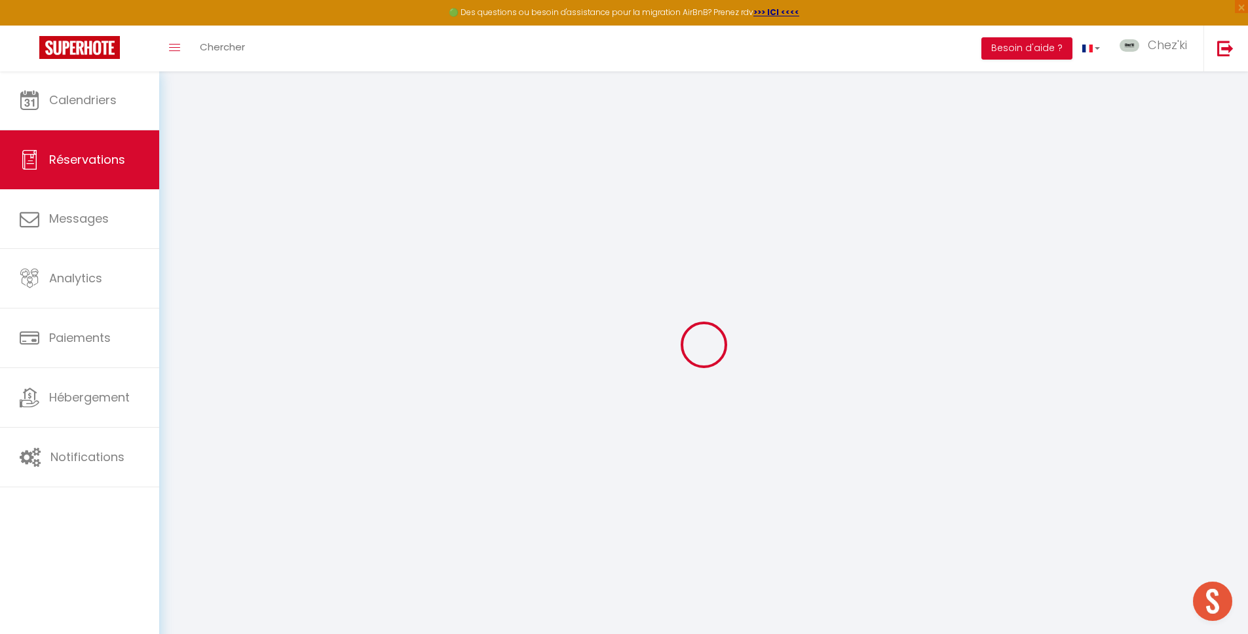
select select "12"
select select "14"
type input "213.84"
checkbox input "false"
type input "0"
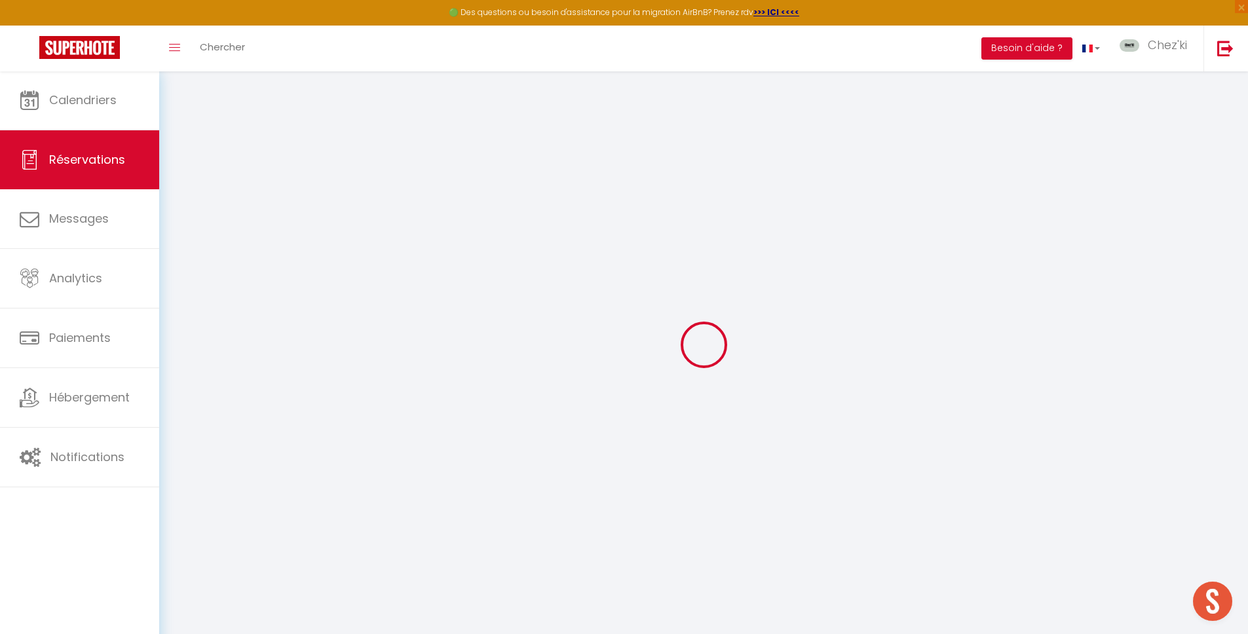
select select "2"
type input "38"
type input "0"
select select
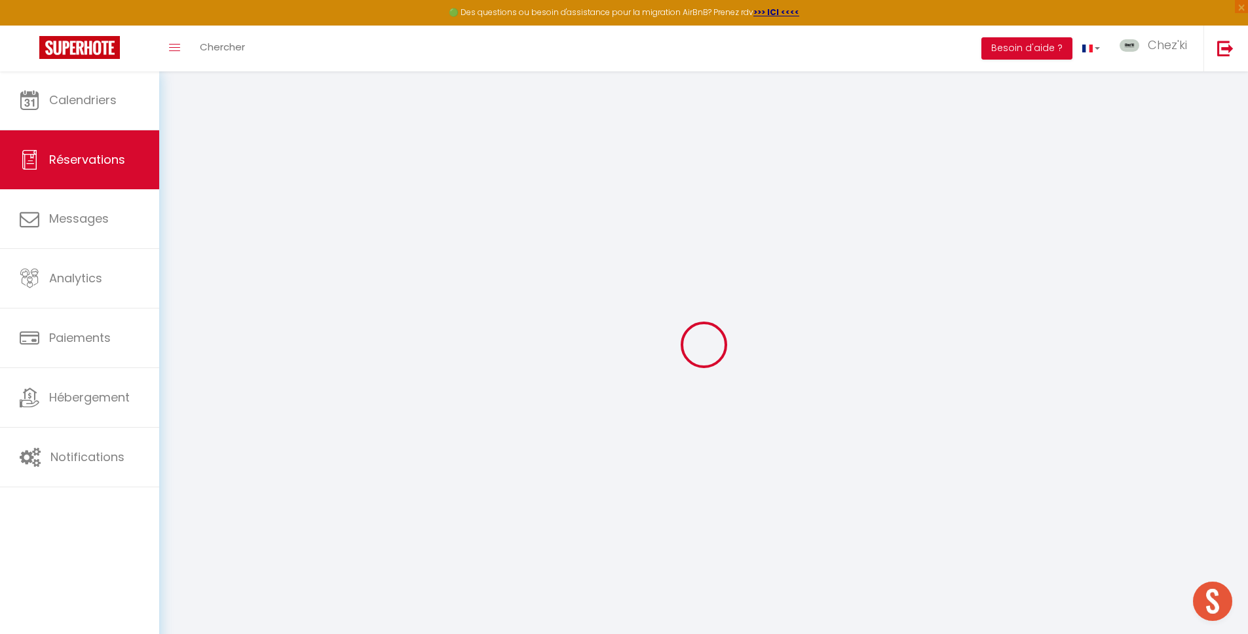
select select
checkbox input "false"
select select
checkbox input "false"
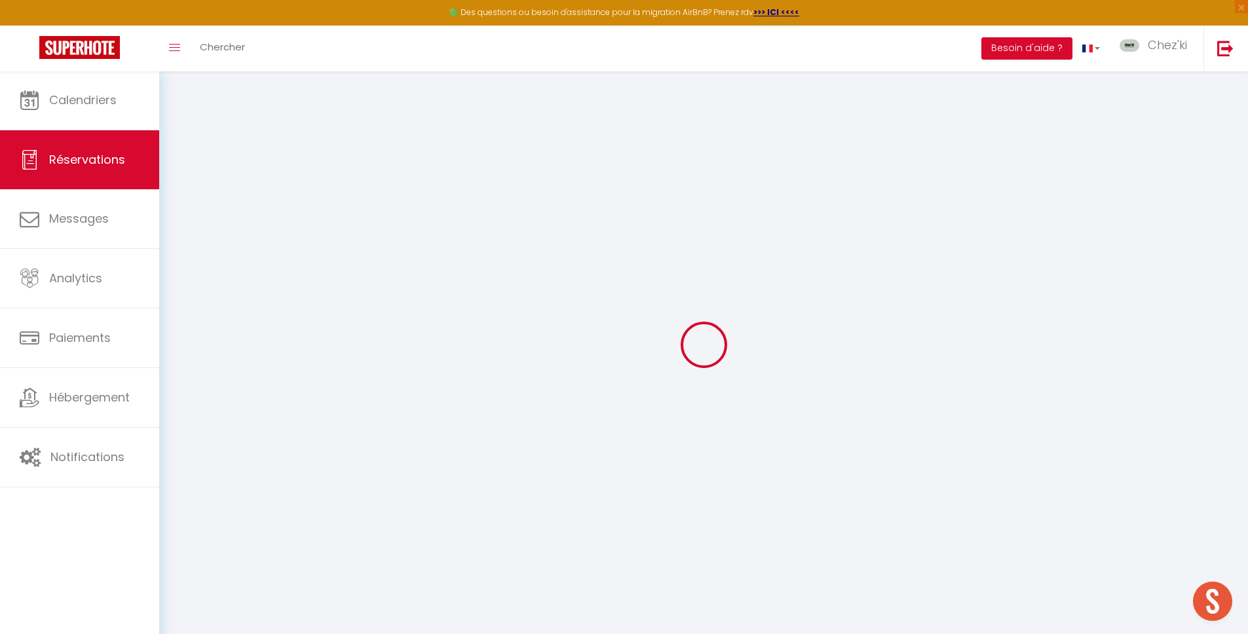
select select
checkbox input "false"
select select
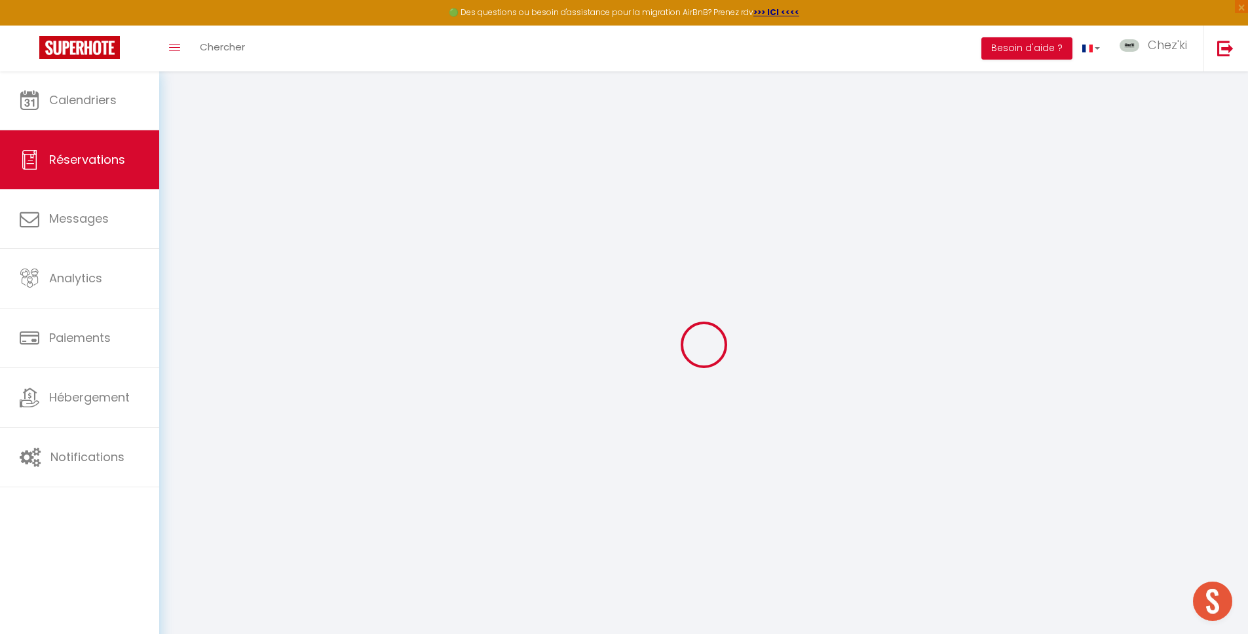
checkbox input "false"
type textarea "** THIS RESERVATION HAS BEEN PRE-PAID ** Reservation has a cancellation grace p…"
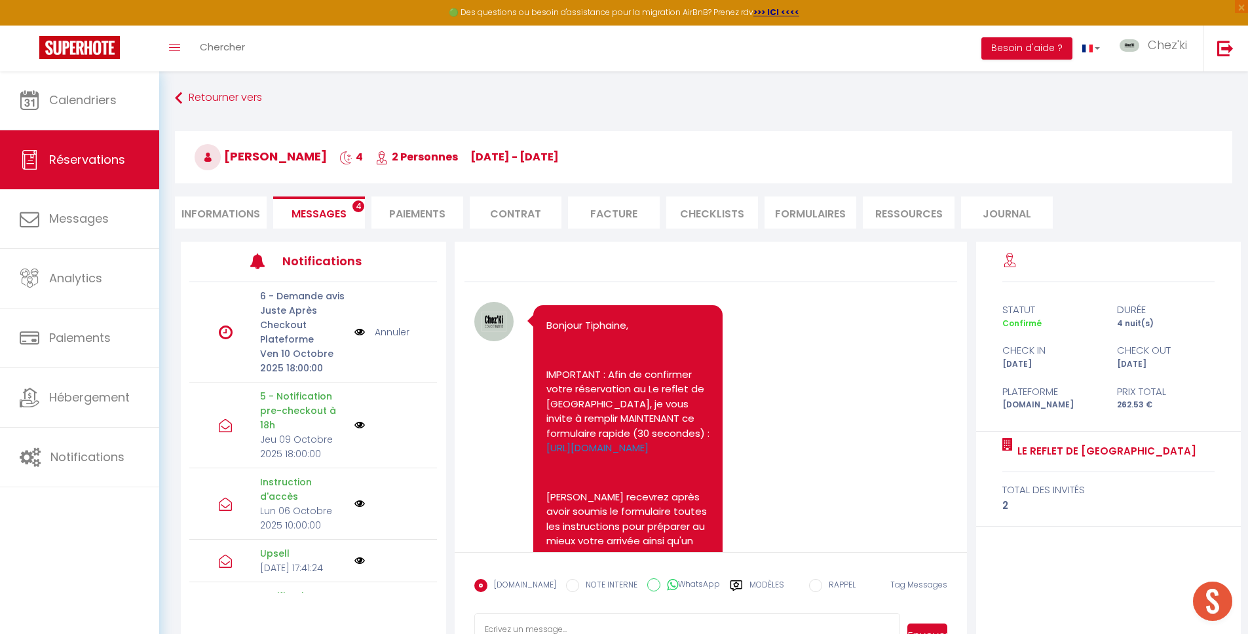
click at [341, 230] on div "Retourner vers [PERSON_NAME] 4 2 Personnes [DATE] - [DATE] Actions Enregistrer …" at bounding box center [703, 164] width 1075 height 155
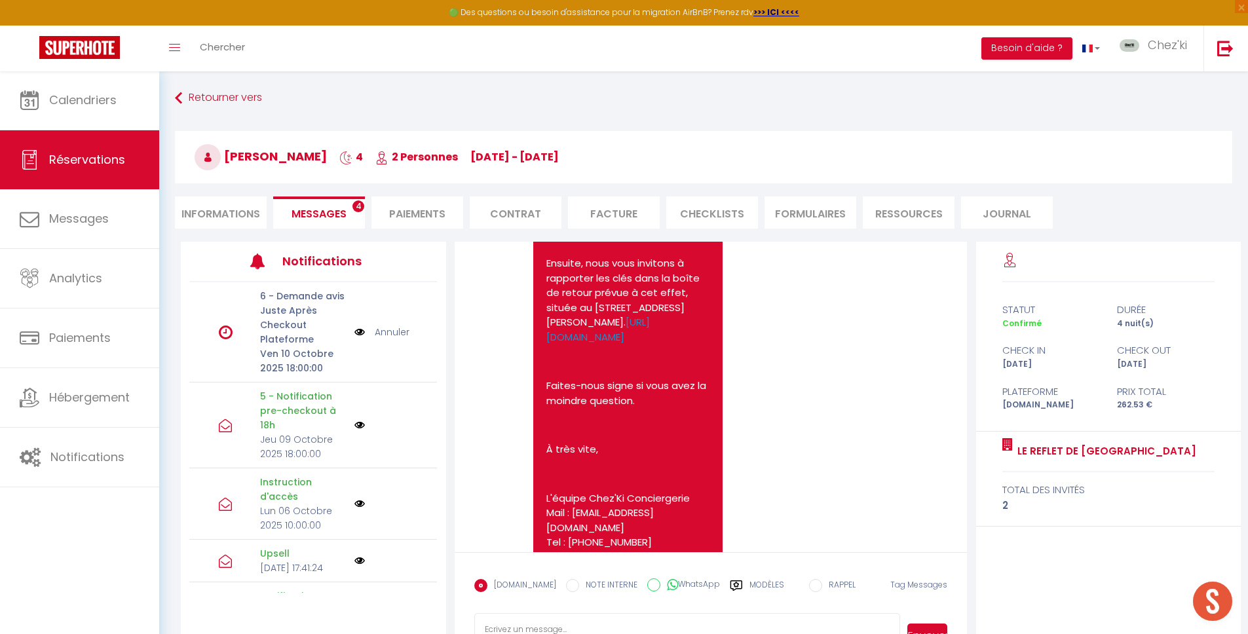
click at [340, 227] on li "Messages 4" at bounding box center [319, 213] width 92 height 32
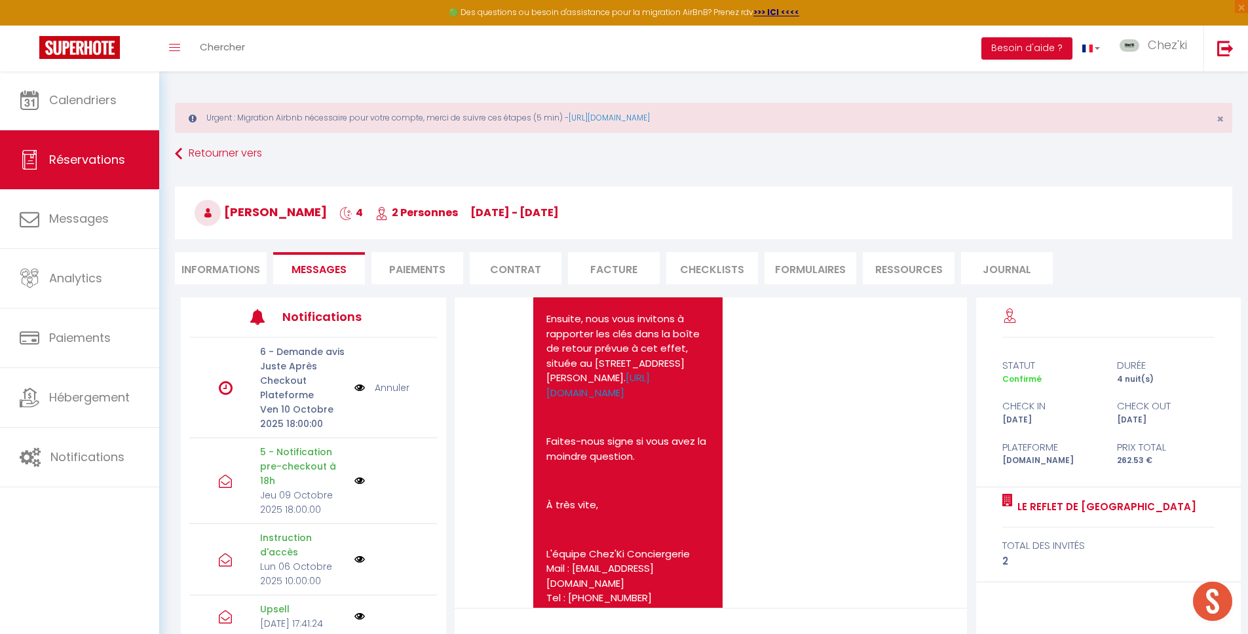
scroll to position [106, 0]
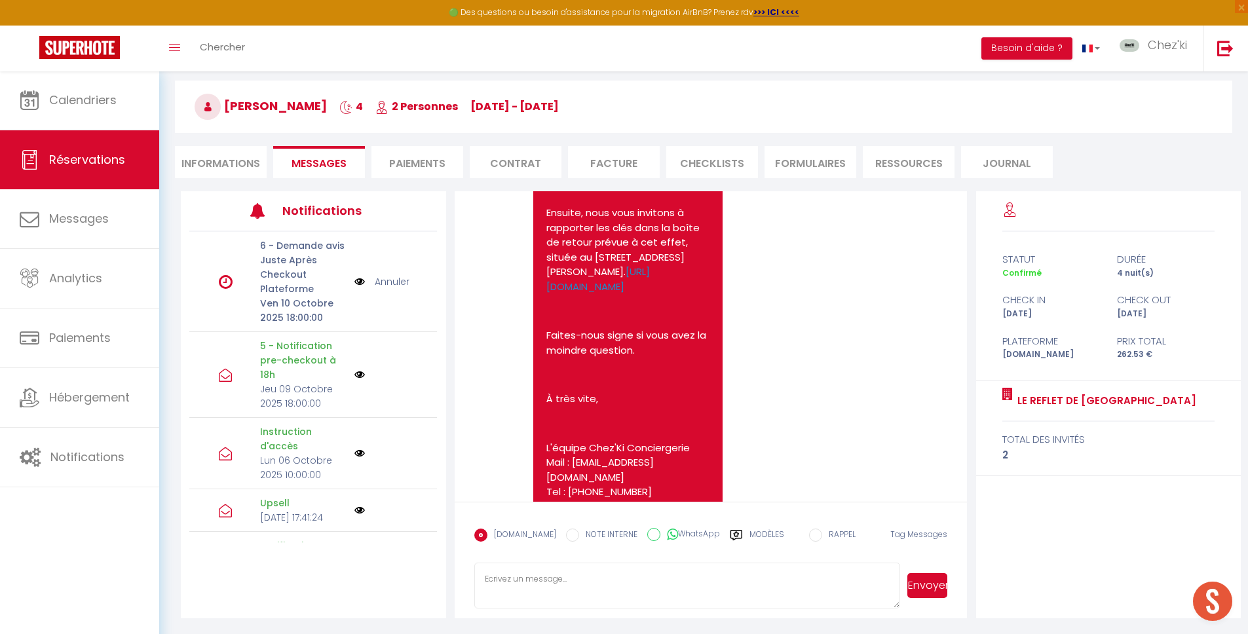
click at [628, 587] on textarea at bounding box center [687, 586] width 427 height 46
click at [387, 282] on link "Annuler" at bounding box center [392, 282] width 35 height 14
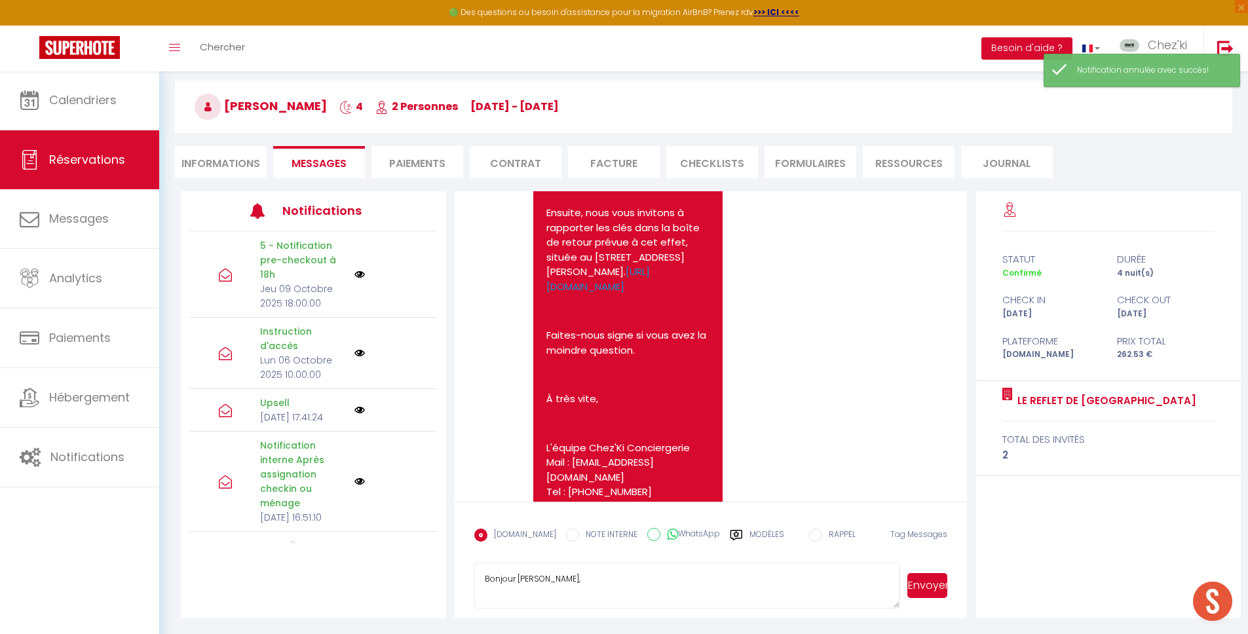
click at [620, 581] on textarea "Bonjour [PERSON_NAME]," at bounding box center [687, 586] width 427 height 46
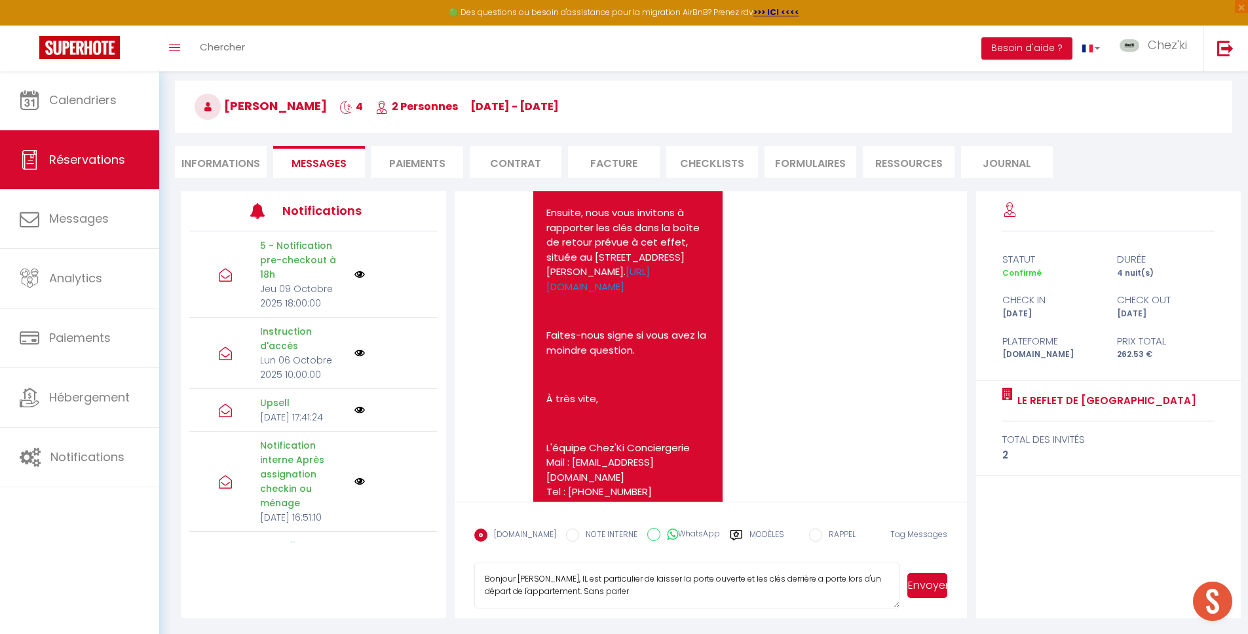
drag, startPoint x: 575, startPoint y: 579, endPoint x: 697, endPoint y: 616, distance: 127.3
click at [697, 616] on form "[DOMAIN_NAME] NOTE INTERNE WhatsApp Modèles 10 « ‹ » › [DATE] [PHONE_NUMBER] Di…" at bounding box center [711, 560] width 513 height 117
drag, startPoint x: 646, startPoint y: 595, endPoint x: 552, endPoint y: 569, distance: 97.9
click at [552, 569] on textarea "Bonjour [PERSON_NAME], IL est particulier de laisser la porte ouverte et les cl…" at bounding box center [687, 586] width 427 height 46
click at [617, 578] on textarea "Bonjour [PERSON_NAME], IL est particulier de laisser la porte ouverte et les cl…" at bounding box center [687, 586] width 427 height 46
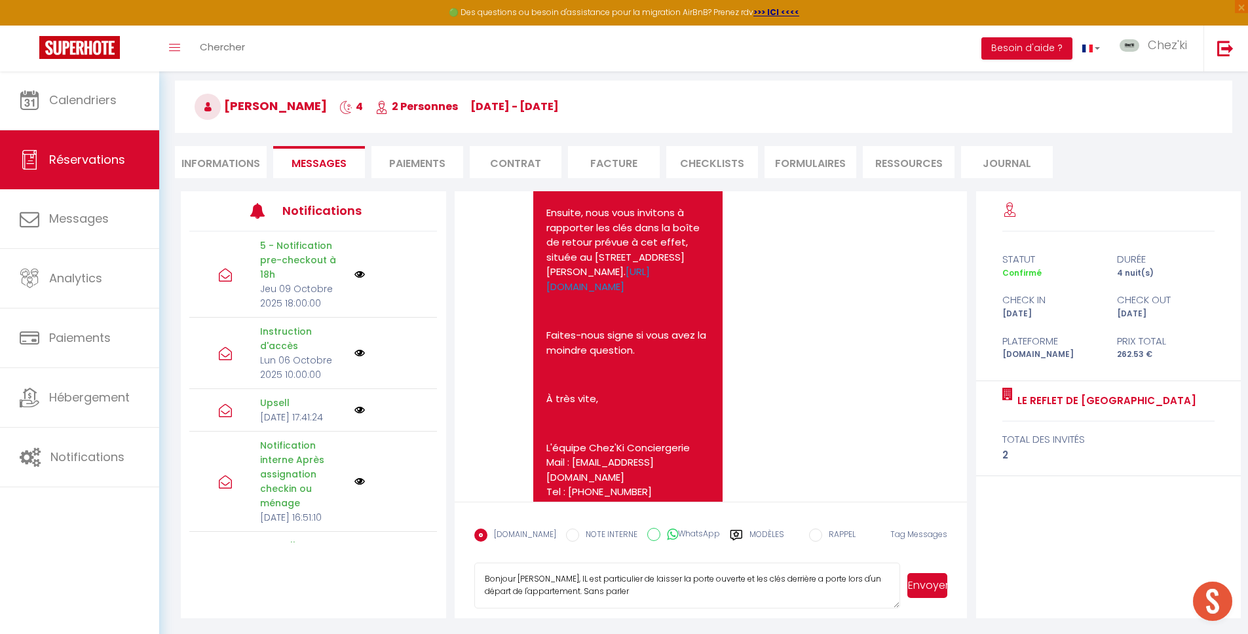
click at [617, 578] on textarea "Bonjour [PERSON_NAME], IL est particulier de laisser la porte ouverte et les cl…" at bounding box center [687, 586] width 427 height 46
type textarea "Bonjour [PERSON_NAME], IL est de laisser la porte ouverte et les clés derrière …"
click at [647, 590] on textarea "Bonjour [PERSON_NAME], IL est de laisser la porte ouverte et les clés derrière …" at bounding box center [687, 586] width 427 height 46
click at [607, 596] on textarea "Bonjour [PERSON_NAME], IL est de laisser la porte ouverte et les clés derrière …" at bounding box center [687, 586] width 427 height 46
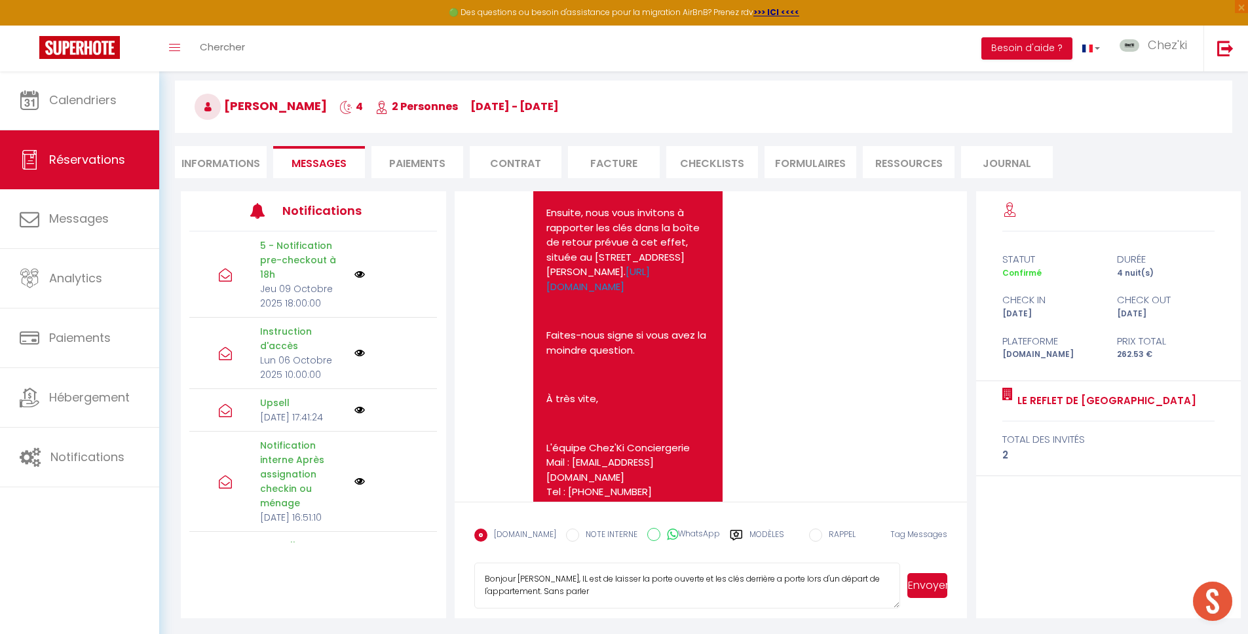
click at [607, 596] on textarea "Bonjour [PERSON_NAME], IL est de laisser la porte ouverte et les clés derrière …" at bounding box center [687, 586] width 427 height 46
paste textarea "éranger, Pourriez-vous s’il vous plaît nous indiquer où vous avez laissé les cl…"
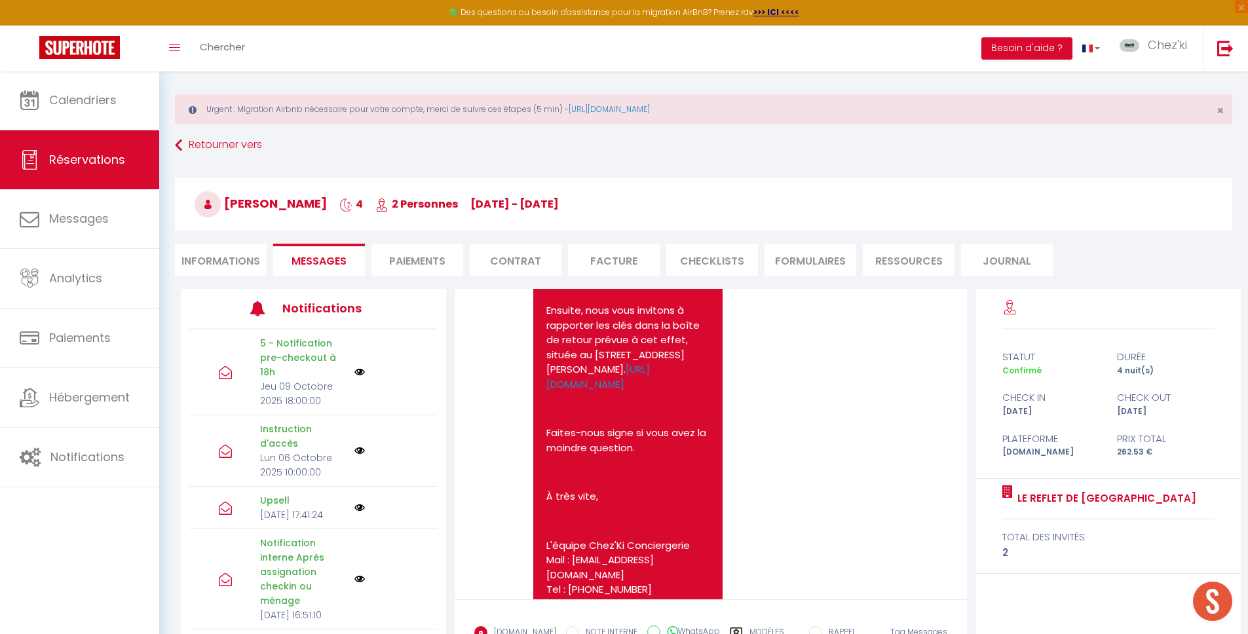
scroll to position [106, 0]
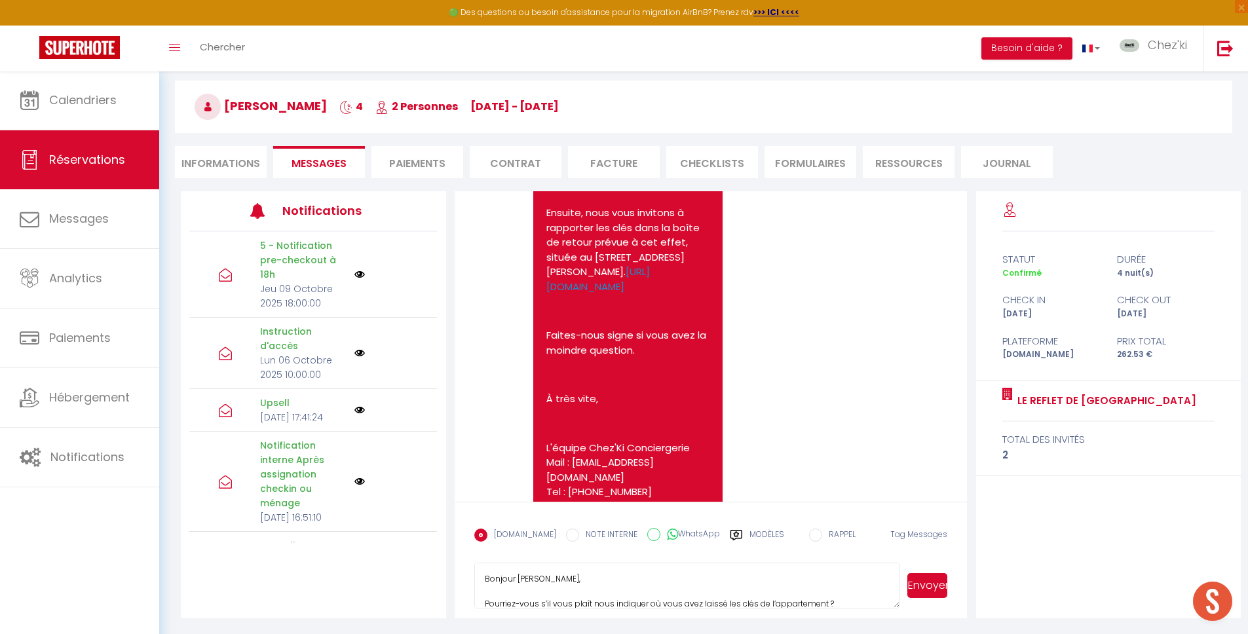
type textarea "Bonjour [PERSON_NAME], Pourriez-vous s’il vous plaît nous indiquer où vous avez…"
click at [934, 580] on button "Envoyer" at bounding box center [928, 585] width 40 height 25
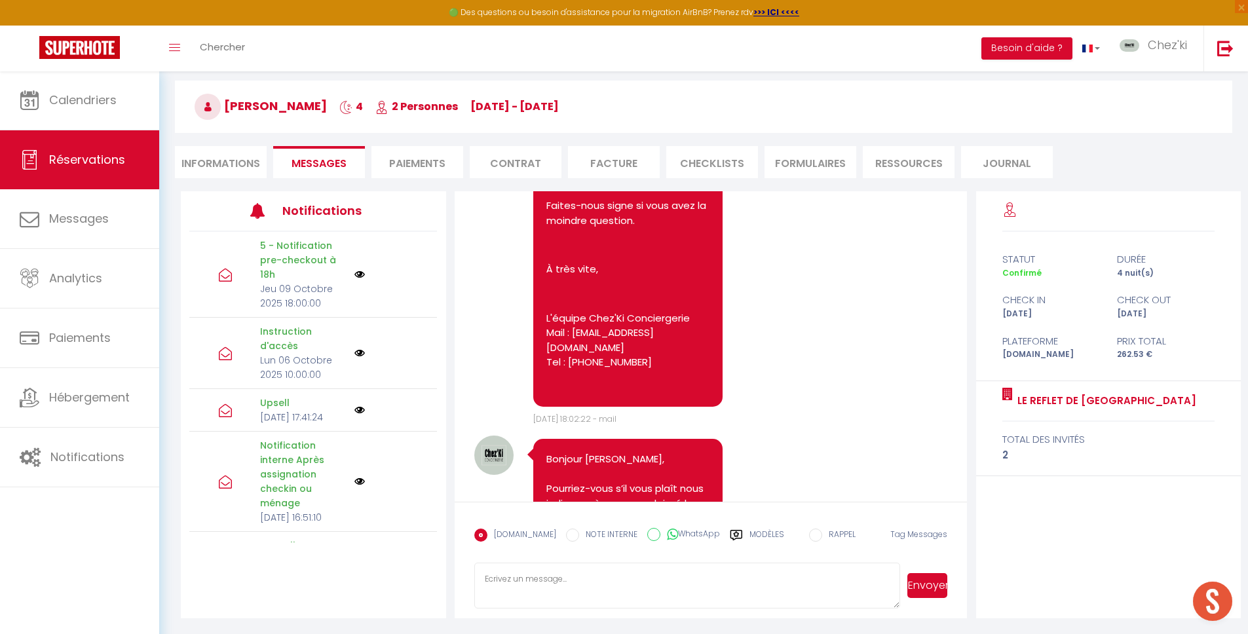
click at [213, 159] on li "Informations" at bounding box center [221, 162] width 92 height 32
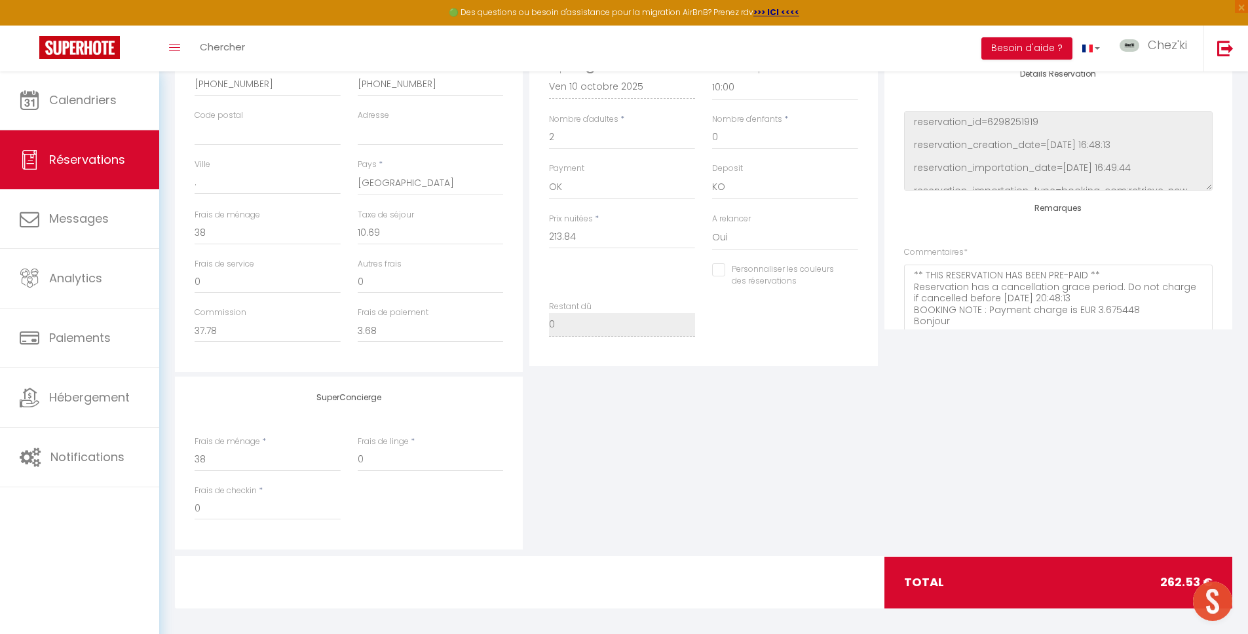
scroll to position [394, 0]
checkbox input "false"
